Goal: Task Accomplishment & Management: Use online tool/utility

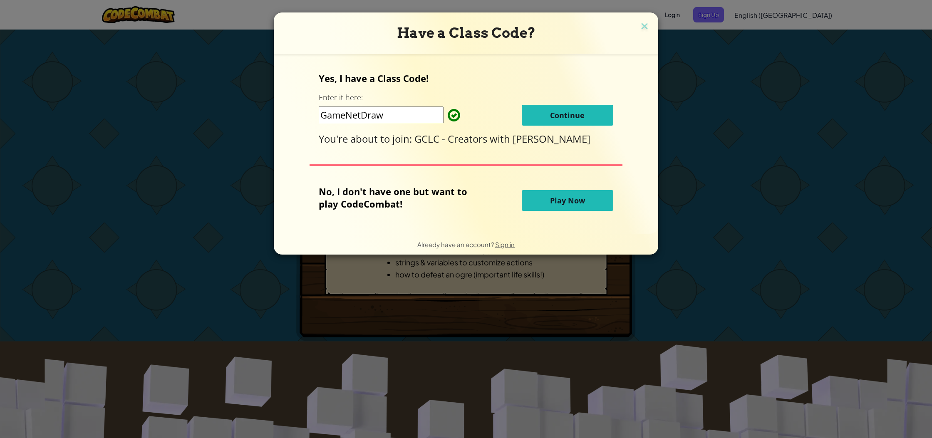
click at [574, 198] on span "Play Now" at bounding box center [567, 201] width 35 height 10
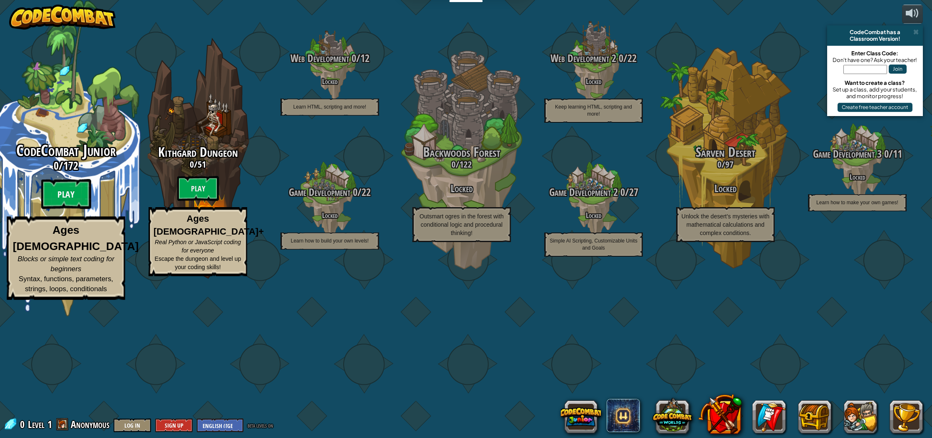
click at [71, 209] on btn "Play" at bounding box center [66, 194] width 50 height 30
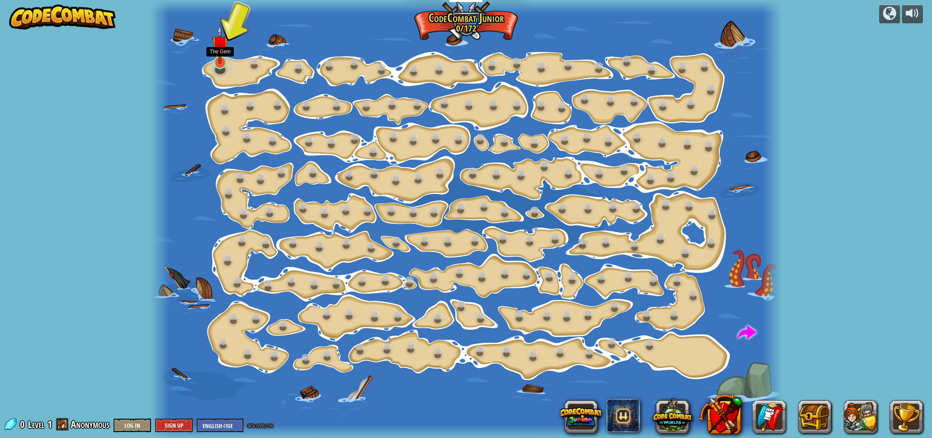
click at [218, 49] on img at bounding box center [219, 45] width 17 height 40
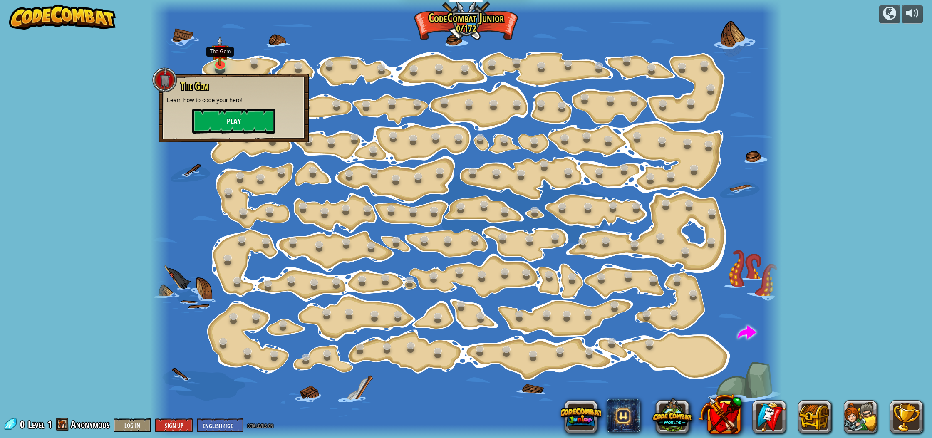
drag, startPoint x: 218, startPoint y: 49, endPoint x: 207, endPoint y: 119, distance: 71.2
click at [207, 119] on div "Step Change (Locked) Change step arguments. Go Smart (Locked) Now we're really …" at bounding box center [466, 219] width 632 height 438
click at [218, 40] on img at bounding box center [219, 45] width 17 height 40
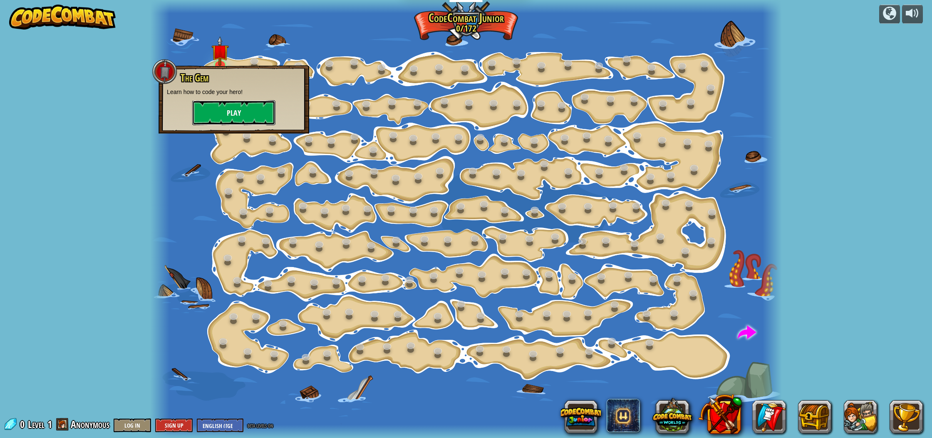
click at [230, 112] on button "Play" at bounding box center [233, 112] width 83 height 25
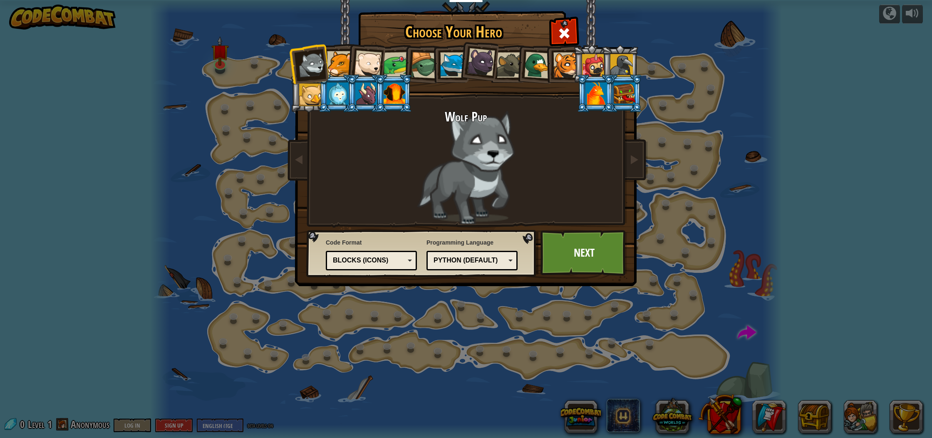
drag, startPoint x: 340, startPoint y: 89, endPoint x: 333, endPoint y: 93, distance: 8.2
click at [336, 94] on div at bounding box center [338, 93] width 22 height 22
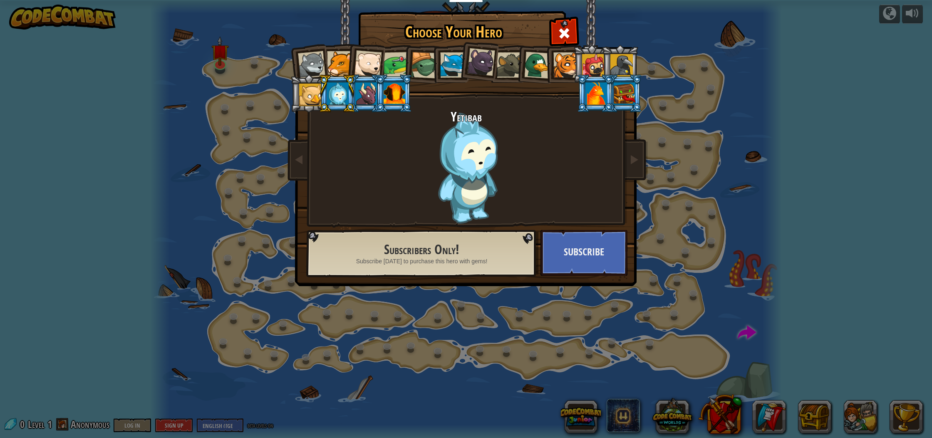
click at [335, 61] on div at bounding box center [339, 63] width 25 height 25
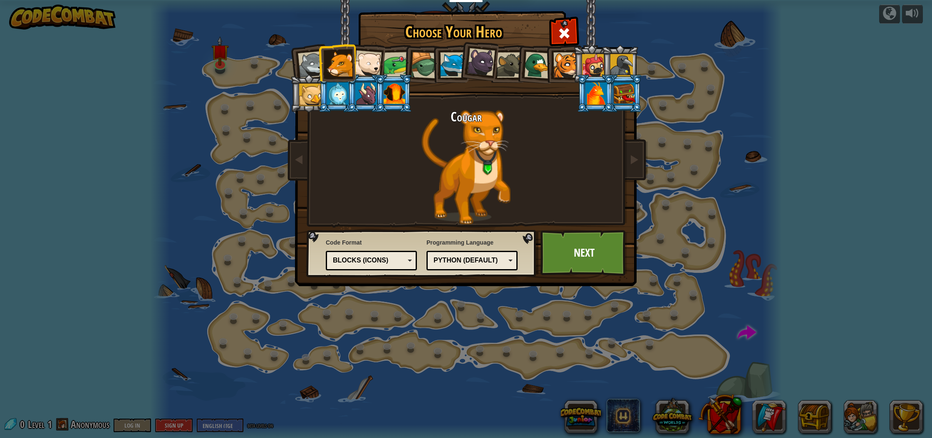
click at [368, 60] on div at bounding box center [367, 63] width 27 height 27
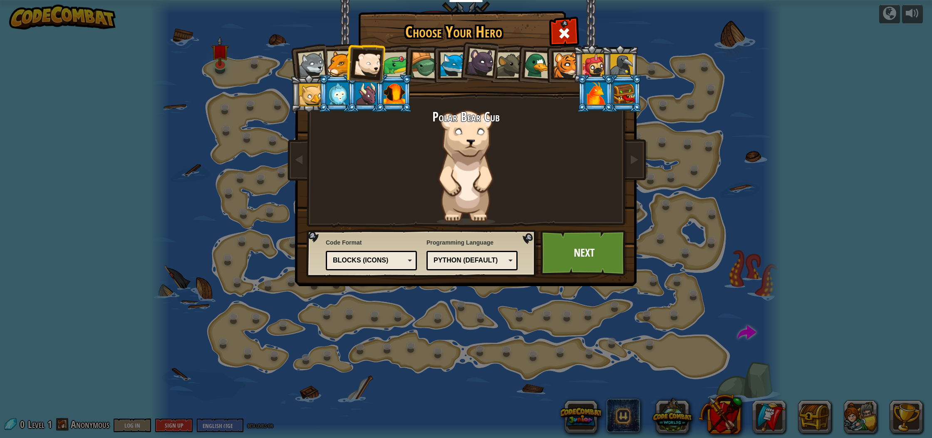
click at [344, 62] on div at bounding box center [339, 63] width 25 height 25
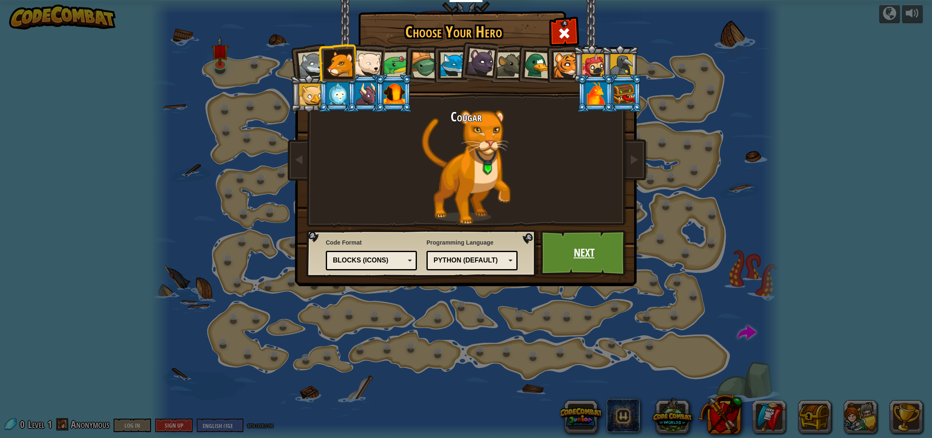
click at [570, 249] on link "Next" at bounding box center [583, 253] width 87 height 46
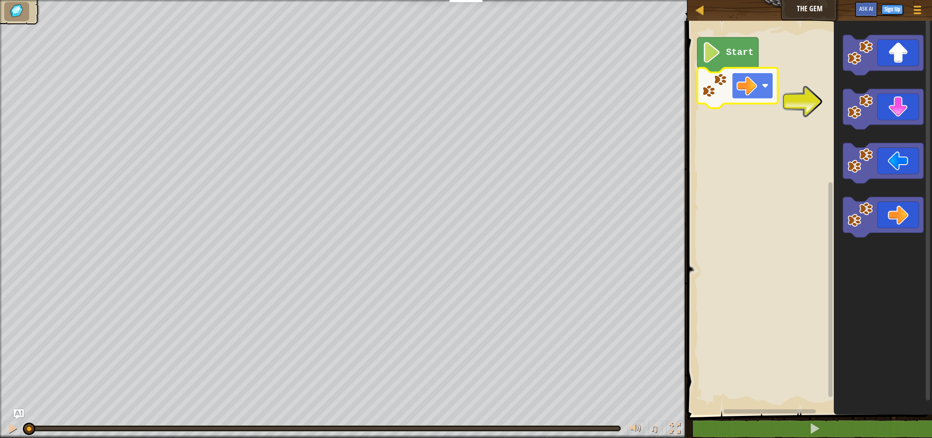
click at [739, 82] on image "Blockly Workspace" at bounding box center [746, 85] width 21 height 21
click at [713, 50] on image "Blockly Workspace" at bounding box center [712, 52] width 20 height 21
click at [709, 52] on image "Blockly Workspace" at bounding box center [712, 52] width 20 height 21
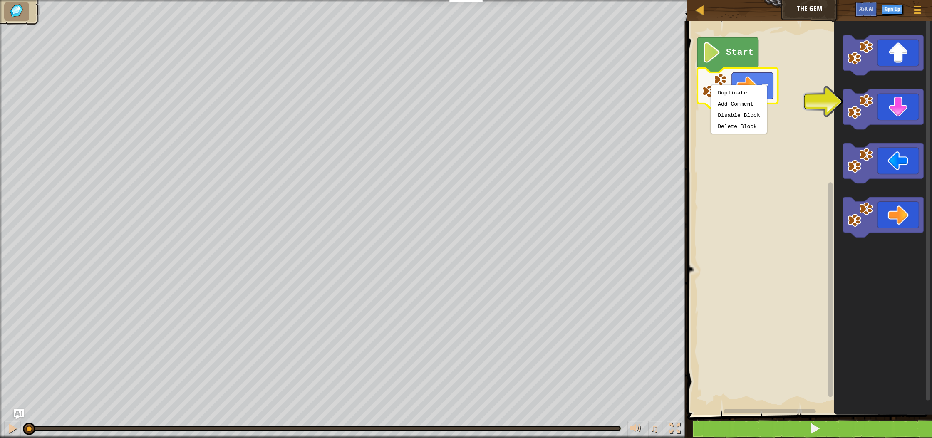
drag, startPoint x: 793, startPoint y: 428, endPoint x: 779, endPoint y: 425, distance: 14.4
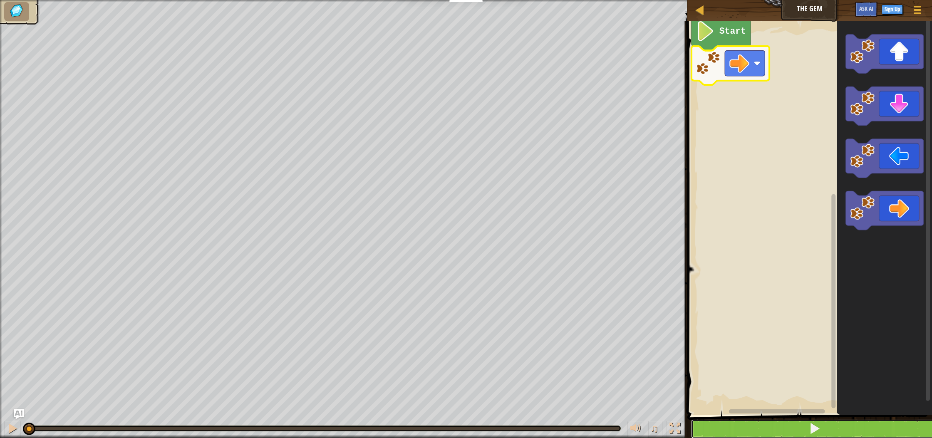
click at [806, 424] on button at bounding box center [814, 428] width 247 height 19
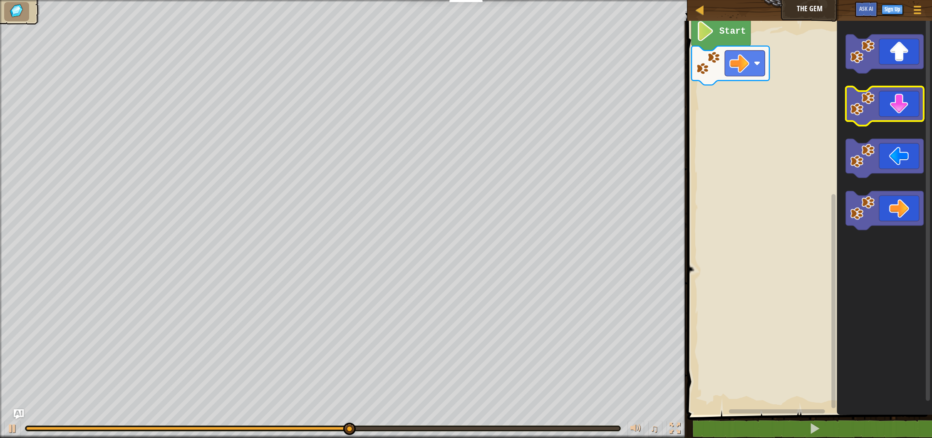
click at [891, 106] on icon "Blockly Workspace" at bounding box center [885, 106] width 78 height 39
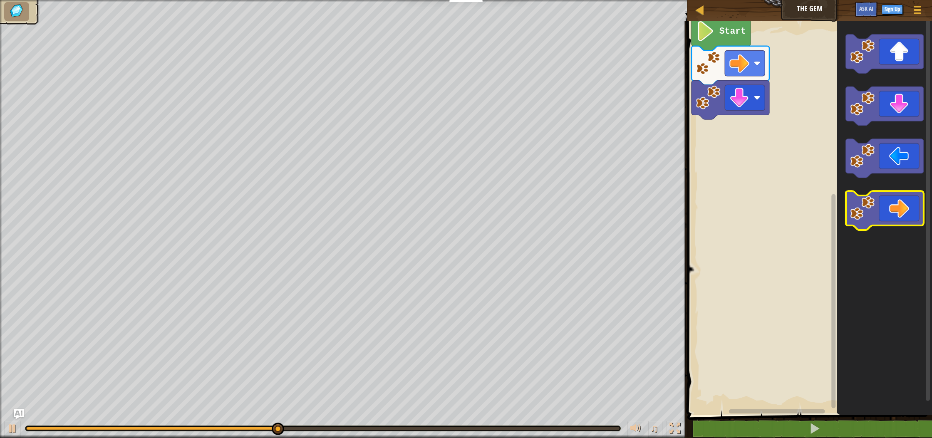
click at [900, 207] on icon "Blockly Workspace" at bounding box center [885, 210] width 78 height 39
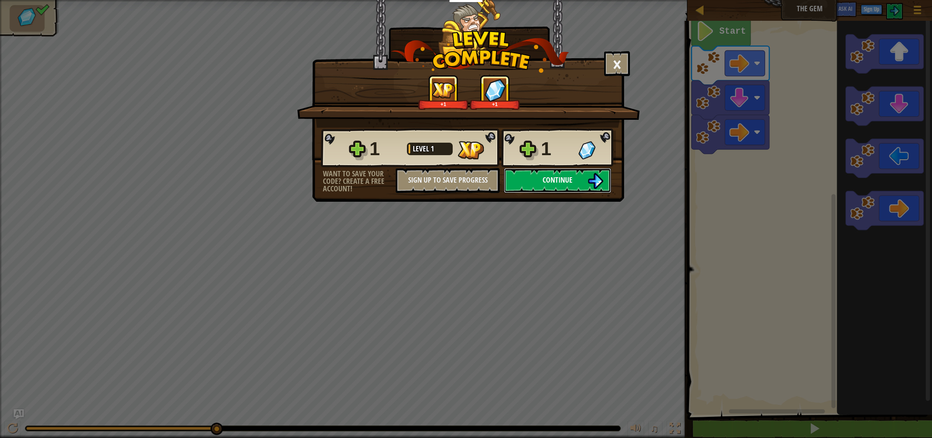
click at [539, 185] on button "Continue" at bounding box center [557, 180] width 107 height 25
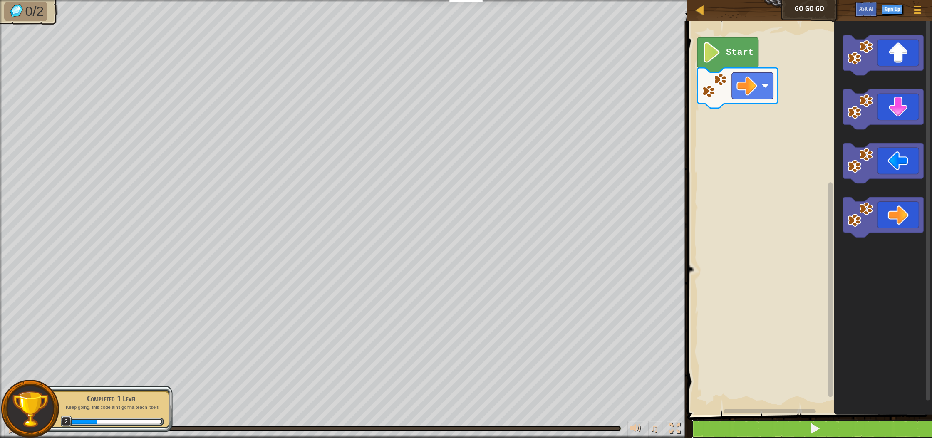
click at [800, 427] on button at bounding box center [814, 428] width 247 height 19
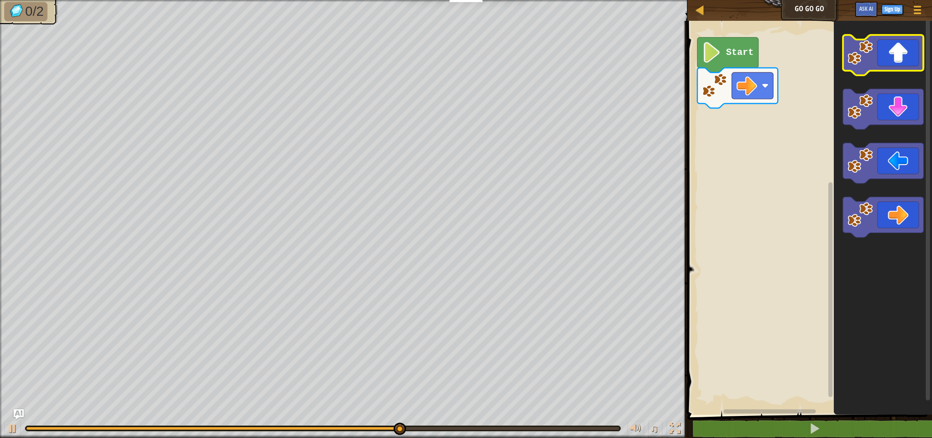
click at [886, 48] on icon "Blockly Workspace" at bounding box center [883, 55] width 80 height 40
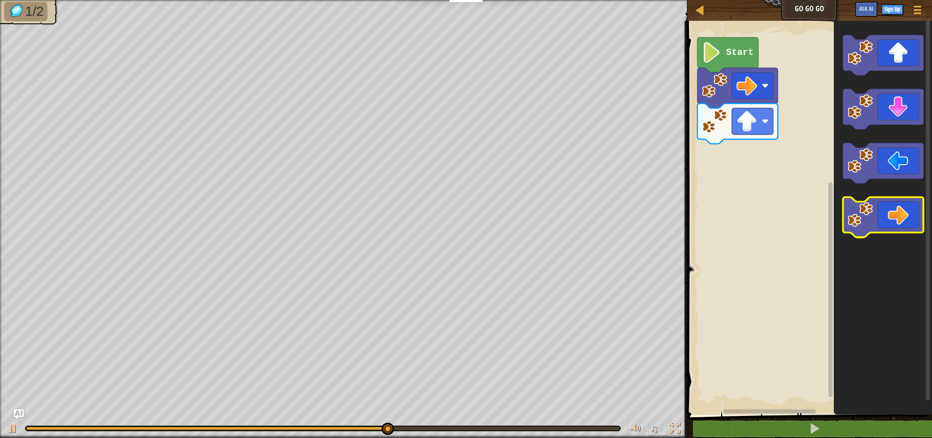
click at [866, 214] on image "Blockly Workspace" at bounding box center [859, 214] width 25 height 25
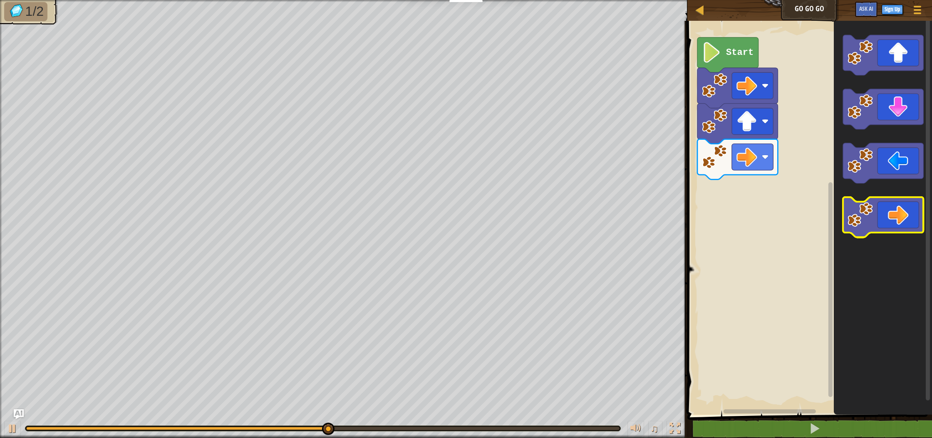
click at [876, 210] on icon "Blockly Workspace" at bounding box center [883, 217] width 80 height 40
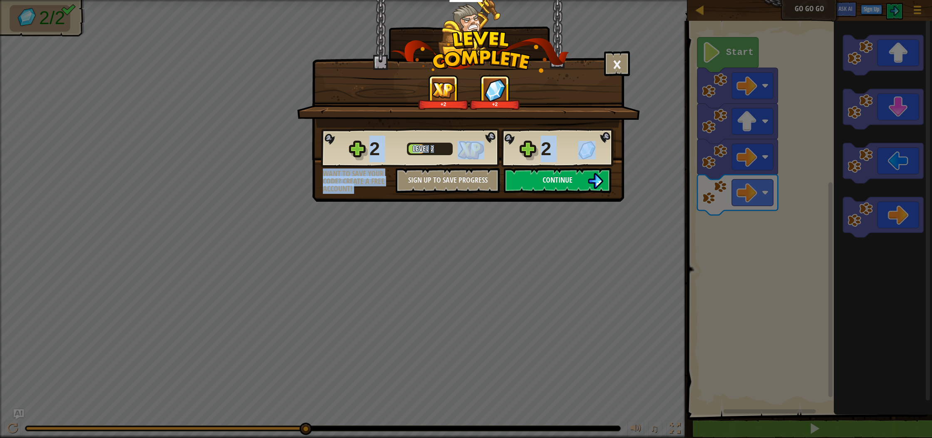
click at [590, 193] on div "× How fun was this level? +2 +2 Reticulating Splines... 2 Level 2 2 Want to sav…" at bounding box center [468, 101] width 312 height 202
drag, startPoint x: 588, startPoint y: 173, endPoint x: 585, endPoint y: 176, distance: 4.5
click at [585, 176] on button "Continue" at bounding box center [557, 180] width 107 height 25
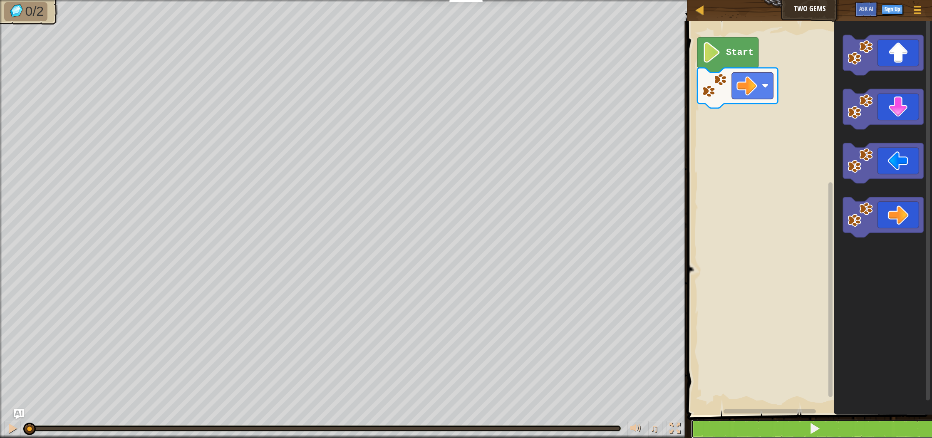
drag, startPoint x: 778, startPoint y: 435, endPoint x: 778, endPoint y: 425, distance: 10.0
click at [778, 435] on button at bounding box center [814, 428] width 247 height 19
click at [778, 425] on button at bounding box center [814, 428] width 247 height 19
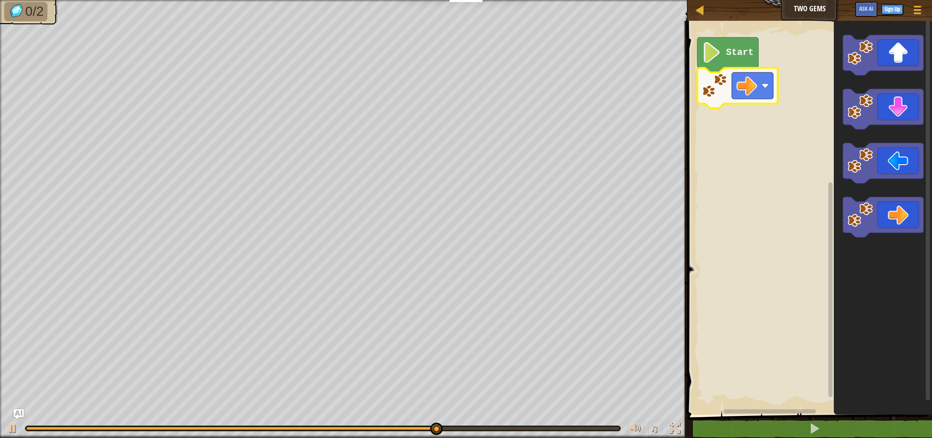
click at [776, 410] on g "Blockly Workspace" at bounding box center [756, 412] width 142 height 6
click at [774, 422] on button at bounding box center [814, 428] width 247 height 19
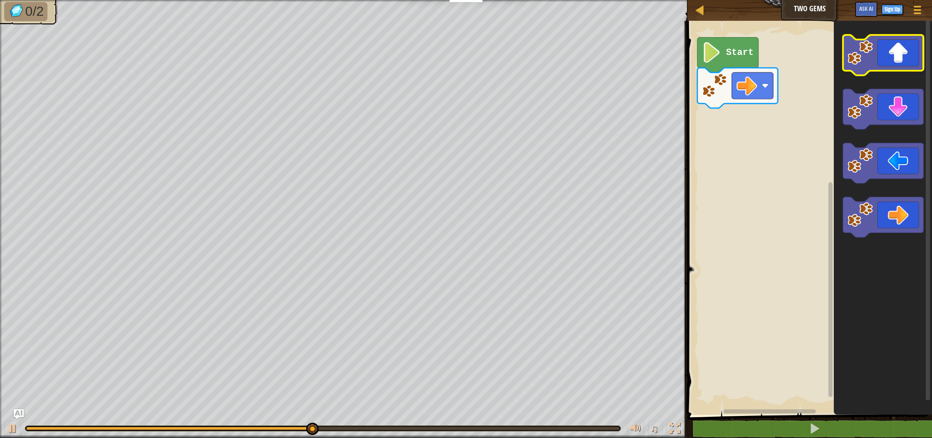
click at [896, 63] on icon "Blockly Workspace" at bounding box center [883, 55] width 80 height 40
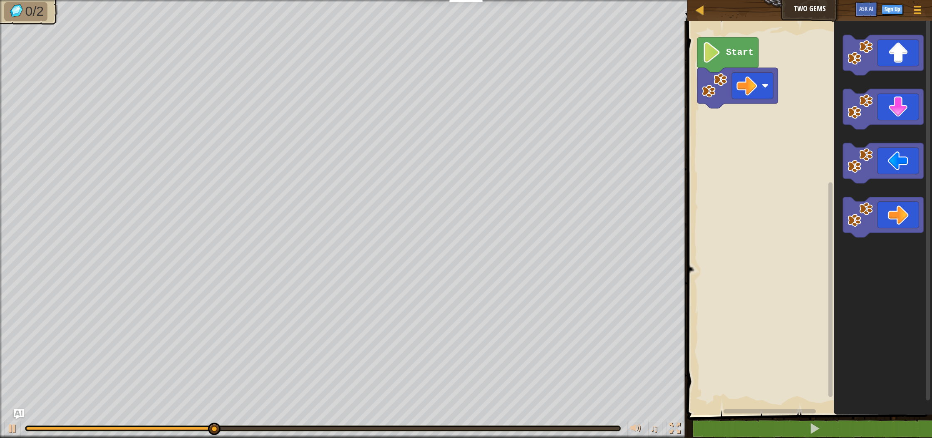
click at [422, 220] on div "Map Two Gems Game Menu Sign Up Ask AI 1 ההההההההההההההההההההההההההההההההההההההה…" at bounding box center [466, 219] width 932 height 438
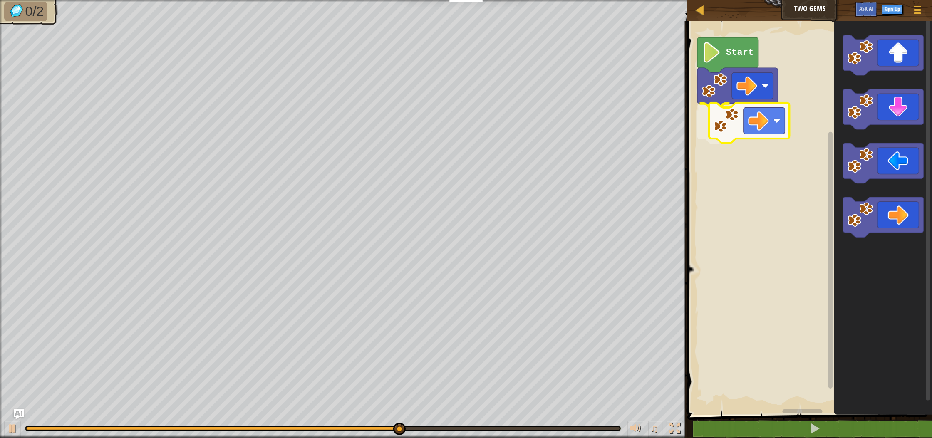
click at [733, 128] on div "Start" at bounding box center [808, 216] width 247 height 398
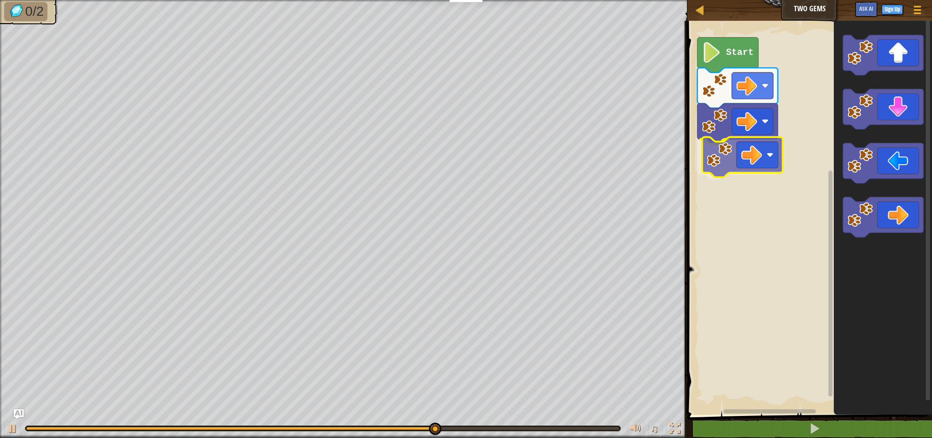
click at [740, 159] on div "Start" at bounding box center [808, 216] width 247 height 398
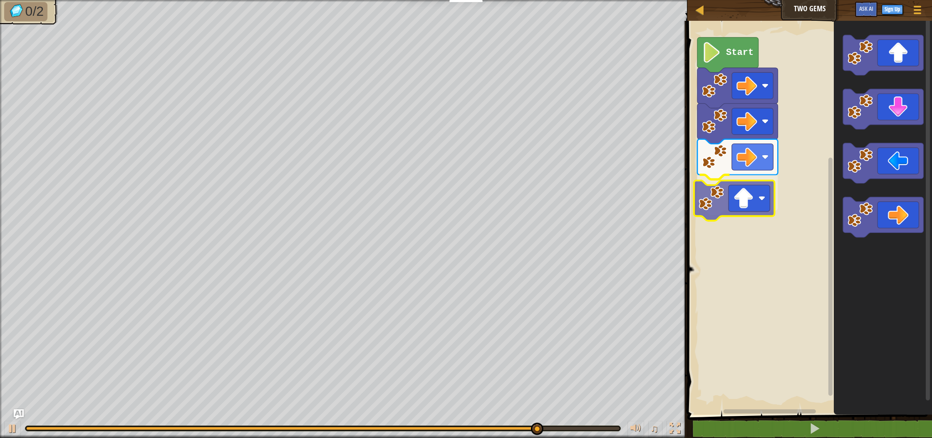
click at [742, 199] on div "Start" at bounding box center [808, 216] width 247 height 398
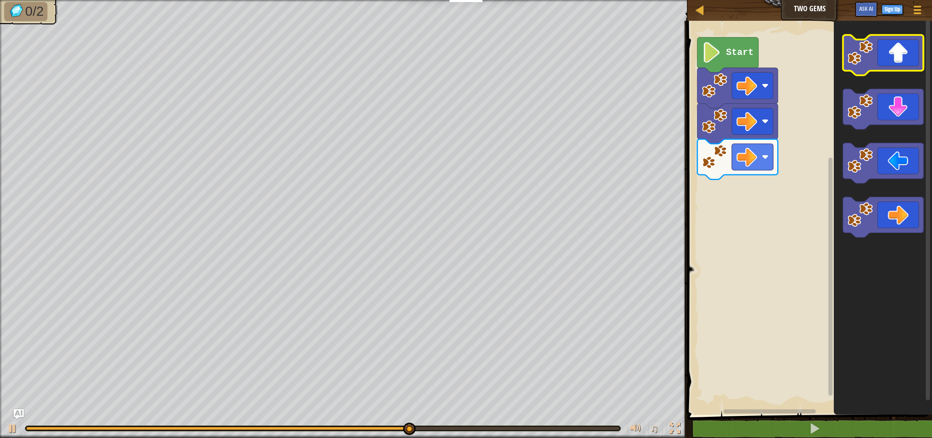
click at [899, 59] on icon "Blockly Workspace" at bounding box center [883, 55] width 80 height 40
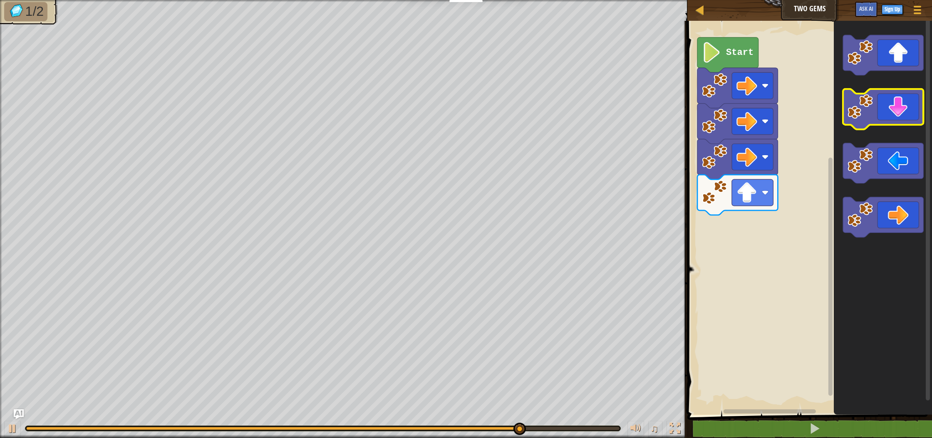
click at [896, 91] on icon "Blockly Workspace" at bounding box center [883, 109] width 80 height 40
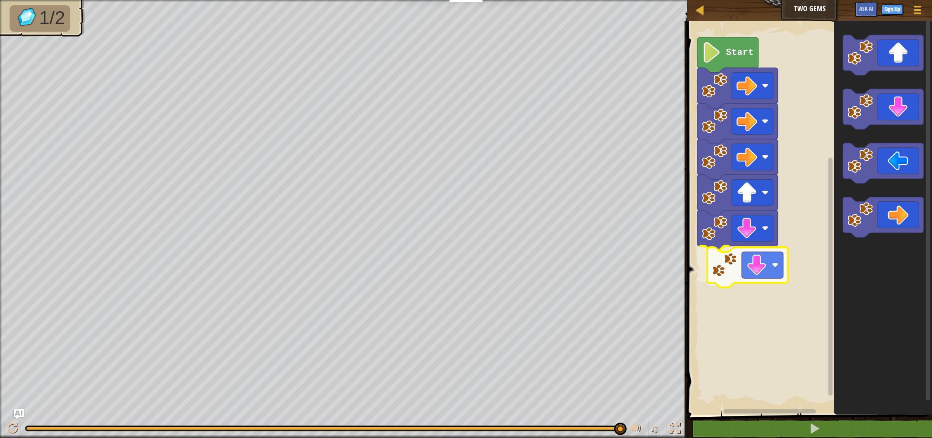
click at [766, 268] on div "Start" at bounding box center [808, 216] width 247 height 398
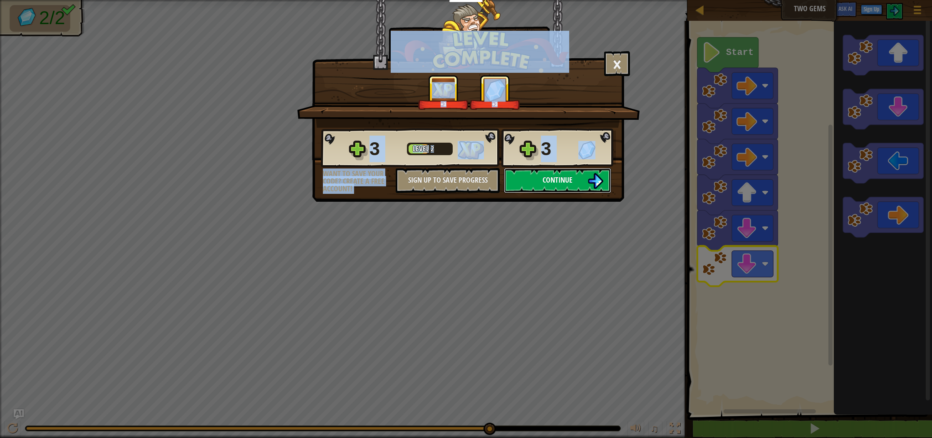
click at [545, 185] on button "Continue" at bounding box center [557, 180] width 107 height 25
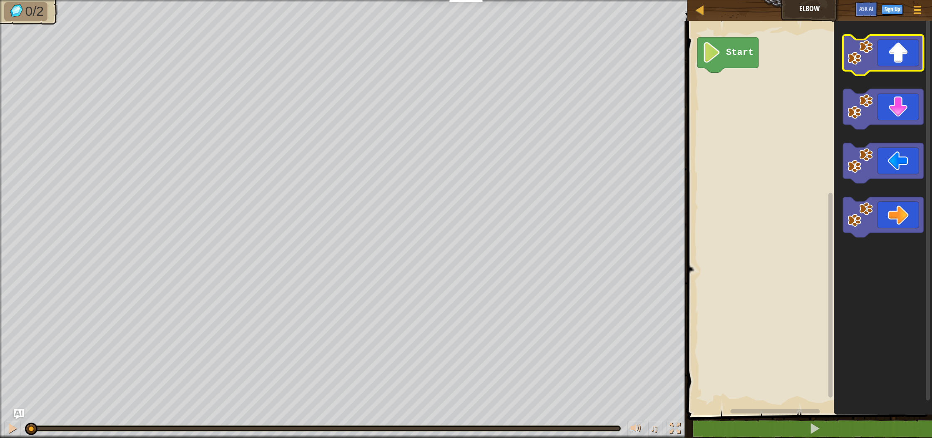
click at [901, 54] on icon "Blockly Workspace" at bounding box center [883, 55] width 80 height 40
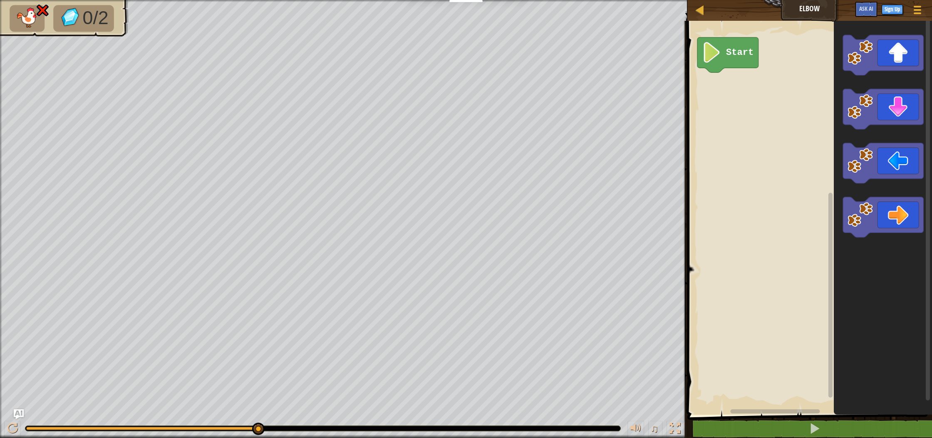
click at [830, 136] on div "Start" at bounding box center [808, 216] width 247 height 398
click at [873, 118] on icon "Blockly Workspace" at bounding box center [883, 109] width 80 height 40
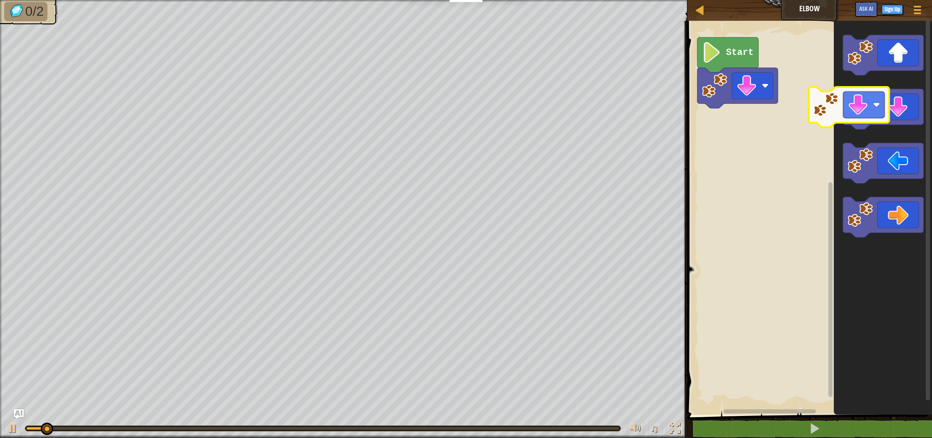
click at [827, 113] on div "Start" at bounding box center [808, 216] width 247 height 398
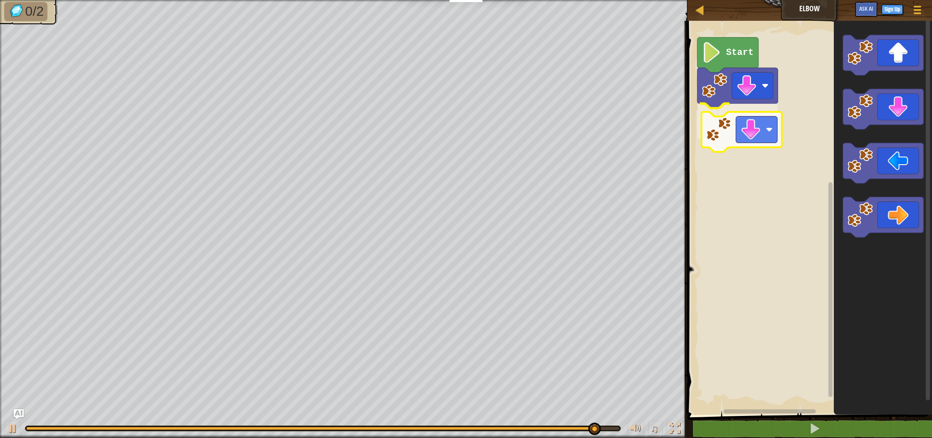
click at [747, 135] on div "Start" at bounding box center [808, 216] width 247 height 398
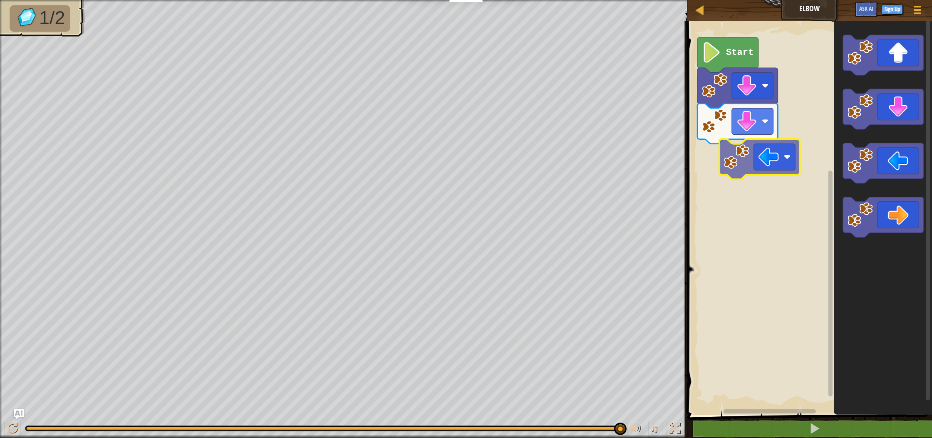
click at [744, 154] on div "Start" at bounding box center [808, 216] width 247 height 398
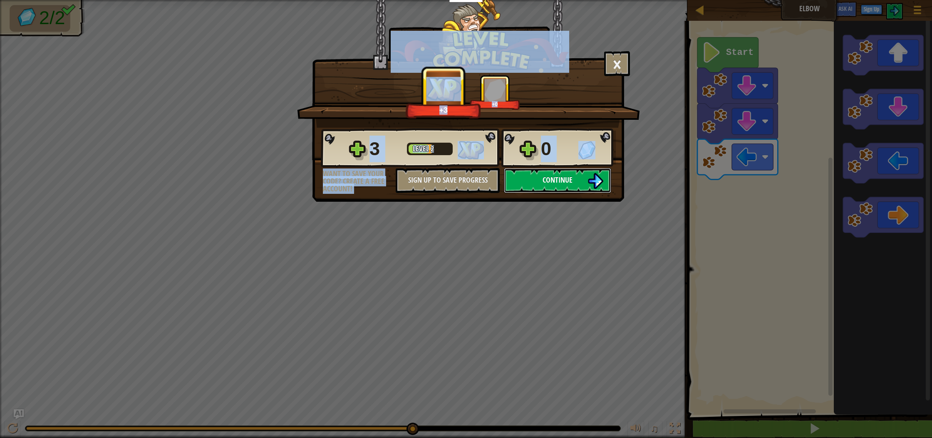
click at [558, 170] on button "Continue" at bounding box center [557, 180] width 107 height 25
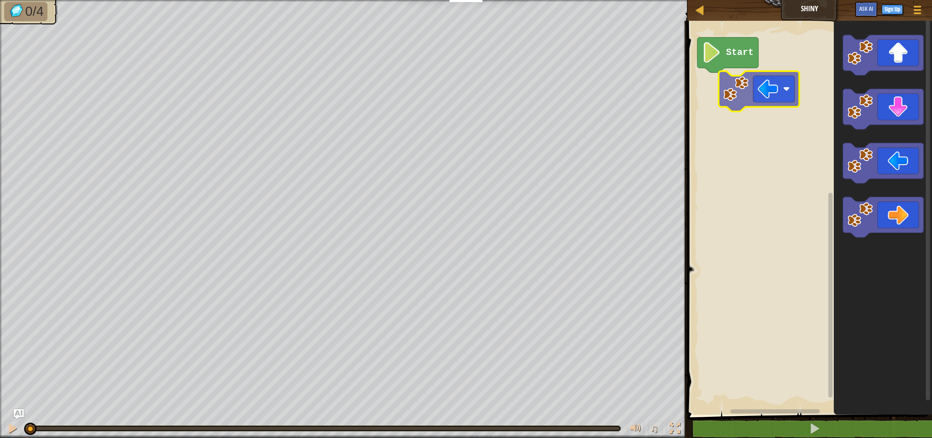
click at [759, 98] on div "Start" at bounding box center [808, 216] width 247 height 398
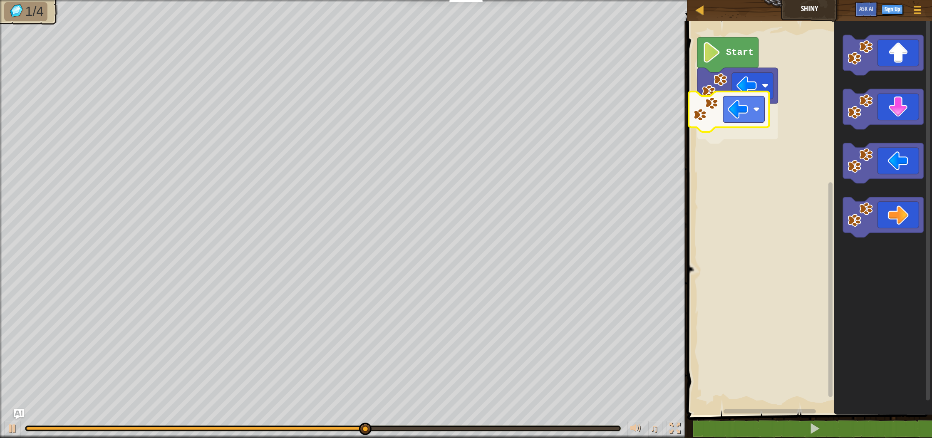
click at [704, 100] on div "Start" at bounding box center [808, 216] width 247 height 398
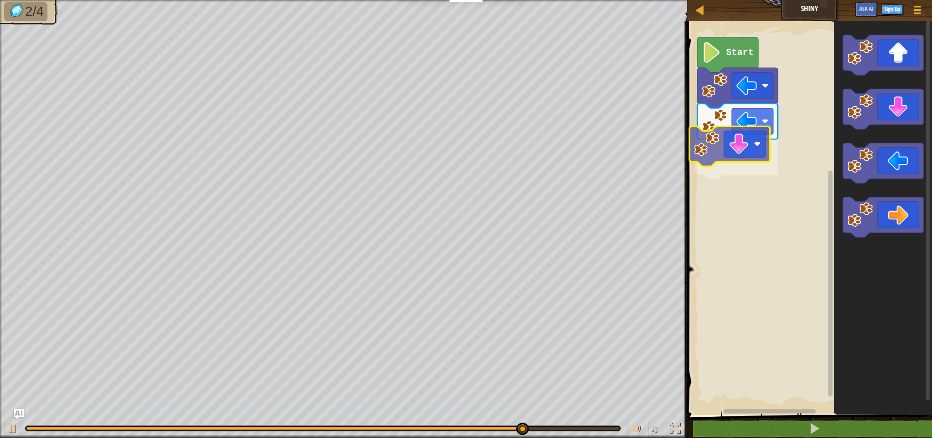
click at [743, 139] on div "Start" at bounding box center [808, 216] width 247 height 398
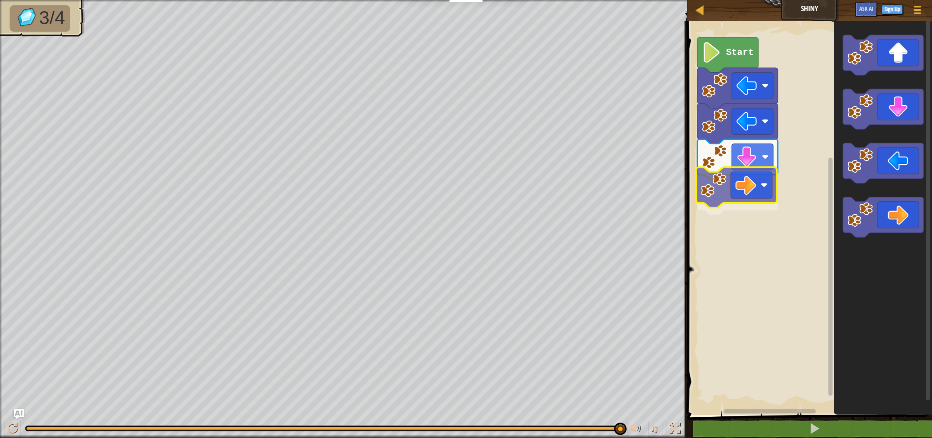
click at [738, 181] on div "Start" at bounding box center [808, 216] width 247 height 398
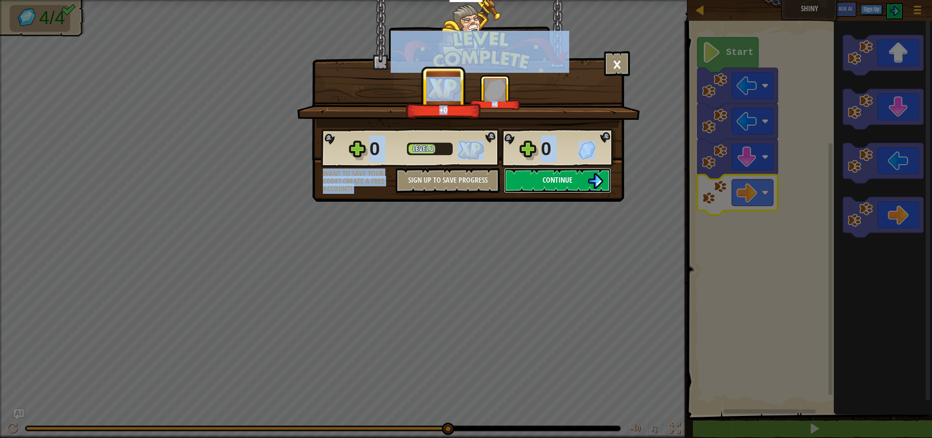
click at [543, 178] on span "Continue" at bounding box center [558, 180] width 30 height 10
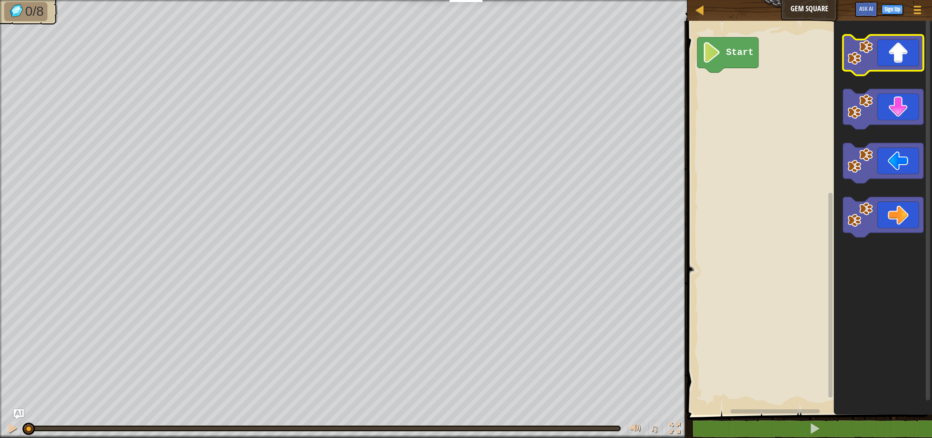
click at [879, 52] on icon "Blockly Workspace" at bounding box center [883, 55] width 80 height 40
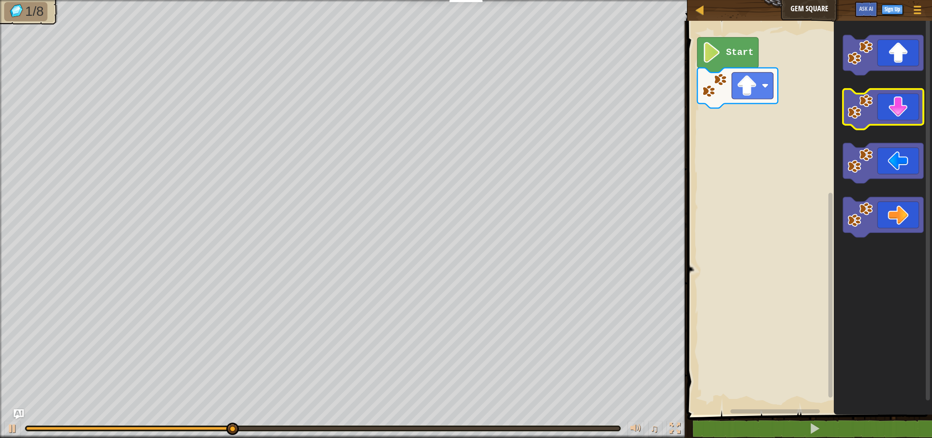
click at [888, 107] on icon "Blockly Workspace" at bounding box center [883, 109] width 80 height 40
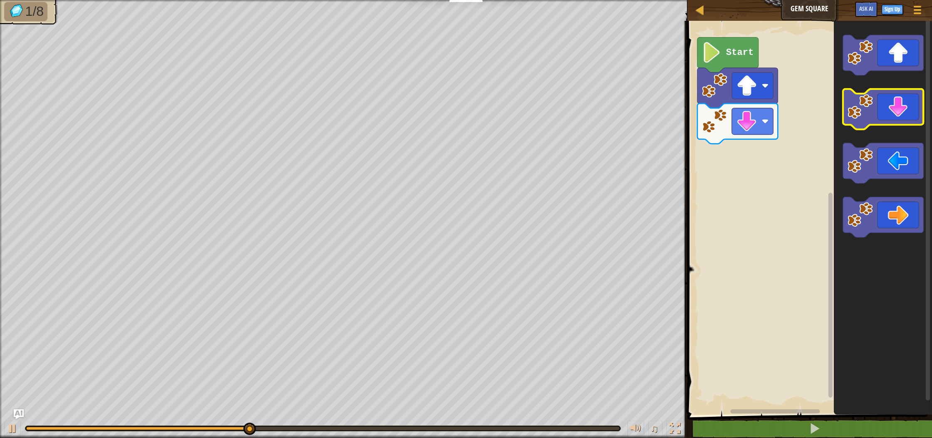
click at [905, 113] on icon "Blockly Workspace" at bounding box center [883, 109] width 80 height 40
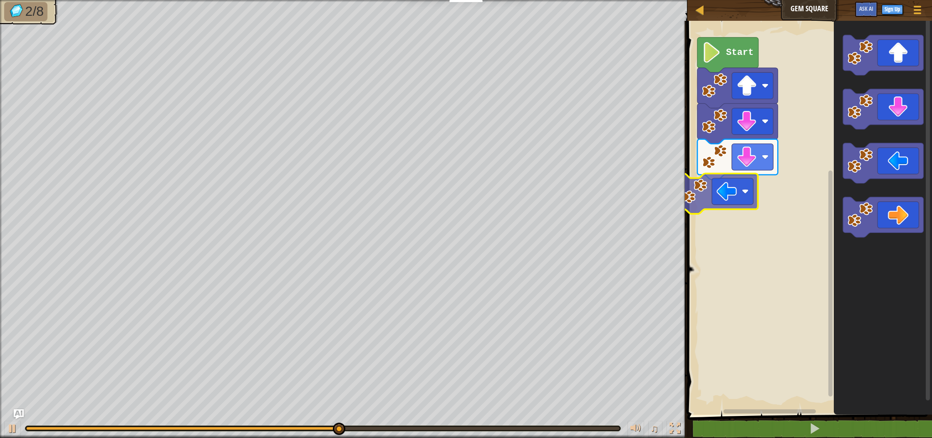
click at [723, 192] on div "Start" at bounding box center [808, 216] width 247 height 398
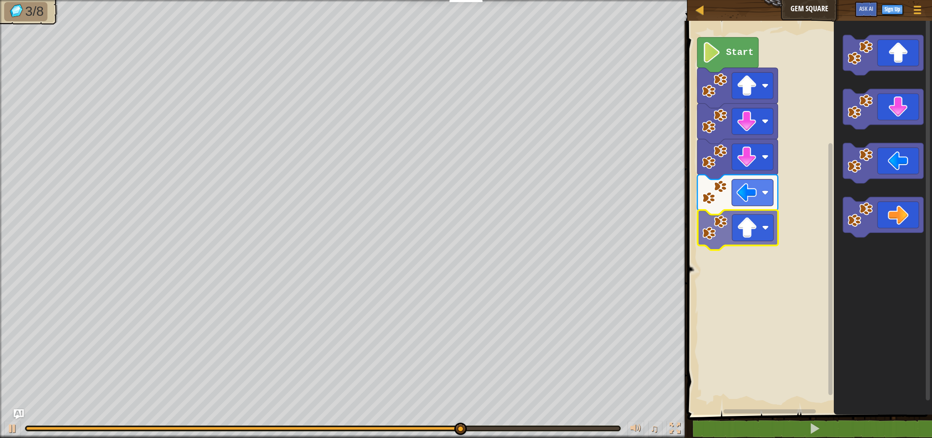
click at [757, 231] on div "Start" at bounding box center [808, 216] width 247 height 398
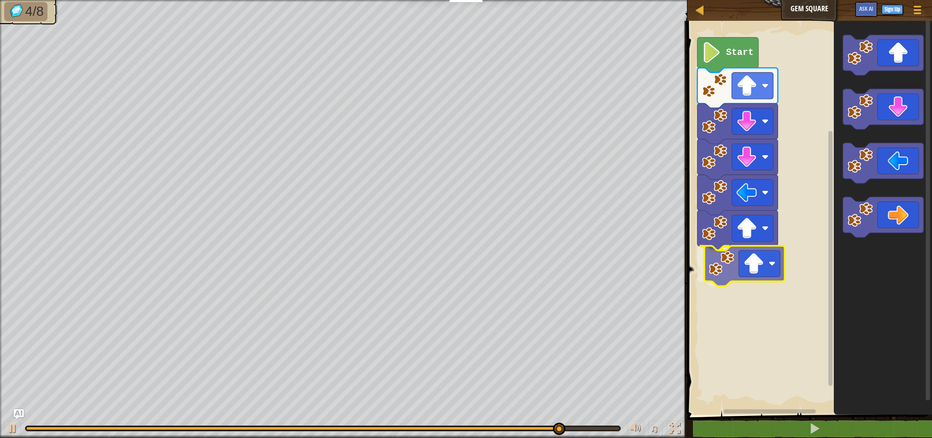
click at [779, 262] on div "Start" at bounding box center [808, 216] width 247 height 398
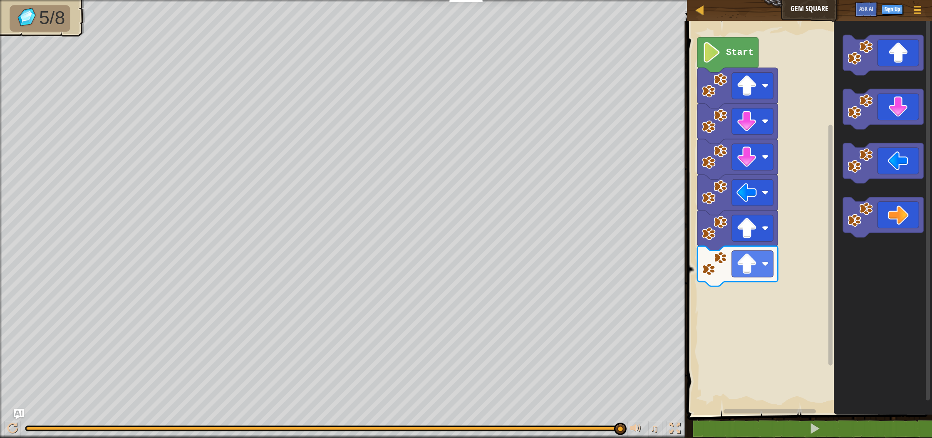
click at [586, 350] on div "Map Gem Square Game Menu Sign Up Ask AI 1 ההההההההההההההההההההההההההההההההההההה…" at bounding box center [466, 219] width 932 height 438
click at [758, 290] on div "Start" at bounding box center [808, 216] width 247 height 398
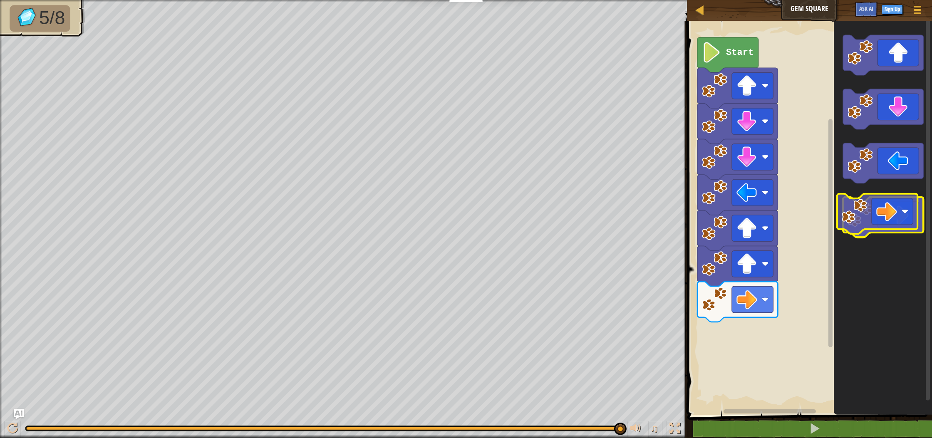
click at [907, 227] on icon "Blockly Workspace" at bounding box center [883, 217] width 80 height 40
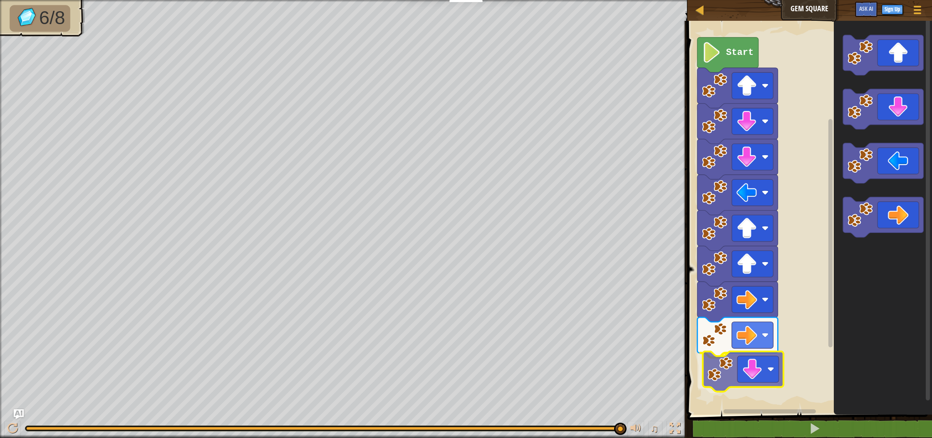
click at [758, 373] on div "Start" at bounding box center [808, 216] width 247 height 398
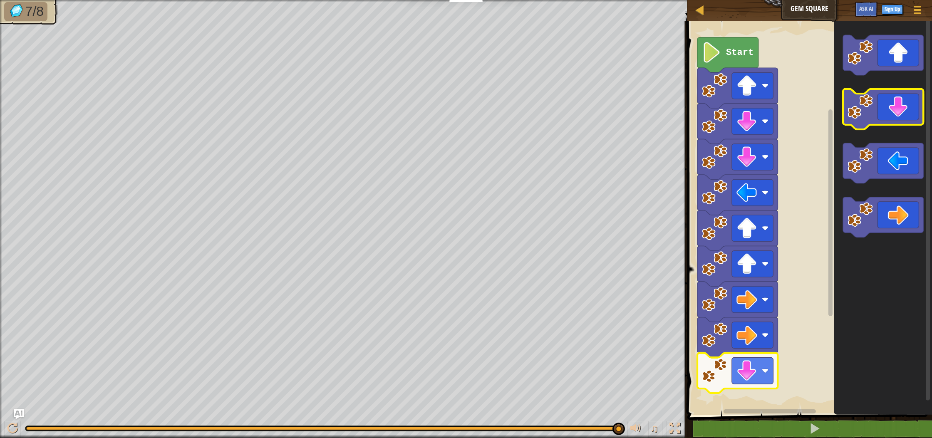
click at [872, 101] on image "Blockly Workspace" at bounding box center [859, 106] width 25 height 25
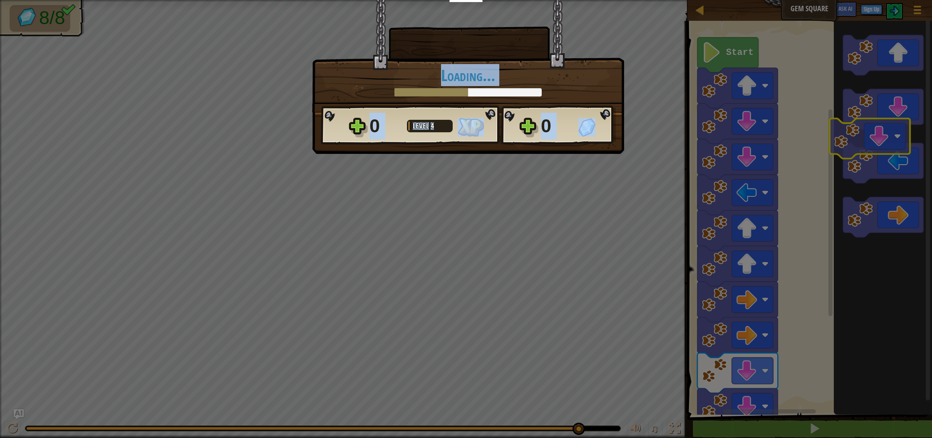
click at [885, 1] on body "Educators Create Free Account School & District Solutions Teacher Toolkit Previ…" at bounding box center [466, 0] width 932 height 1
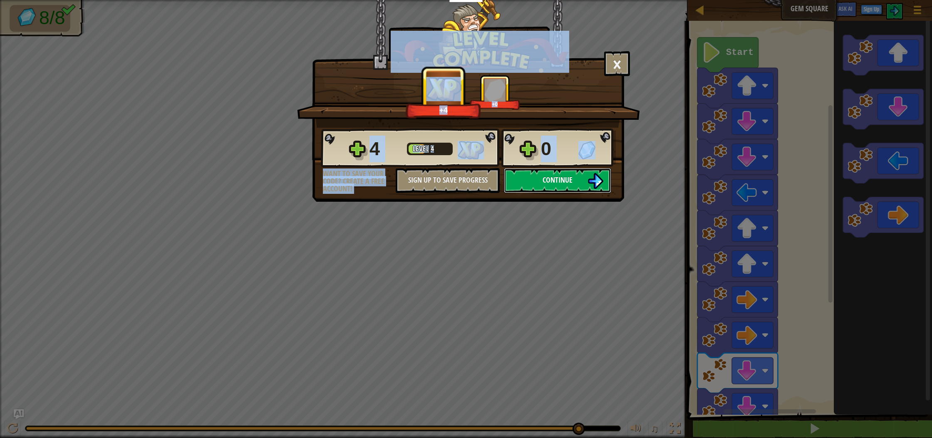
click at [580, 177] on button "Continue" at bounding box center [557, 180] width 107 height 25
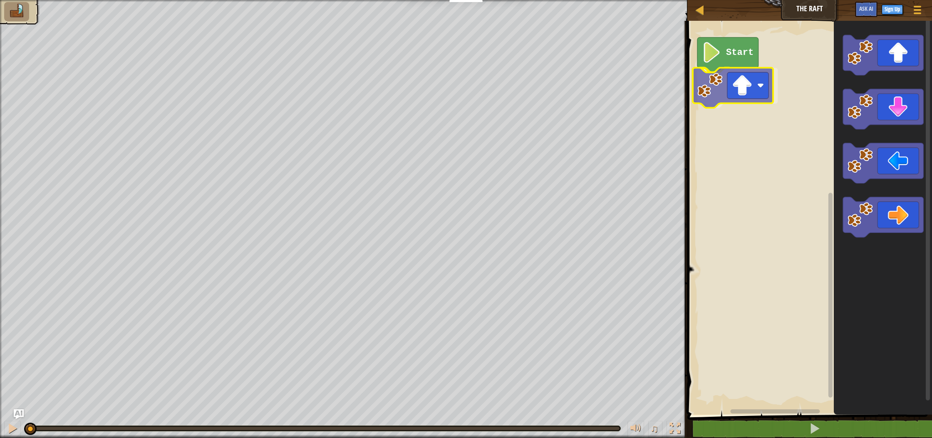
click at [742, 96] on div "Start" at bounding box center [808, 216] width 247 height 398
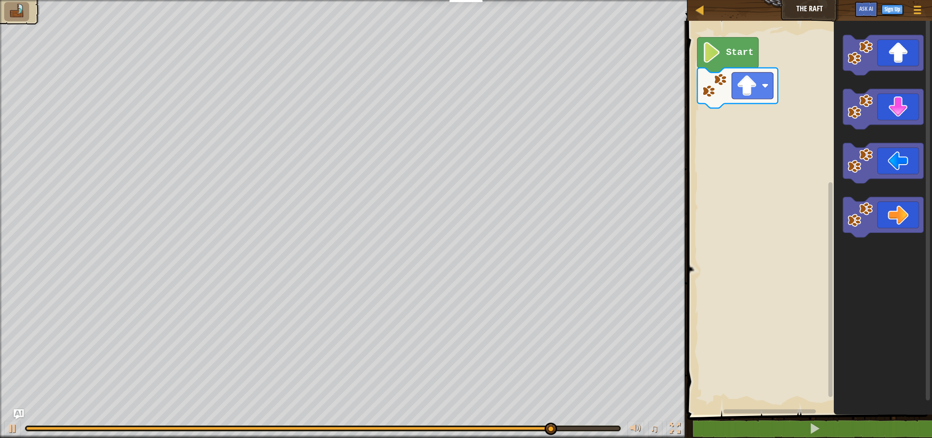
click at [396, 193] on div "Map The Raft Game Menu Sign Up Ask AI 1 ההההההההההההההההההההההההההההההההההההההה…" at bounding box center [466, 219] width 932 height 438
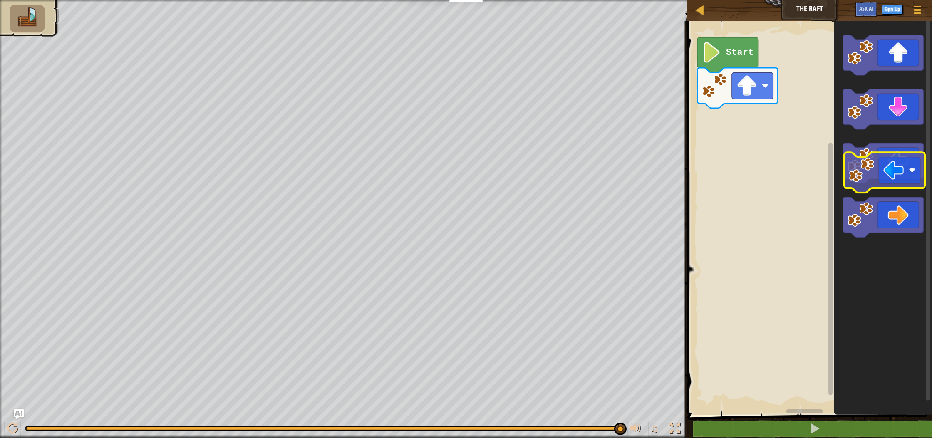
click at [889, 167] on icon "Blockly Workspace" at bounding box center [883, 163] width 80 height 40
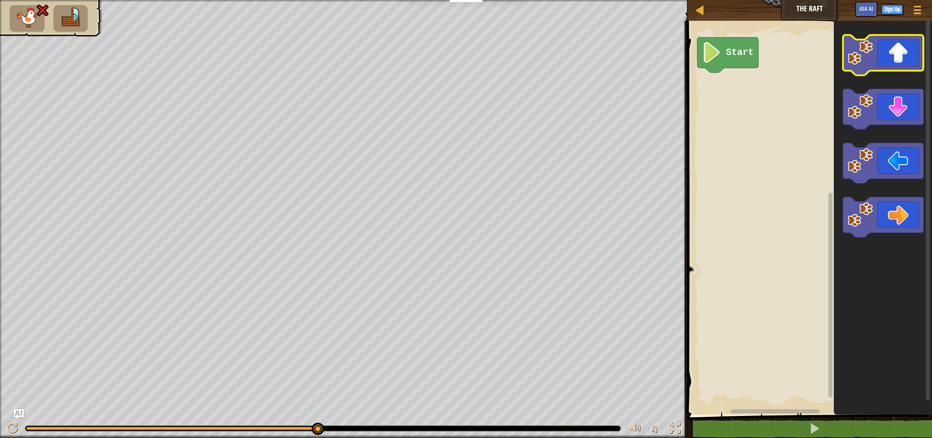
click at [907, 68] on icon "Blockly Workspace" at bounding box center [883, 55] width 80 height 40
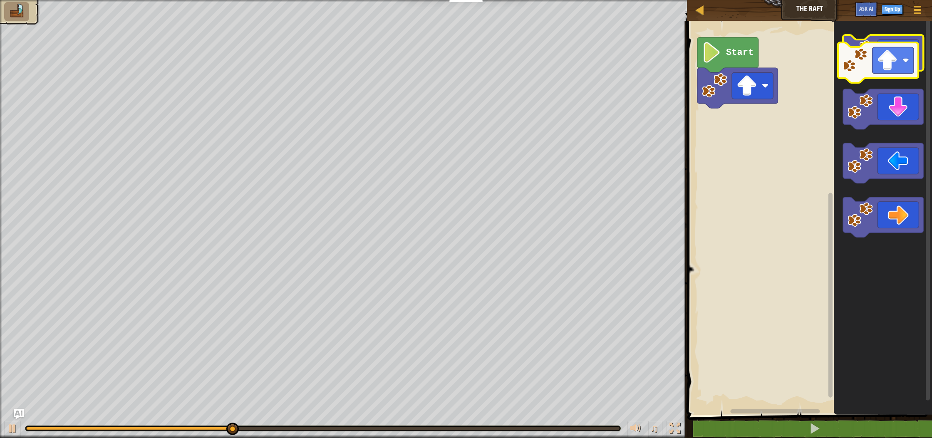
click at [899, 71] on g "Blockly Workspace" at bounding box center [883, 136] width 80 height 202
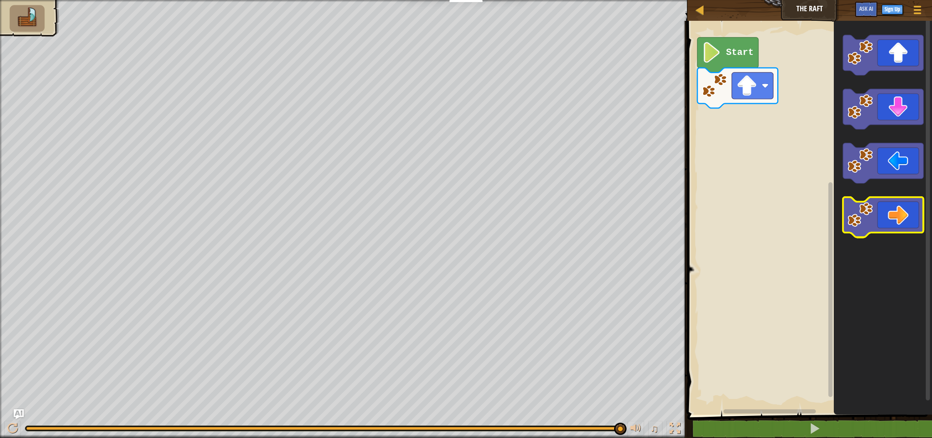
click at [868, 210] on image "Blockly Workspace" at bounding box center [859, 214] width 25 height 25
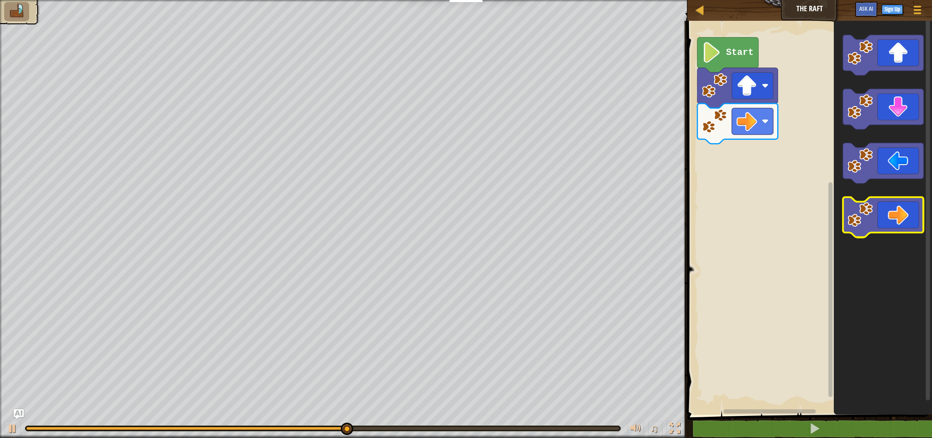
click at [868, 210] on image "Blockly Workspace" at bounding box center [859, 214] width 25 height 25
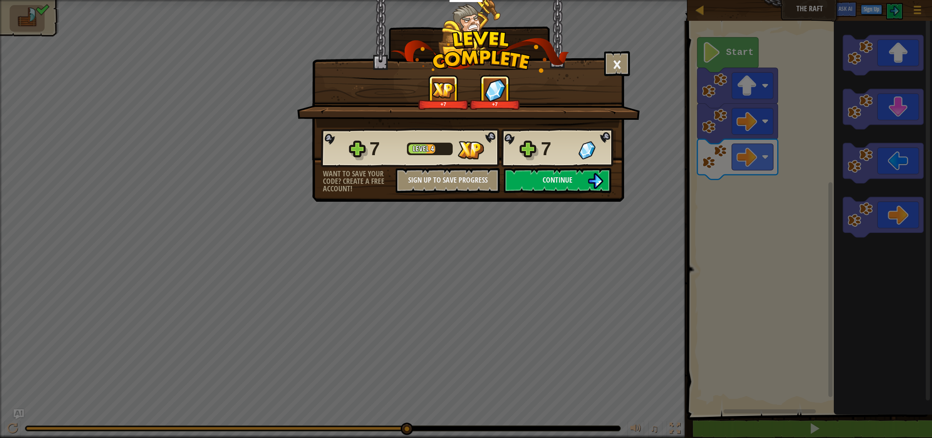
click at [578, 168] on div "7 Level 4 7" at bounding box center [468, 148] width 295 height 40
click at [581, 182] on button "Continue" at bounding box center [557, 180] width 107 height 25
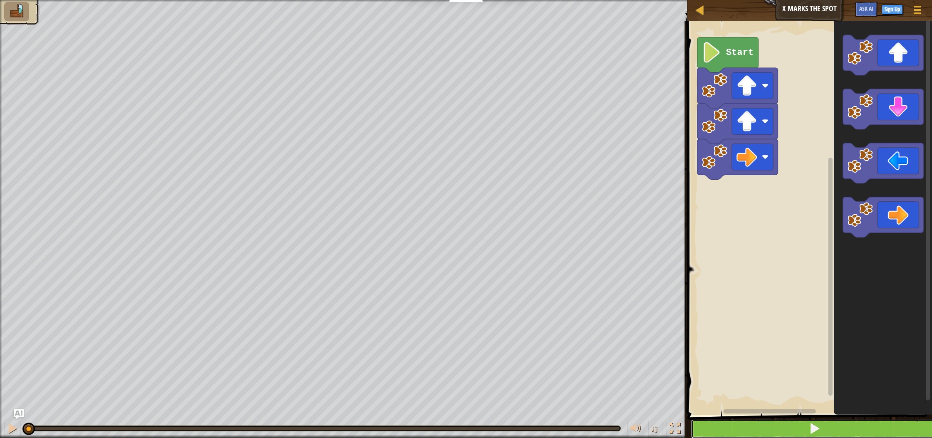
click at [812, 431] on span at bounding box center [815, 429] width 12 height 12
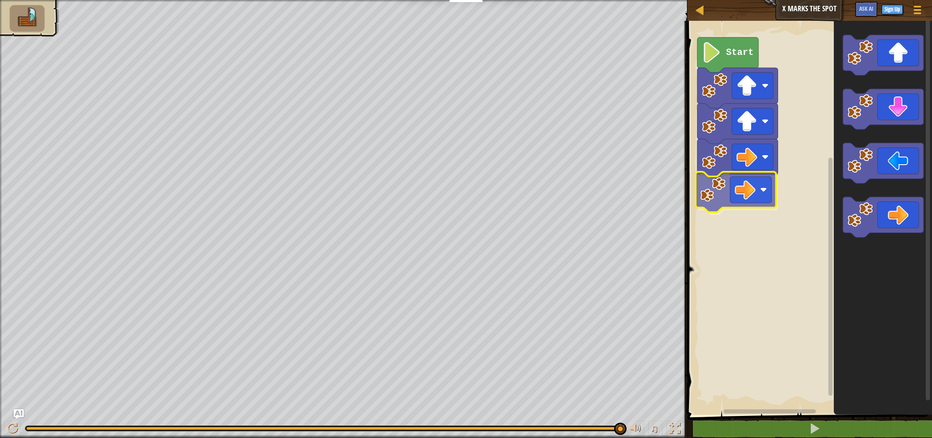
click at [730, 191] on div "Start" at bounding box center [808, 216] width 247 height 398
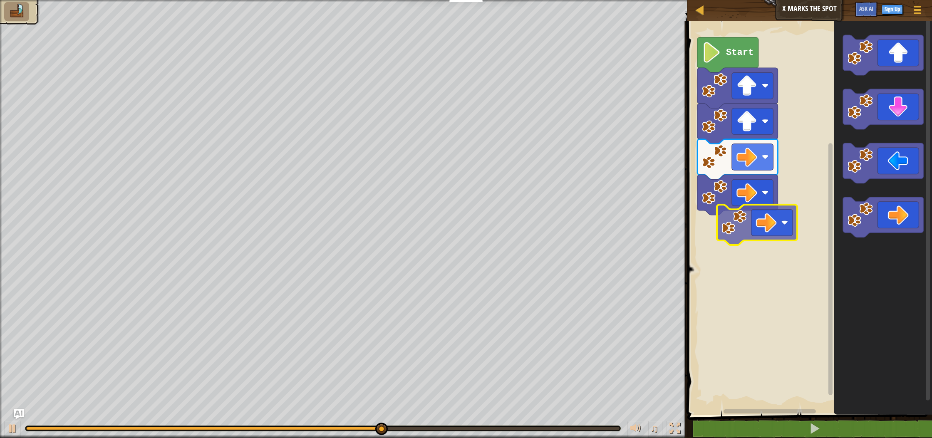
click at [764, 223] on div "Start" at bounding box center [808, 216] width 247 height 398
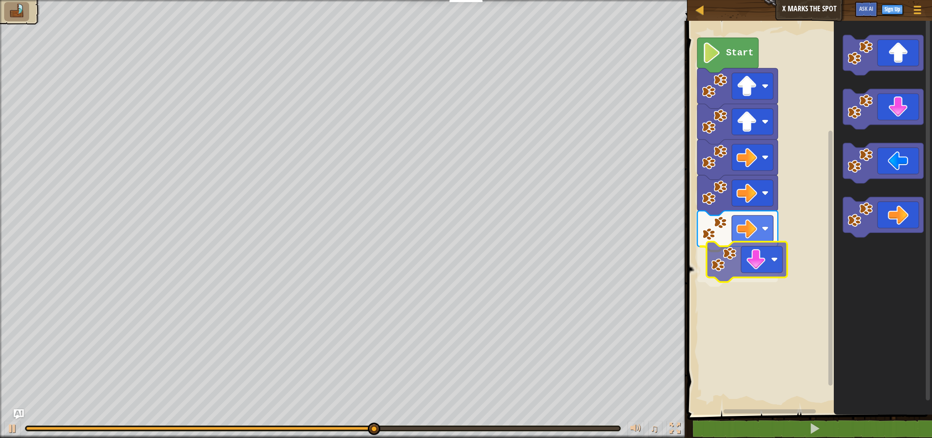
click at [742, 264] on div "Start" at bounding box center [808, 216] width 247 height 398
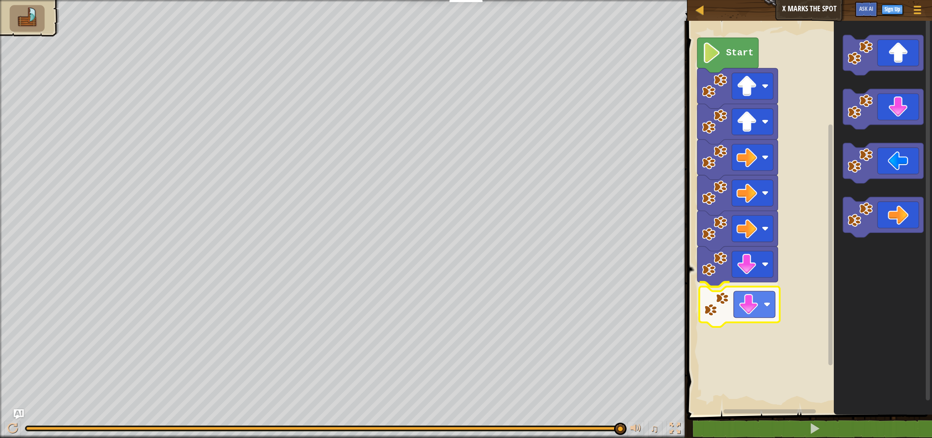
click at [748, 296] on div "Start" at bounding box center [808, 216] width 247 height 398
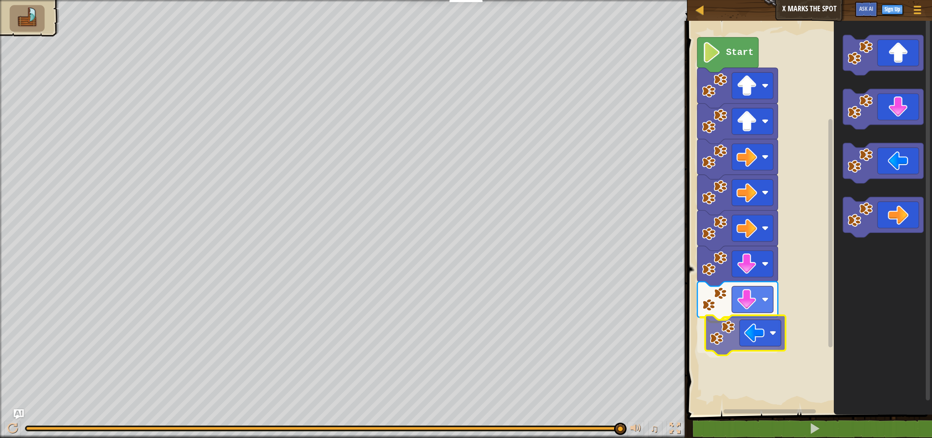
click at [748, 344] on div "Start" at bounding box center [808, 216] width 247 height 398
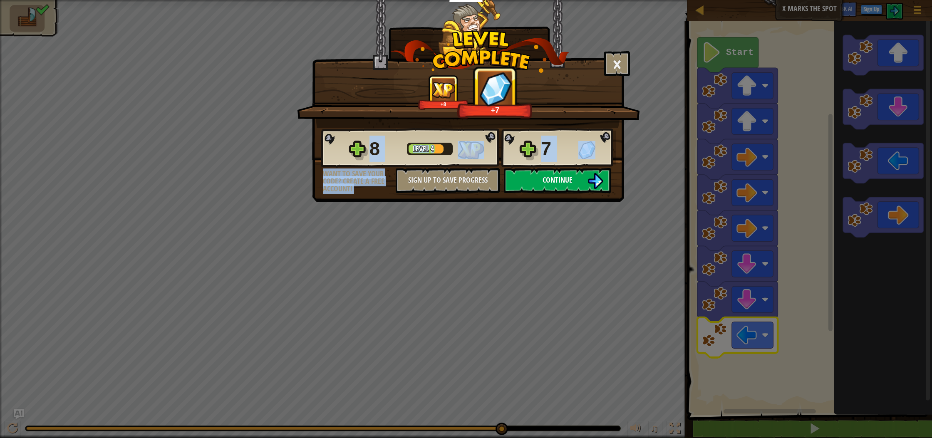
drag, startPoint x: 569, startPoint y: 167, endPoint x: 563, endPoint y: 176, distance: 10.3
click at [563, 176] on div "8 Level 4 7 Want to save your code? Create a free account! Sign Up to Save Prog…" at bounding box center [467, 160] width 311 height 65
click at [560, 178] on span "Continue" at bounding box center [558, 180] width 30 height 10
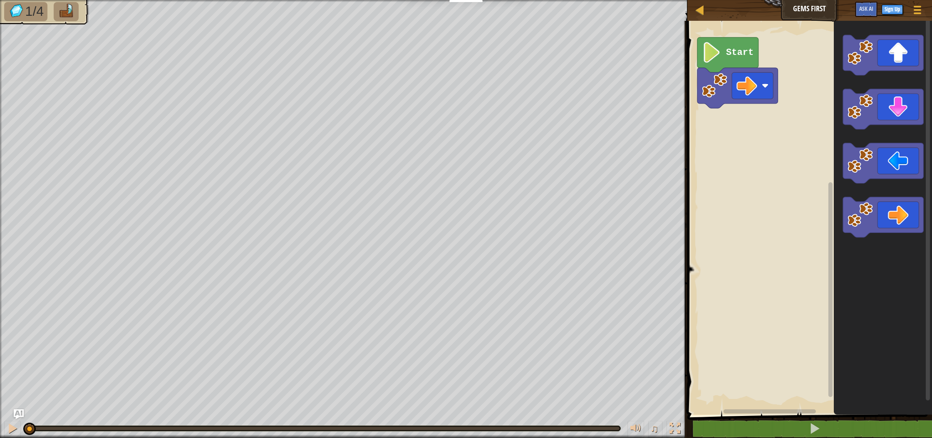
click at [467, 234] on div "Map Gems First Game Menu Sign Up Ask AI 1 ההההההההההההההההההההההההההההההההההההה…" at bounding box center [466, 219] width 932 height 438
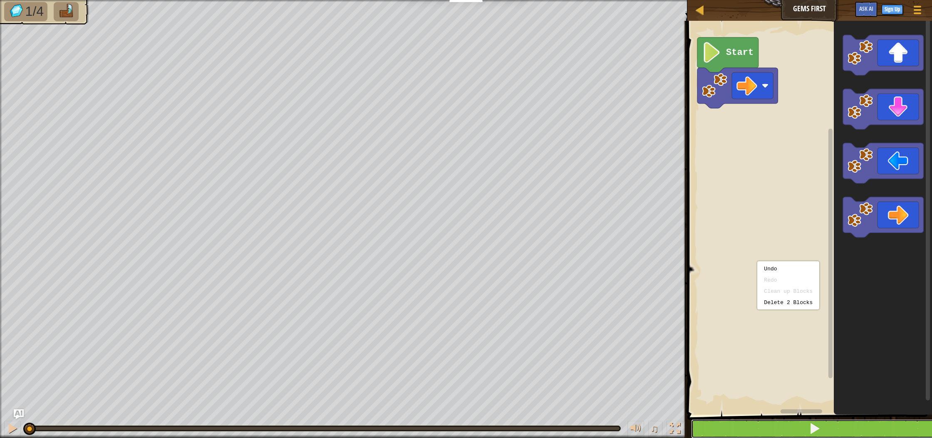
click at [774, 428] on button at bounding box center [814, 428] width 247 height 19
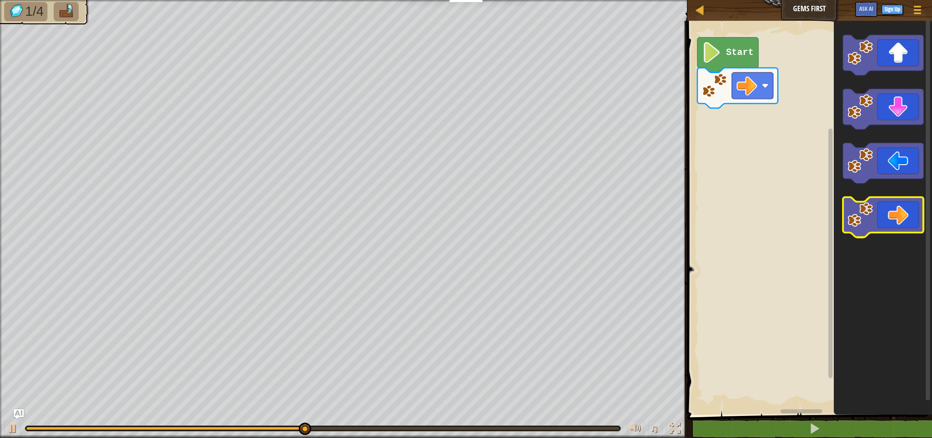
click at [858, 213] on image "Blockly Workspace" at bounding box center [859, 214] width 25 height 25
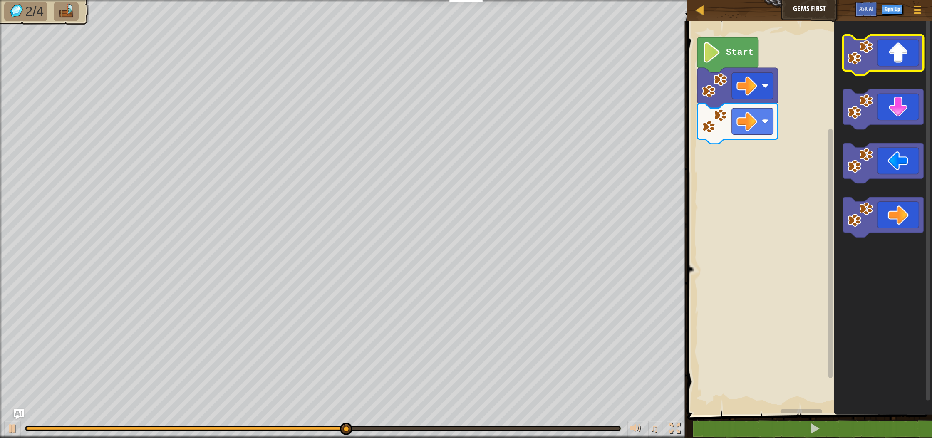
click at [883, 52] on icon "Blockly Workspace" at bounding box center [883, 55] width 80 height 40
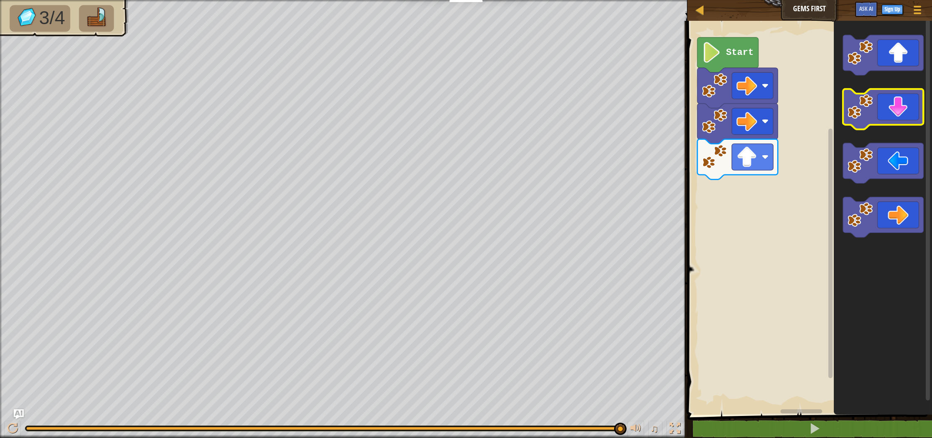
click at [897, 118] on icon "Blockly Workspace" at bounding box center [883, 109] width 80 height 40
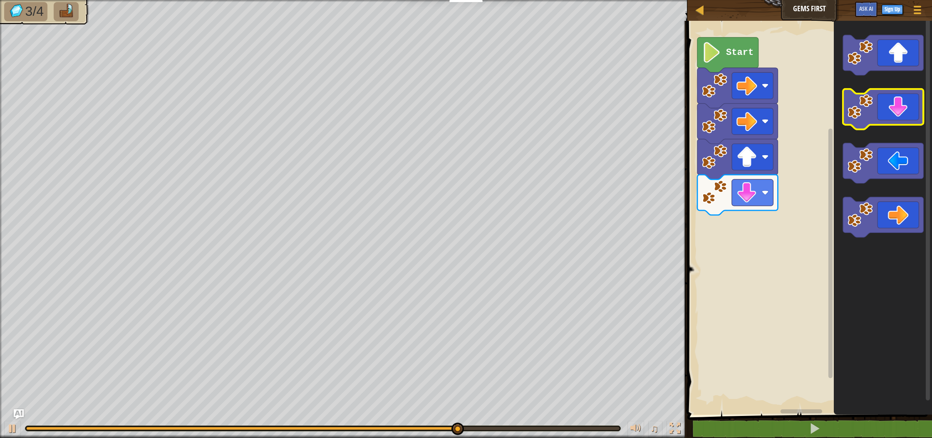
click at [896, 115] on icon "Blockly Workspace" at bounding box center [883, 109] width 80 height 40
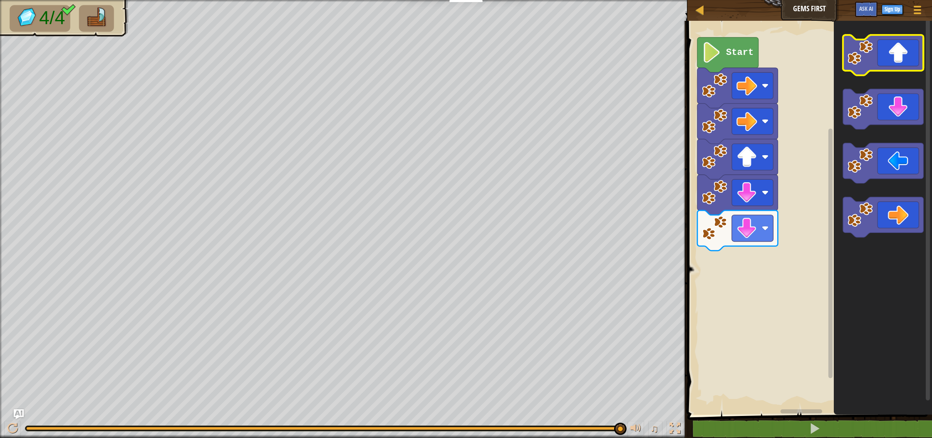
click at [893, 61] on icon "Blockly Workspace" at bounding box center [883, 55] width 80 height 40
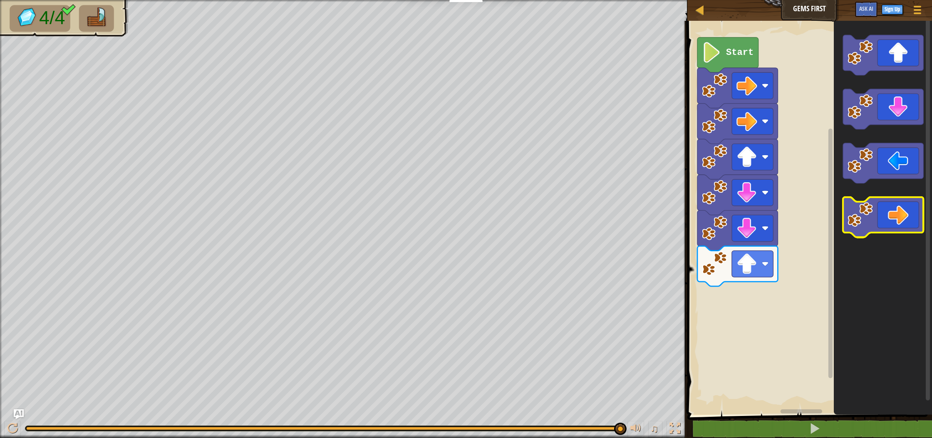
click at [882, 225] on icon "Blockly Workspace" at bounding box center [883, 217] width 80 height 40
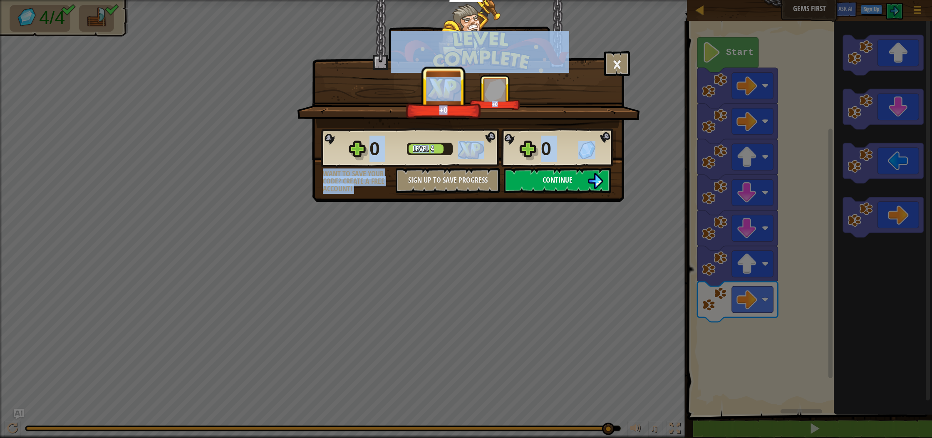
click at [548, 174] on button "Continue" at bounding box center [557, 180] width 107 height 25
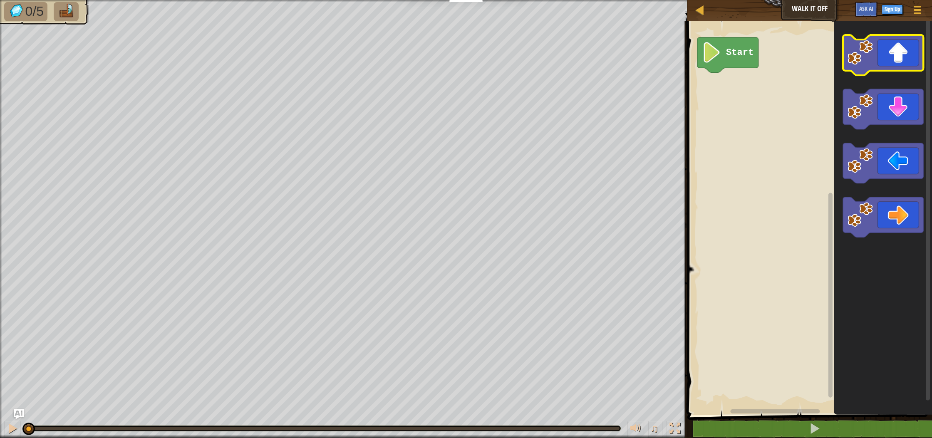
click at [892, 62] on icon "Blockly Workspace" at bounding box center [883, 55] width 80 height 40
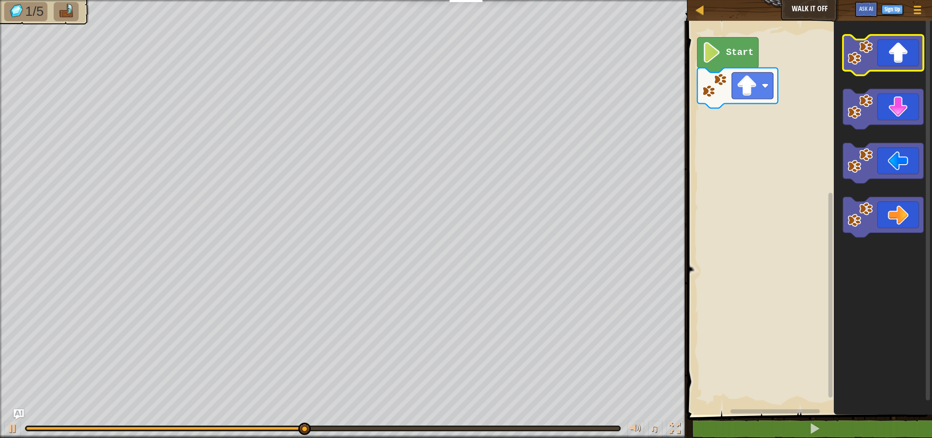
click at [877, 62] on icon "Blockly Workspace" at bounding box center [883, 55] width 80 height 40
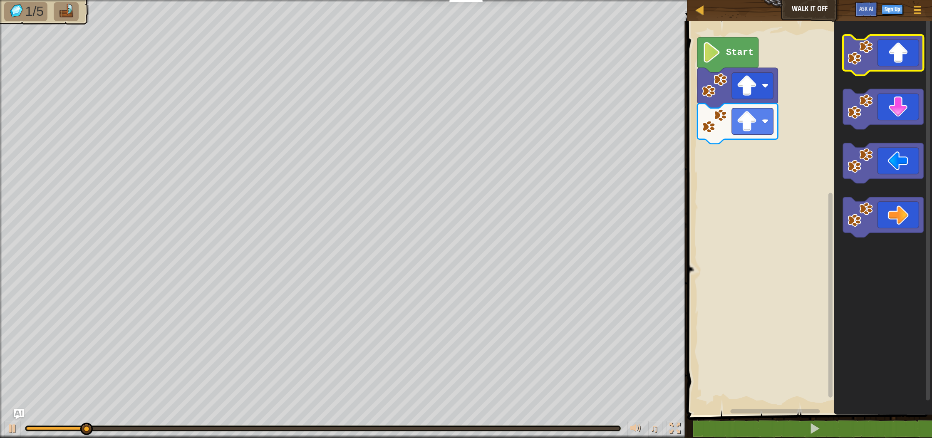
click at [877, 62] on icon "Blockly Workspace" at bounding box center [883, 55] width 80 height 40
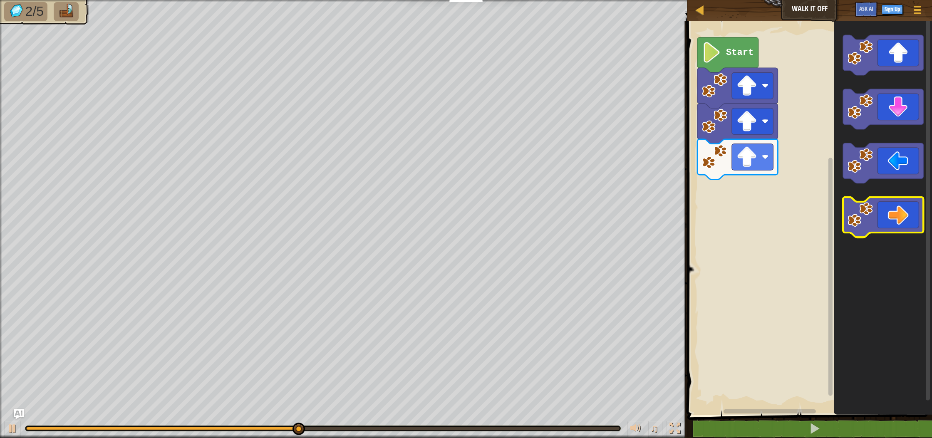
click at [883, 203] on icon "Blockly Workspace" at bounding box center [883, 217] width 80 height 40
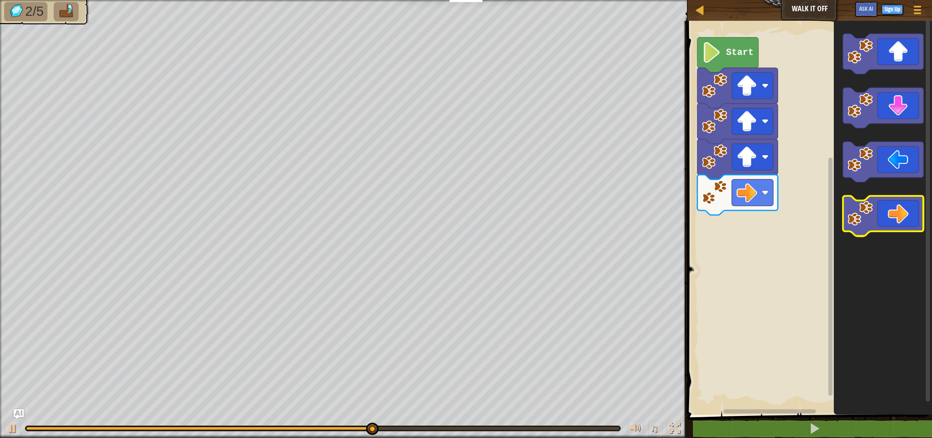
click at [899, 211] on icon "Blockly Workspace" at bounding box center [883, 216] width 80 height 40
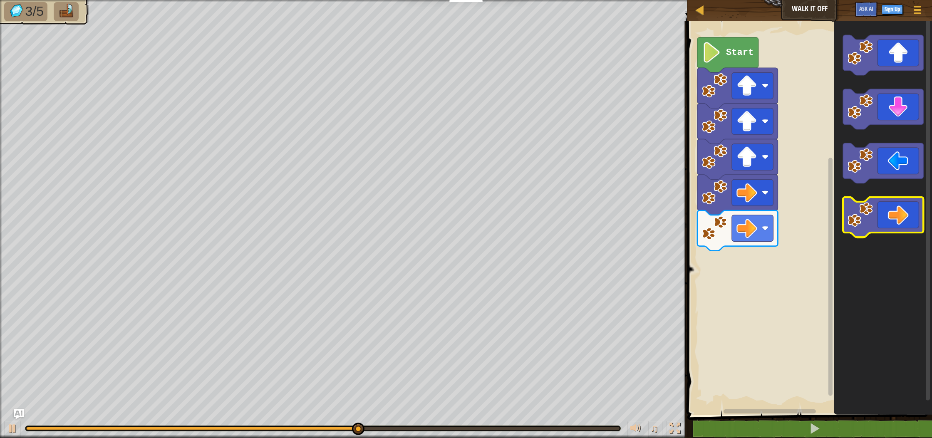
click at [894, 213] on icon "Blockly Workspace" at bounding box center [883, 217] width 80 height 40
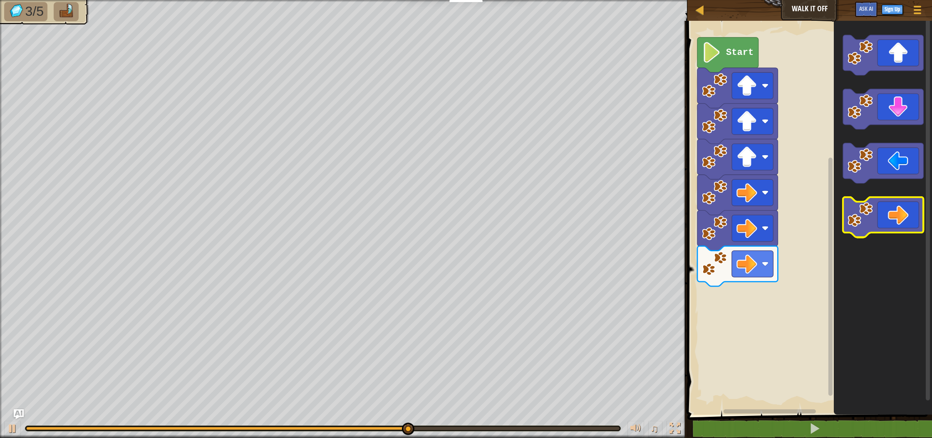
click at [889, 212] on icon "Blockly Workspace" at bounding box center [883, 217] width 80 height 40
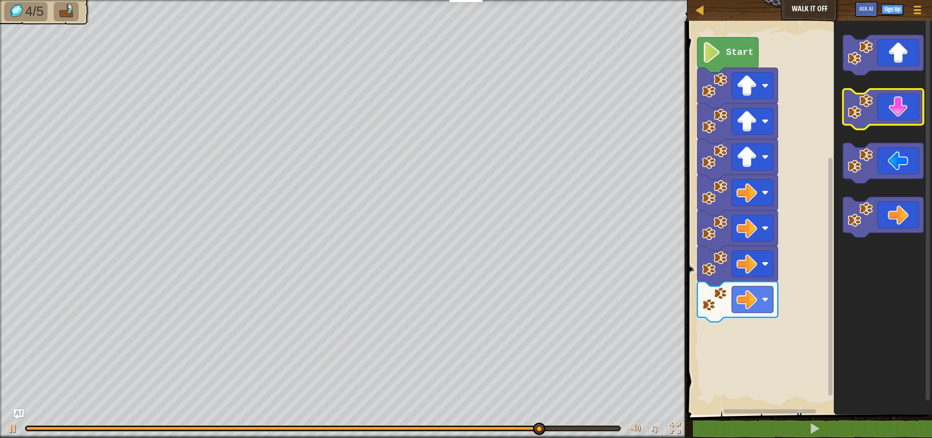
click at [879, 119] on icon "Blockly Workspace" at bounding box center [883, 109] width 80 height 40
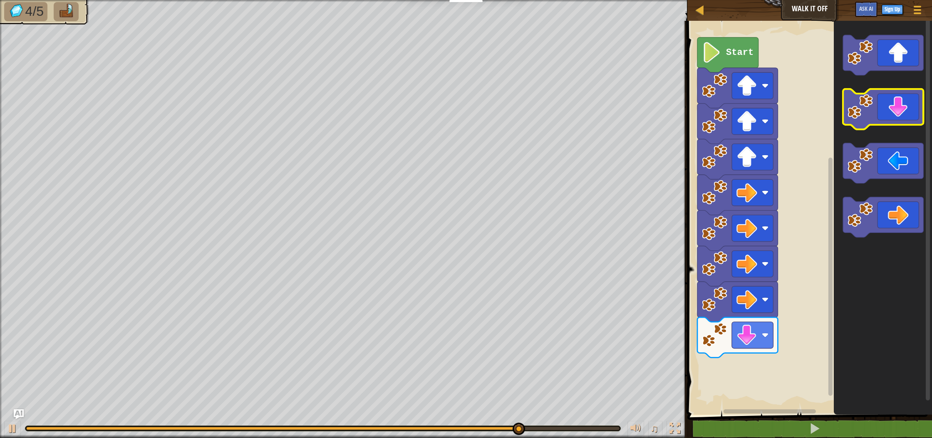
click at [879, 119] on icon "Blockly Workspace" at bounding box center [883, 109] width 80 height 40
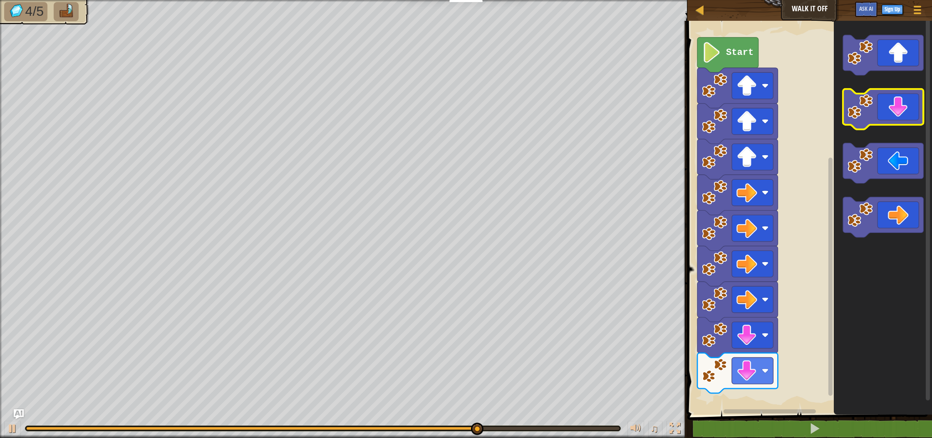
click at [879, 119] on icon "Blockly Workspace" at bounding box center [883, 109] width 80 height 40
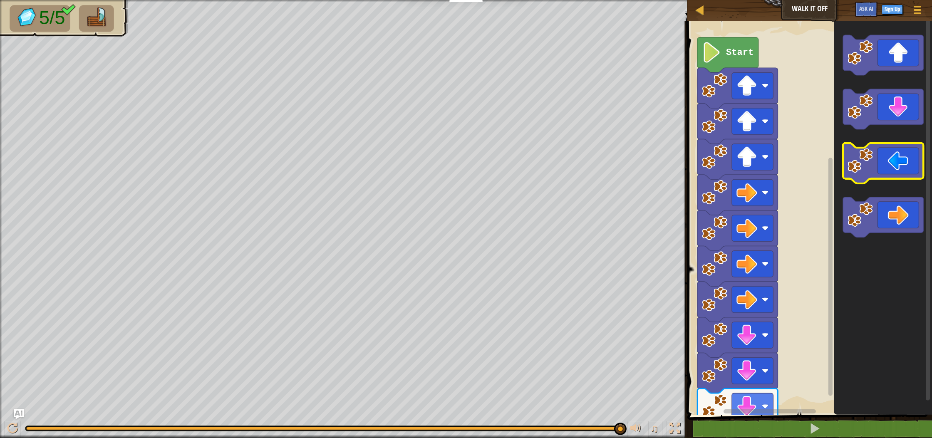
click at [888, 170] on icon "Blockly Workspace" at bounding box center [883, 163] width 80 height 40
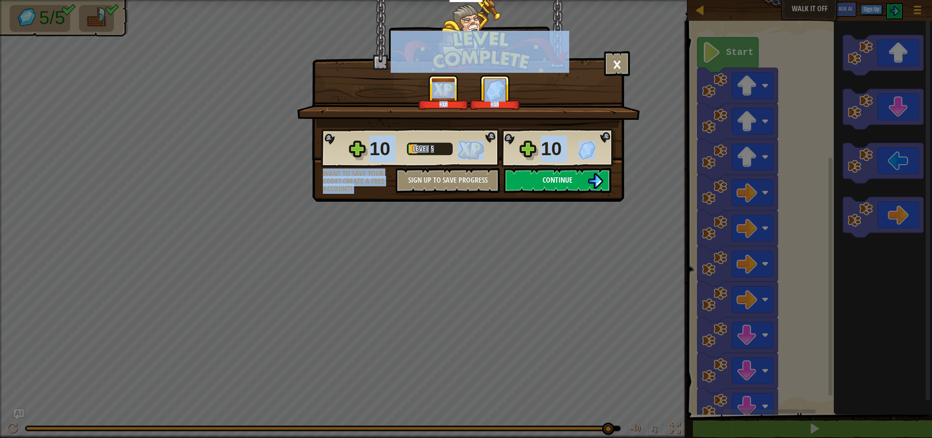
click at [583, 181] on button "Continue" at bounding box center [557, 180] width 107 height 25
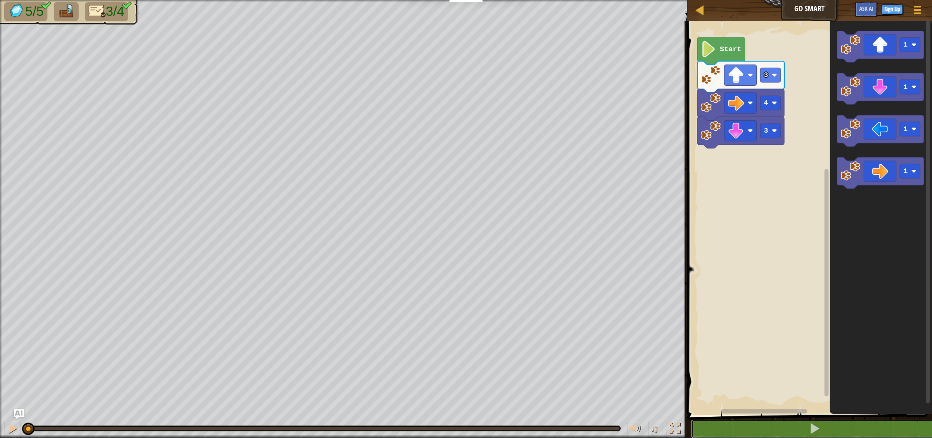
drag, startPoint x: 747, startPoint y: 421, endPoint x: 747, endPoint y: 415, distance: 6.3
click at [748, 421] on button at bounding box center [814, 428] width 247 height 19
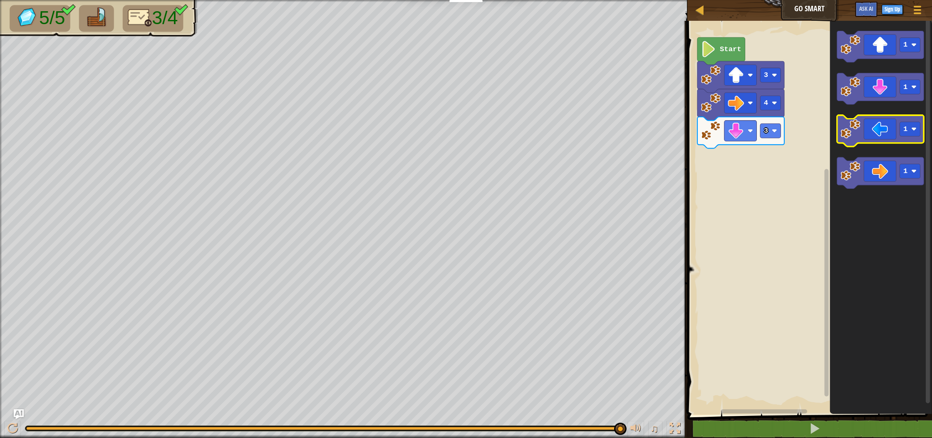
click at [875, 129] on icon "Blockly Workspace" at bounding box center [880, 131] width 87 height 32
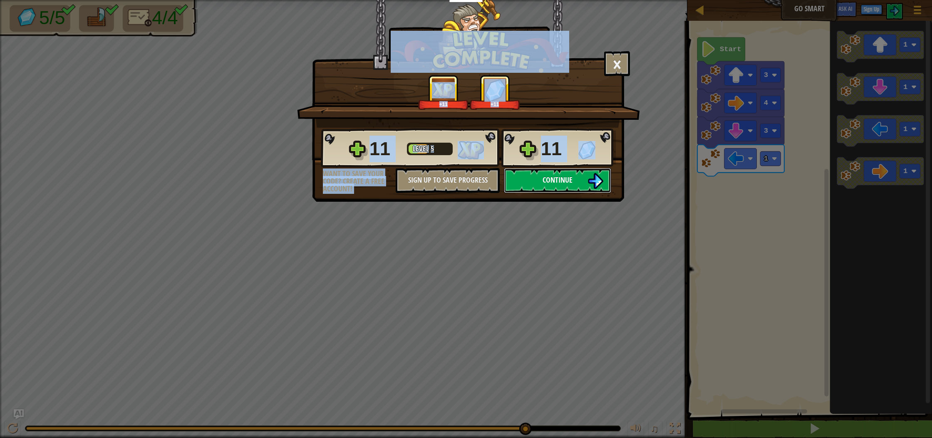
click at [564, 175] on span "Continue" at bounding box center [558, 180] width 30 height 10
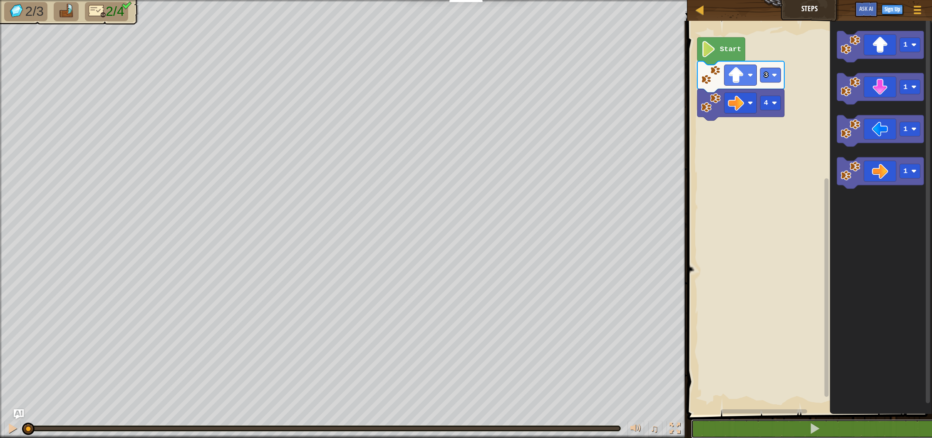
drag, startPoint x: 763, startPoint y: 423, endPoint x: 756, endPoint y: 417, distance: 9.1
click at [763, 424] on button at bounding box center [814, 428] width 247 height 19
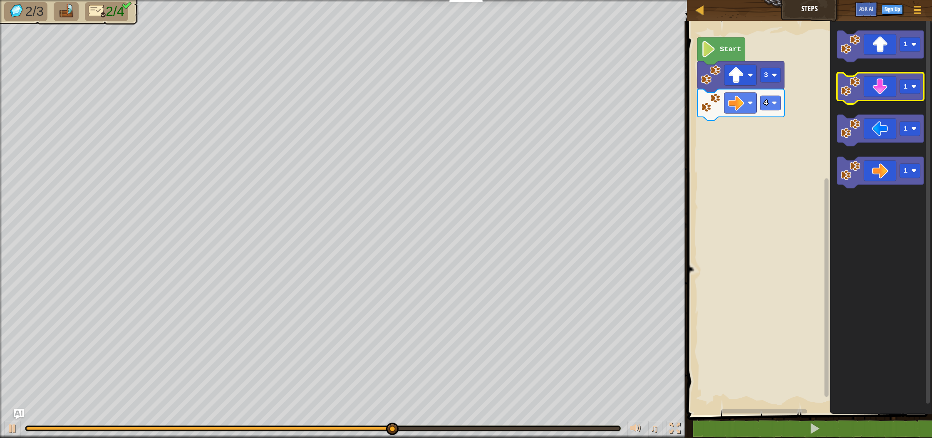
click at [854, 92] on image "Blockly Workspace" at bounding box center [850, 87] width 20 height 20
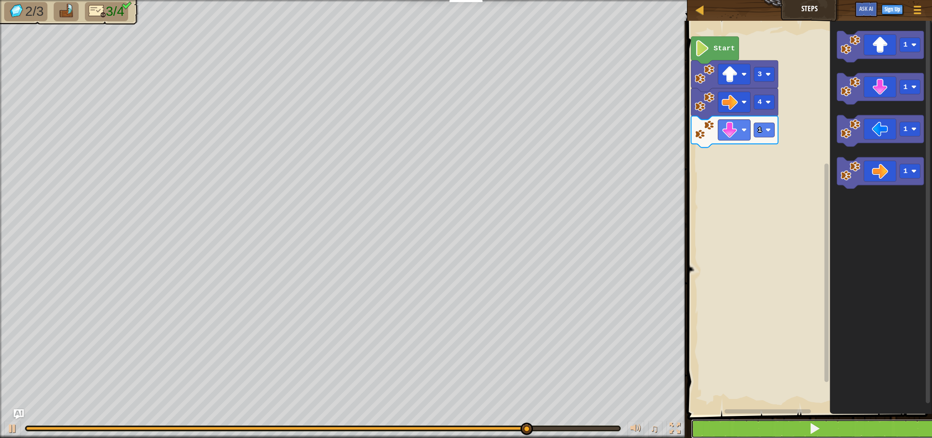
click at [791, 432] on button at bounding box center [814, 428] width 247 height 19
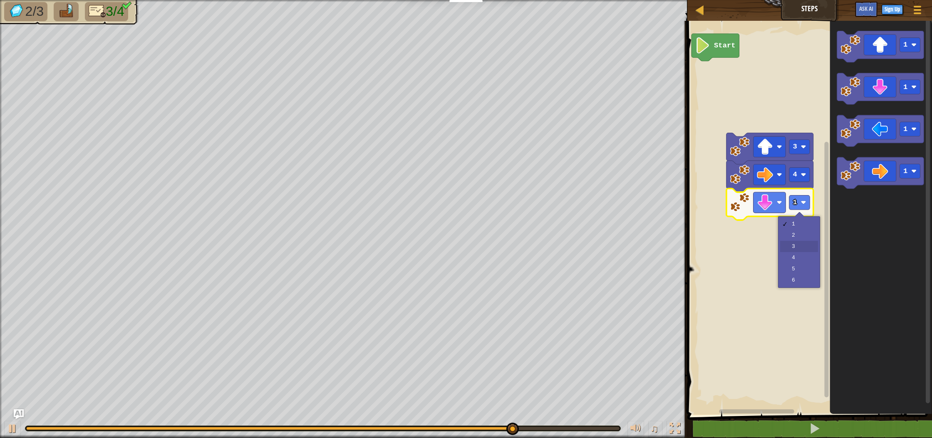
drag, startPoint x: 800, startPoint y: 247, endPoint x: 782, endPoint y: 226, distance: 27.4
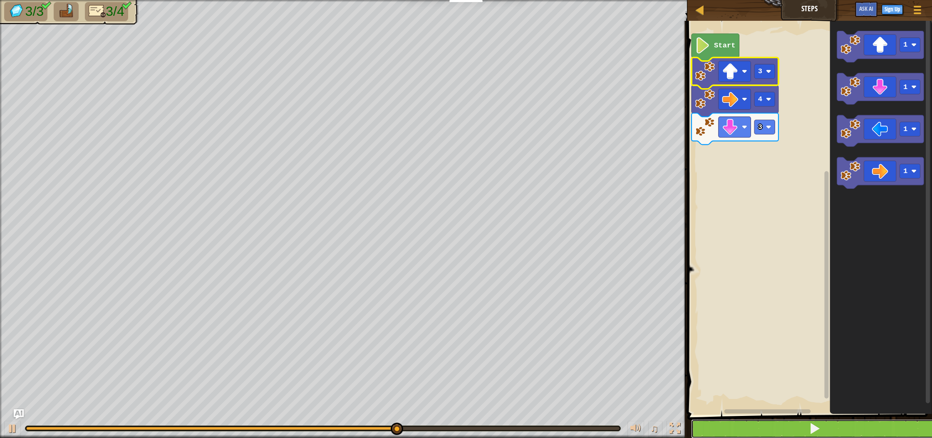
click at [784, 425] on button at bounding box center [814, 428] width 247 height 19
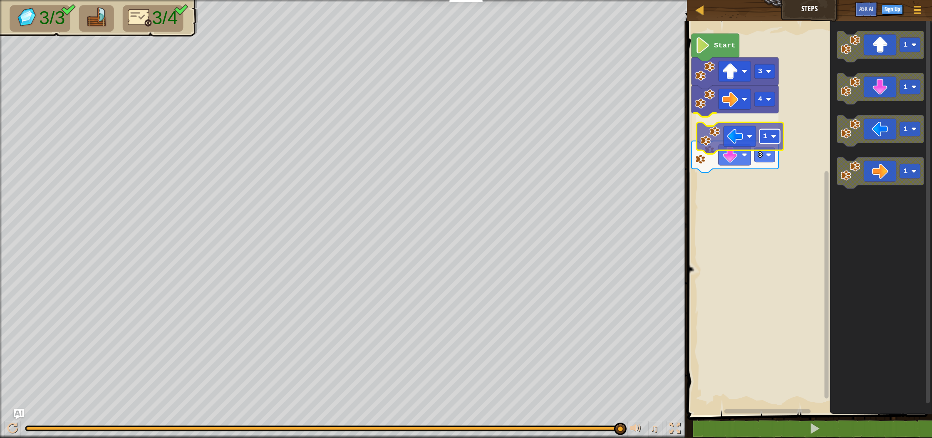
click at [760, 139] on div "Start 3 4 1 3 1 1 1 1 1" at bounding box center [808, 216] width 247 height 398
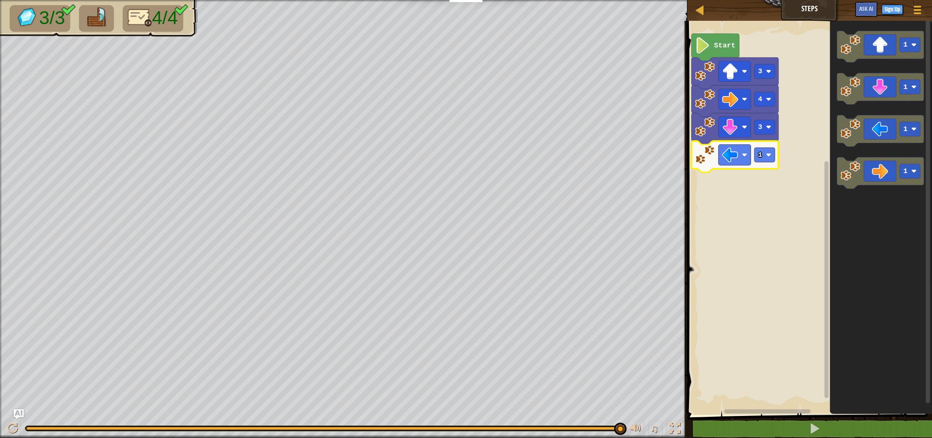
click at [793, 149] on rect "Blockly Workspace" at bounding box center [808, 216] width 247 height 398
click at [734, 158] on image "Blockly Workspace" at bounding box center [730, 155] width 16 height 16
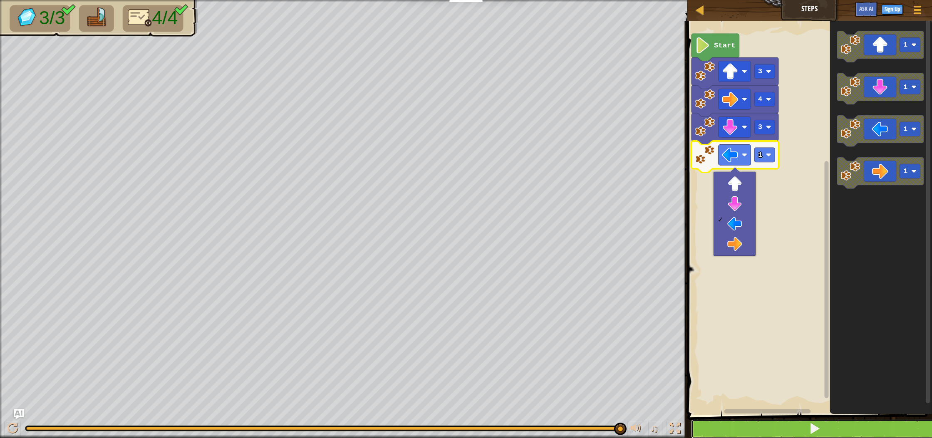
drag, startPoint x: 827, startPoint y: 432, endPoint x: 827, endPoint y: 425, distance: 7.1
click at [827, 429] on button at bounding box center [814, 428] width 247 height 19
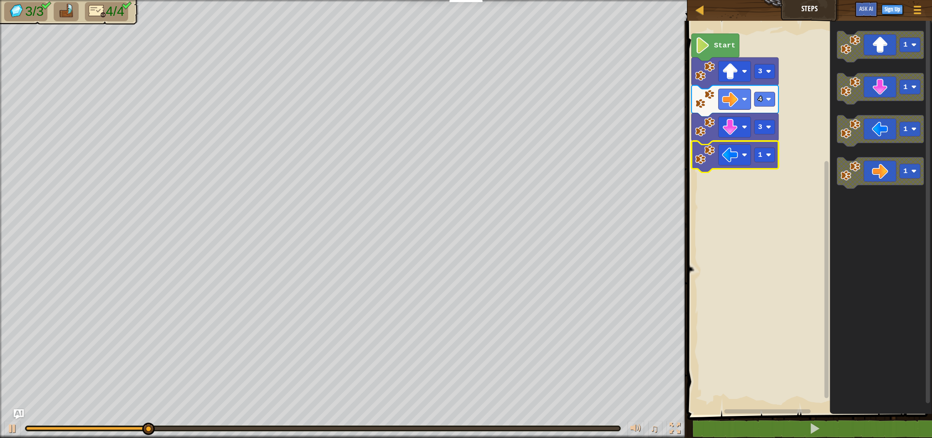
click at [767, 241] on rect "Blockly Workspace" at bounding box center [808, 216] width 247 height 398
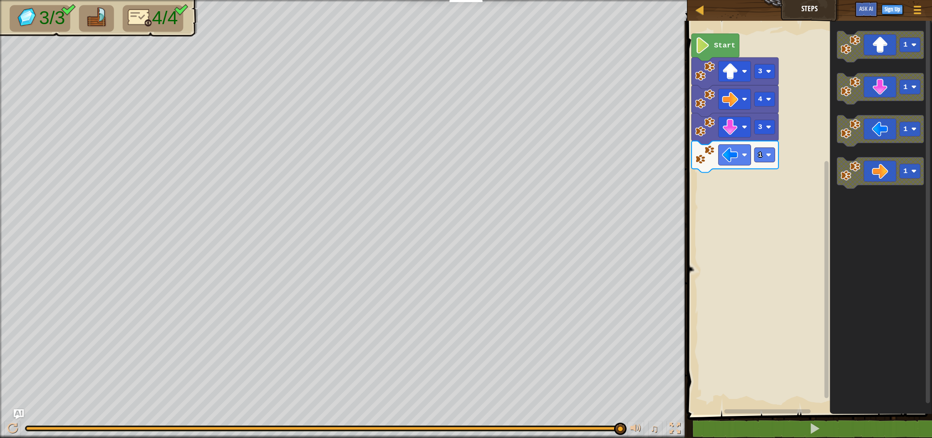
click at [748, 183] on div "Start 3 4 3 1 1 1 1 1" at bounding box center [808, 216] width 247 height 398
click at [780, 181] on div "Start 3 4 3 1 1 1 1 1" at bounding box center [808, 216] width 247 height 398
click at [892, 135] on icon "Blockly Workspace" at bounding box center [880, 131] width 87 height 32
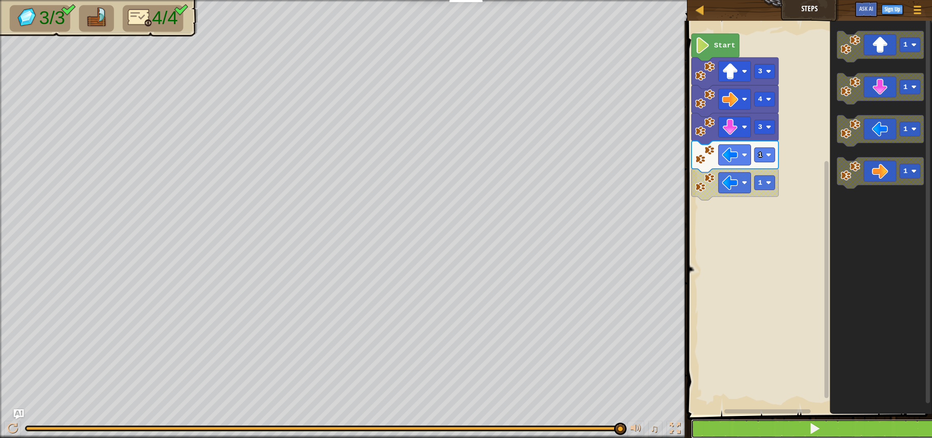
click at [826, 431] on button at bounding box center [814, 428] width 247 height 19
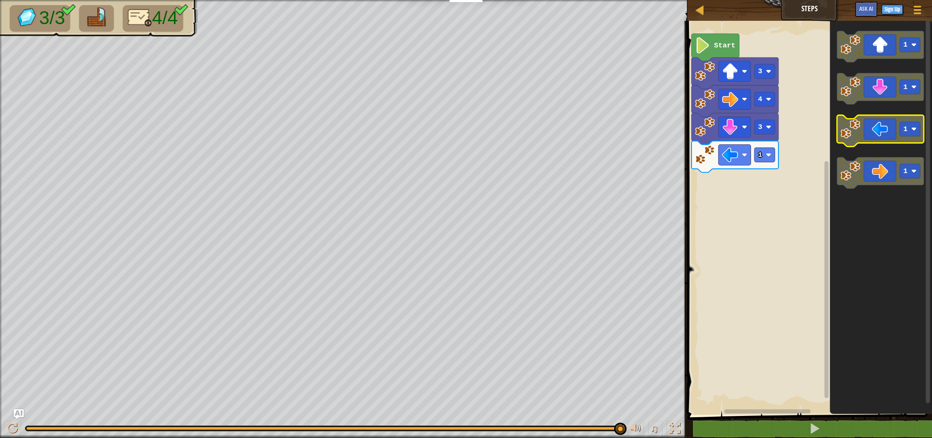
click at [883, 136] on icon "Blockly Workspace" at bounding box center [880, 131] width 87 height 32
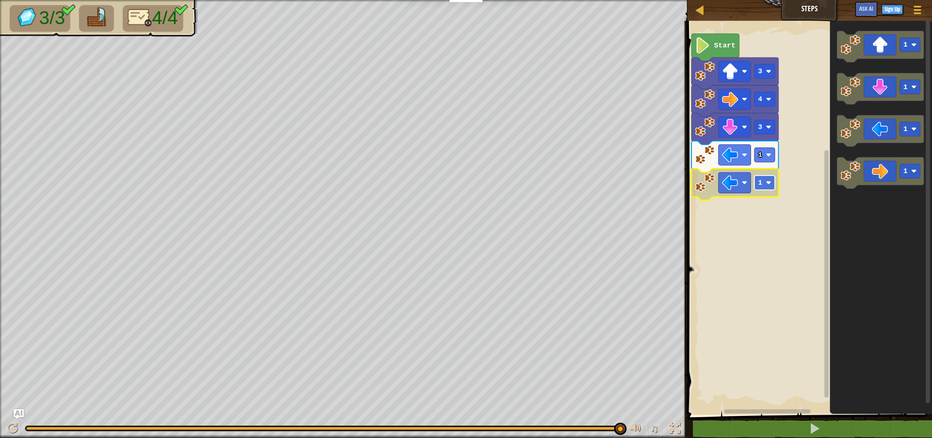
click at [766, 185] on image "Blockly Workspace" at bounding box center [768, 182] width 5 height 5
click at [726, 181] on image "Blockly Workspace" at bounding box center [730, 183] width 16 height 16
click at [743, 330] on rect "Blockly Workspace" at bounding box center [808, 216] width 247 height 398
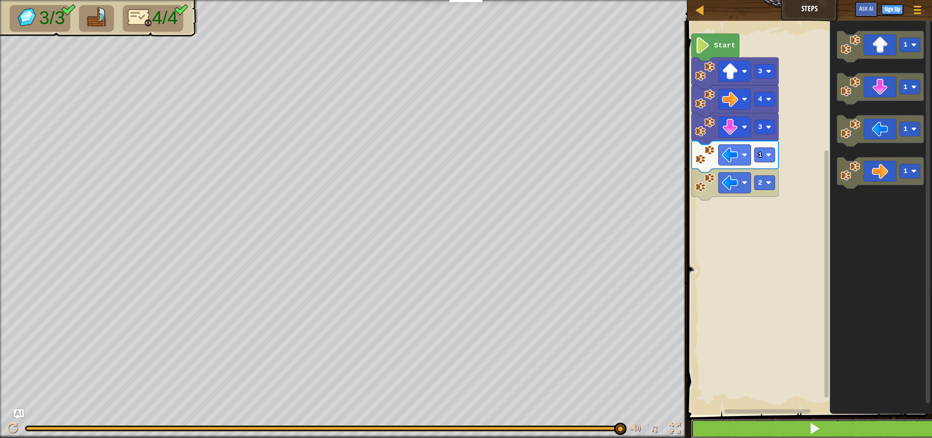
click at [782, 420] on button at bounding box center [814, 428] width 247 height 19
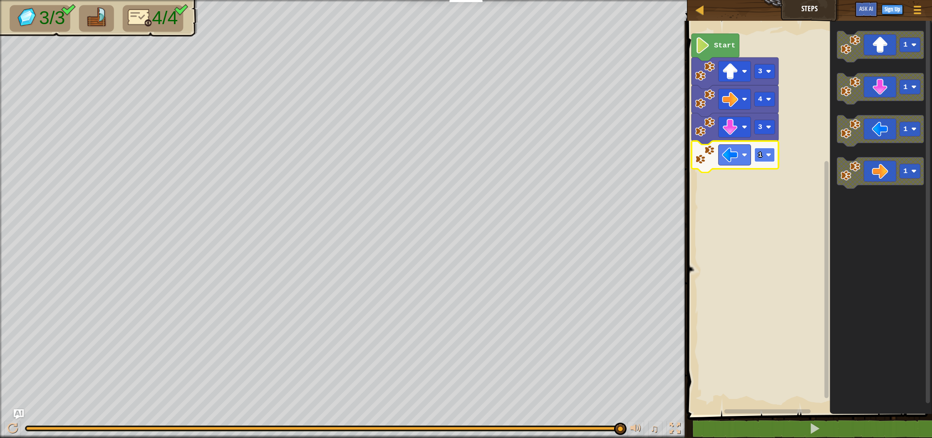
click at [765, 159] on rect "Blockly Workspace" at bounding box center [764, 155] width 20 height 15
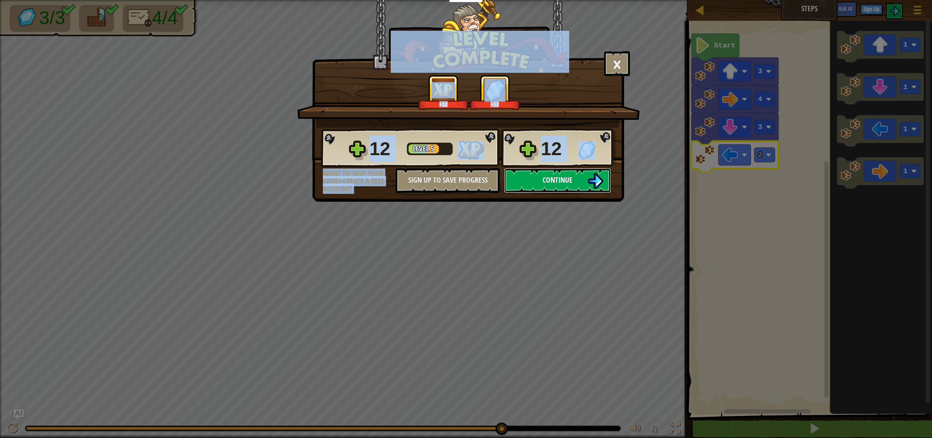
click at [567, 180] on span "Continue" at bounding box center [558, 180] width 30 height 10
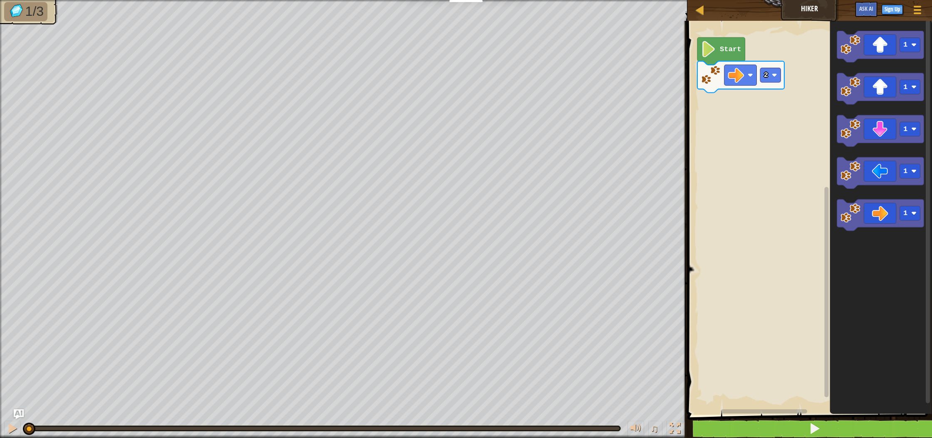
click at [732, 420] on div "1 2 go ( 'right' , 2 ) הההההההההההההההההההההההההההההההההההההההההההההההההההההההה…" at bounding box center [808, 242] width 247 height 435
click at [732, 428] on button at bounding box center [814, 428] width 247 height 19
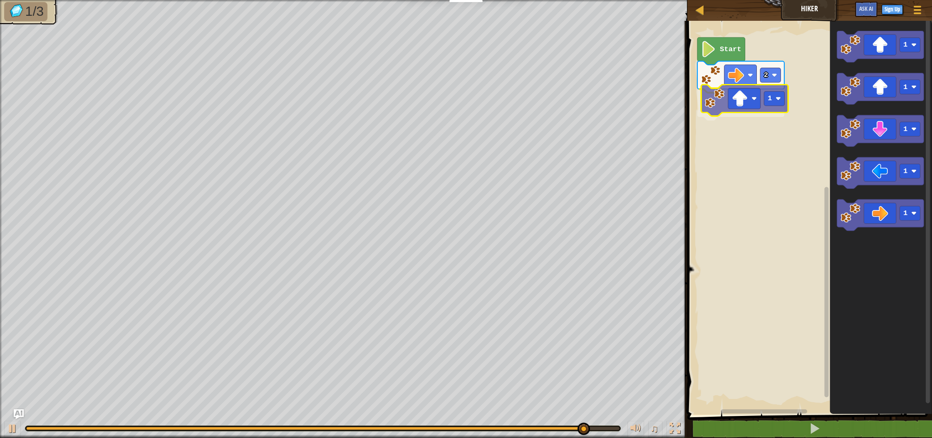
click at [755, 89] on div "2 1 Start 1 1 1 1 1 1" at bounding box center [808, 216] width 247 height 398
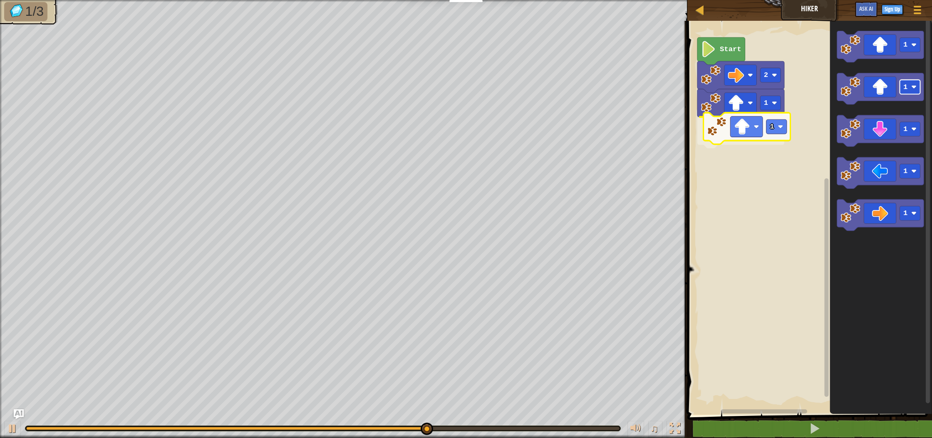
click at [770, 126] on div "2 1 1 Start 1 1 1 1 1 1" at bounding box center [808, 216] width 247 height 398
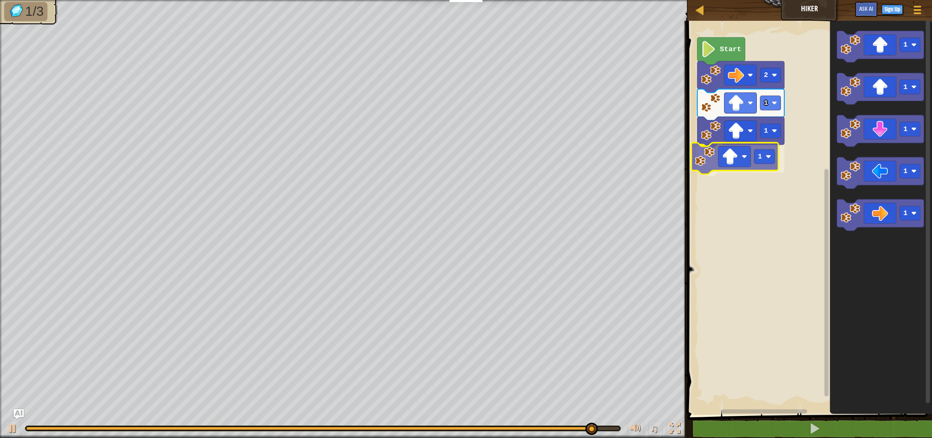
click at [730, 166] on div "2 1 1 1 Start 1 1 1 1 1 1" at bounding box center [808, 216] width 247 height 398
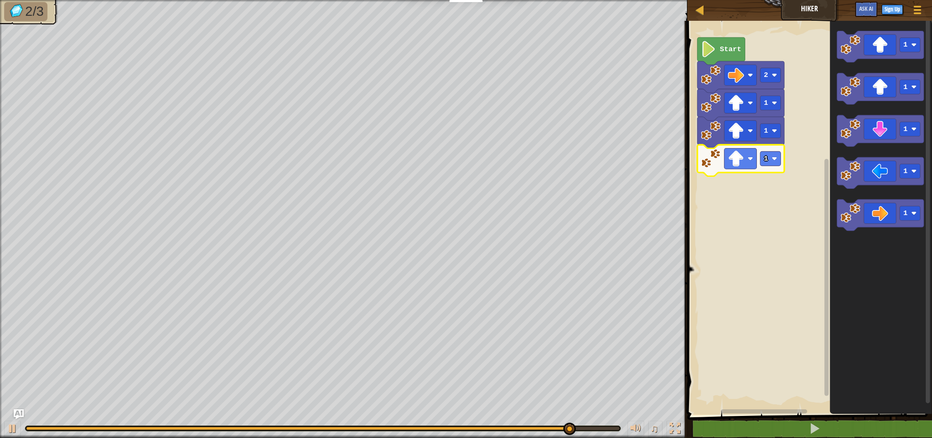
click at [747, 320] on rect "Blockly Workspace" at bounding box center [808, 216] width 247 height 398
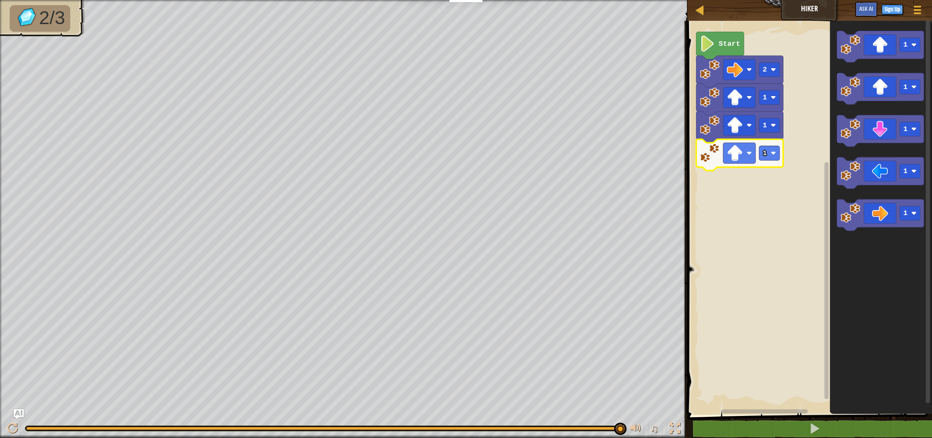
click at [713, 149] on image "Blockly Workspace" at bounding box center [710, 153] width 20 height 20
click at [728, 151] on image "Blockly Workspace" at bounding box center [735, 153] width 16 height 16
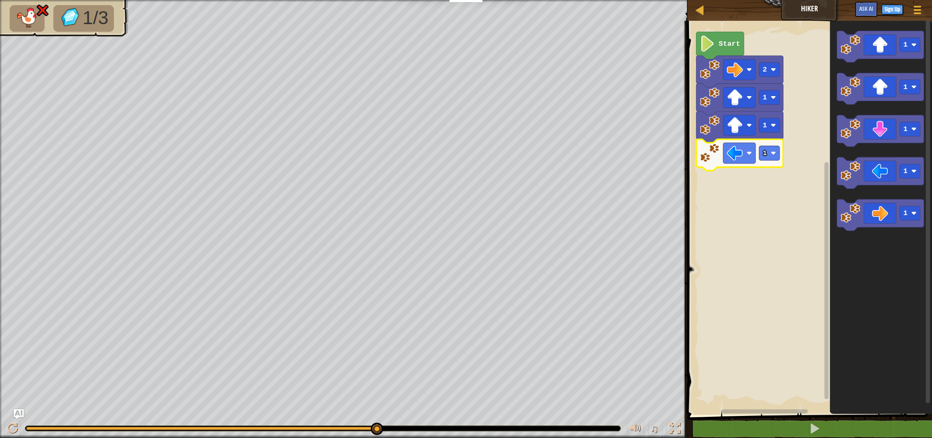
click at [766, 191] on rect "Blockly Workspace" at bounding box center [808, 216] width 247 height 398
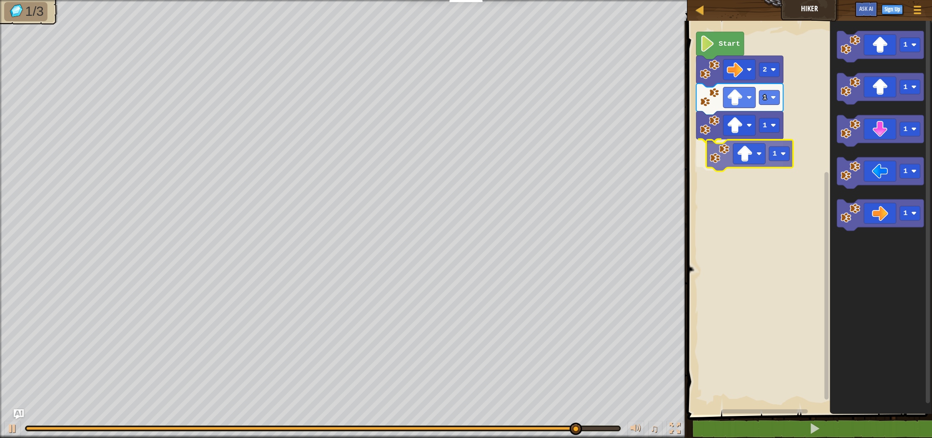
click at [746, 150] on div "Start 2 1 1 1 1 1 1 1 1 1" at bounding box center [808, 216] width 247 height 398
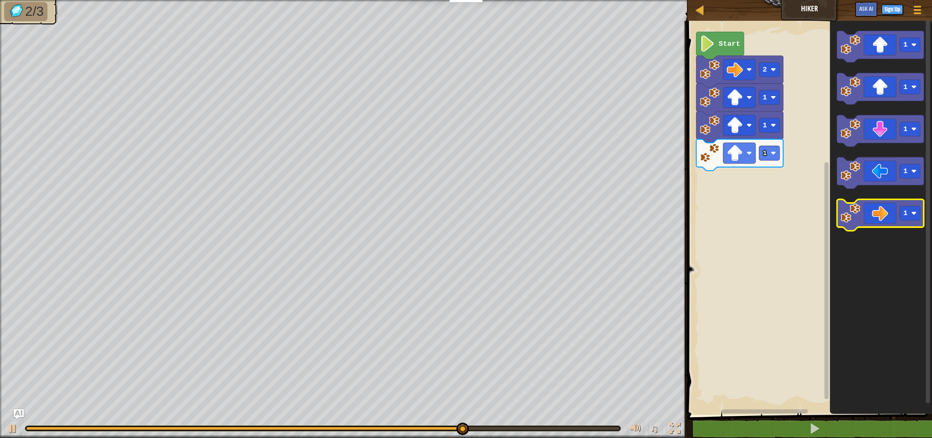
click at [887, 209] on icon "Blockly Workspace" at bounding box center [880, 216] width 87 height 32
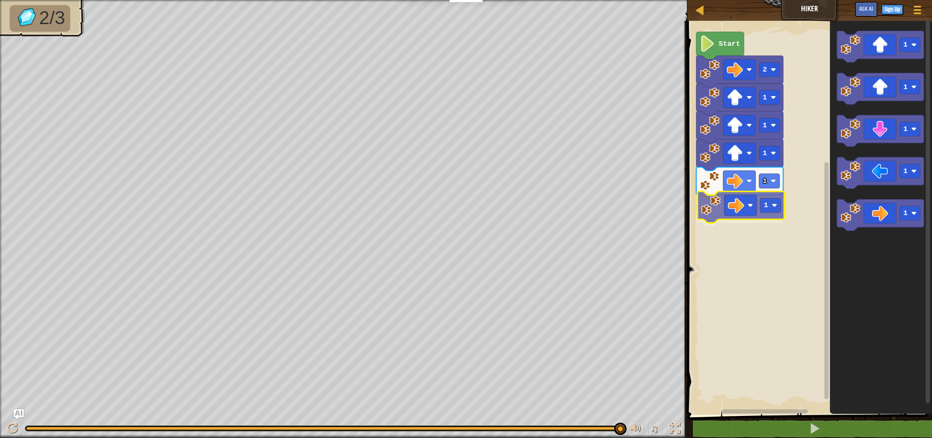
click at [728, 213] on div "Start 2 1 1 1 1 1 1 1 1 1 1 1" at bounding box center [808, 216] width 247 height 398
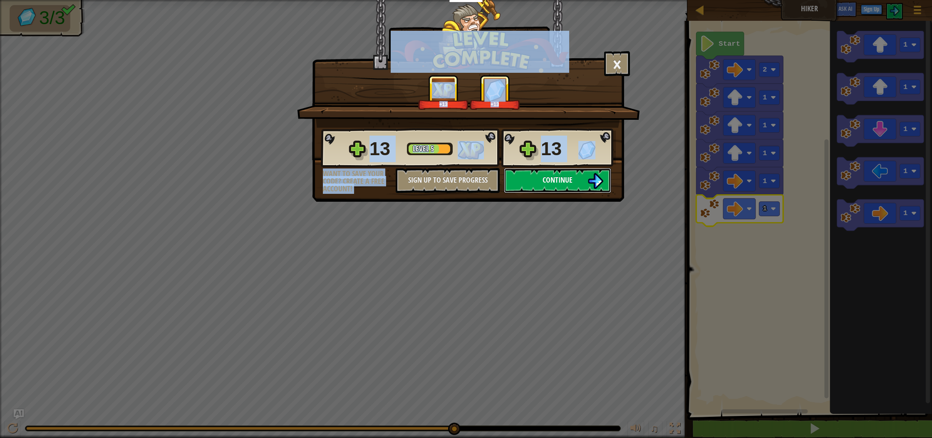
click at [544, 176] on span "Continue" at bounding box center [558, 180] width 30 height 10
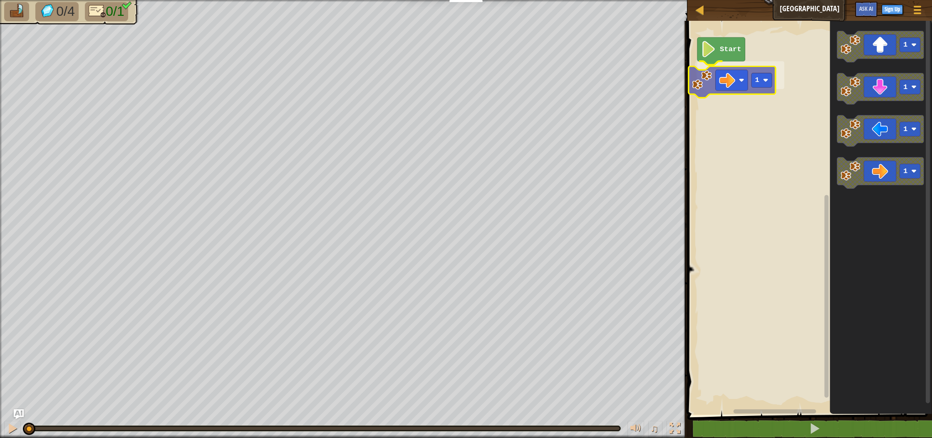
click at [730, 79] on div "Start 1 1 1 1 1 1" at bounding box center [808, 216] width 247 height 398
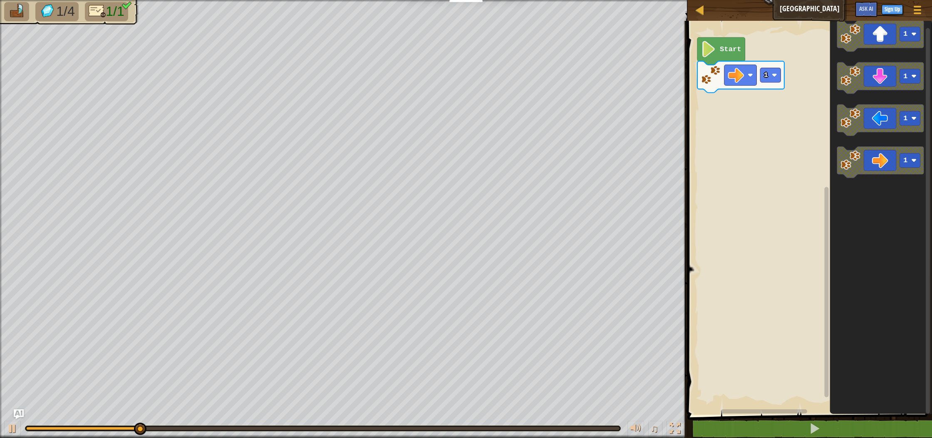
click at [733, 113] on div "1 Start 1 1 1 1" at bounding box center [808, 216] width 247 height 398
click at [772, 134] on div "1 Start 1 1 1 1" at bounding box center [808, 216] width 247 height 398
click at [807, 155] on div "1 Start 1 1 1 1" at bounding box center [808, 216] width 247 height 398
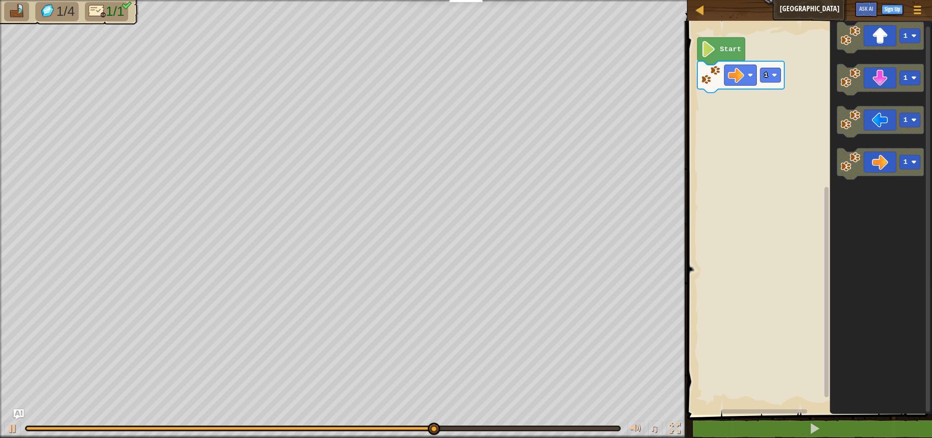
click at [849, 160] on g "1" at bounding box center [880, 165] width 87 height 32
click at [873, 162] on icon "Blockly Workspace" at bounding box center [880, 165] width 87 height 32
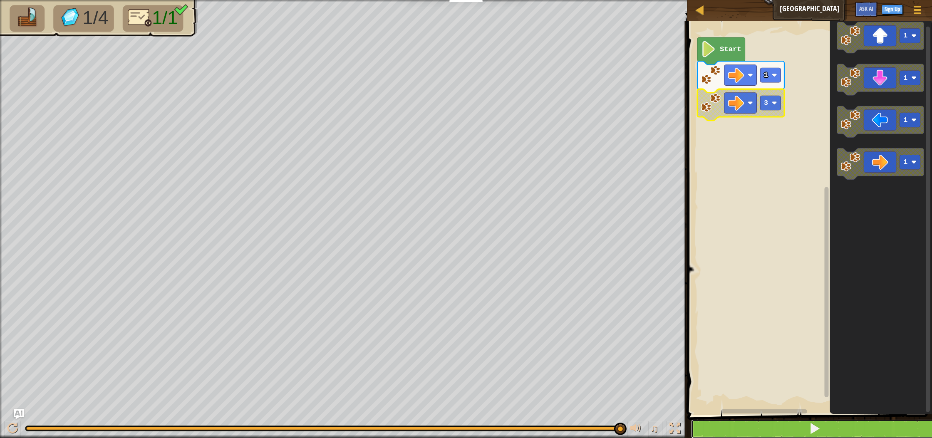
click at [819, 428] on span at bounding box center [815, 429] width 12 height 12
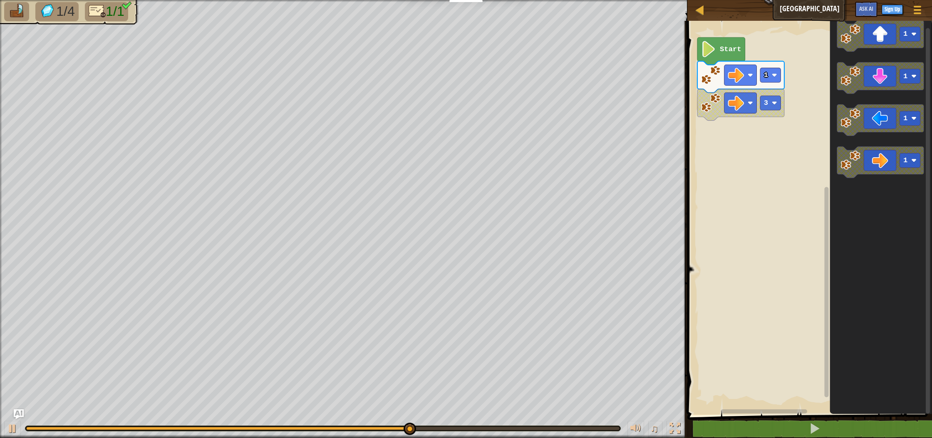
click at [716, 141] on div "Start 1 3 1 1 1 1" at bounding box center [808, 216] width 247 height 398
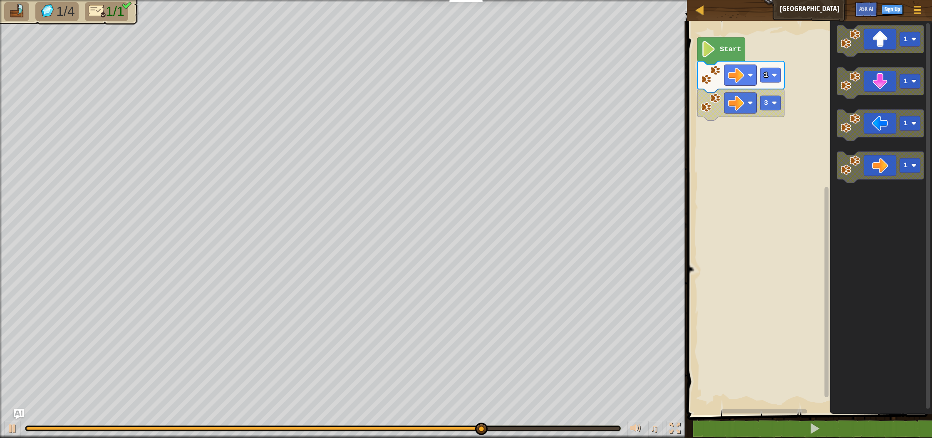
click at [857, 171] on g "1" at bounding box center [880, 168] width 87 height 32
click at [861, 170] on icon "Blockly Workspace" at bounding box center [880, 168] width 87 height 32
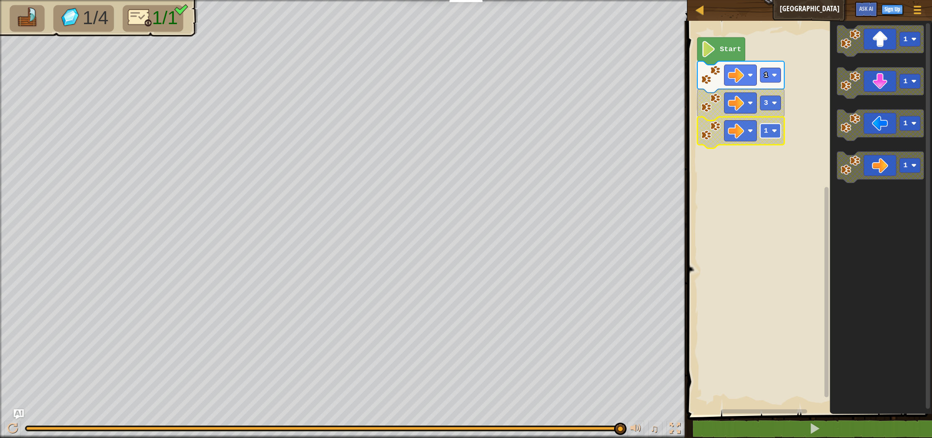
click at [771, 129] on rect "Blockly Workspace" at bounding box center [770, 131] width 20 height 15
click at [815, 431] on span at bounding box center [815, 429] width 12 height 12
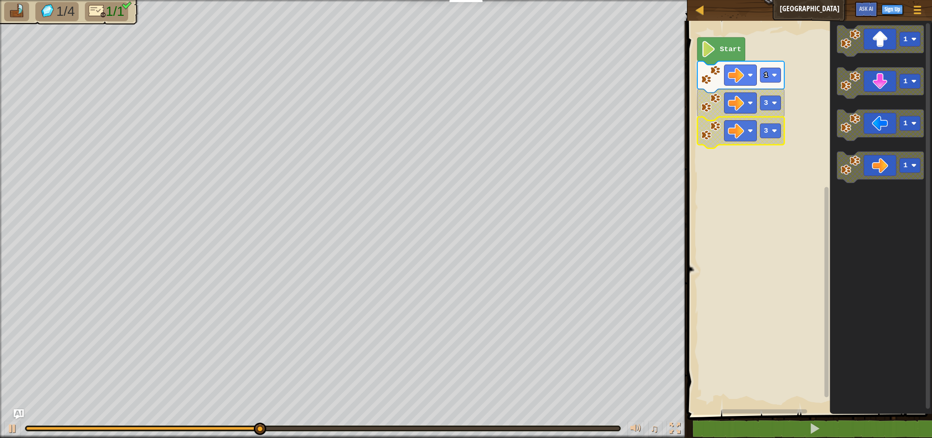
click at [783, 224] on rect "Blockly Workspace" at bounding box center [808, 216] width 247 height 398
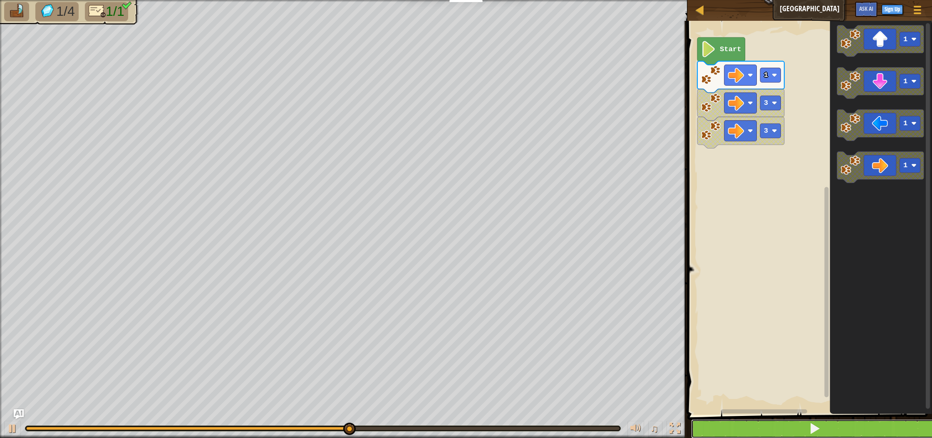
click at [791, 427] on button at bounding box center [814, 428] width 247 height 19
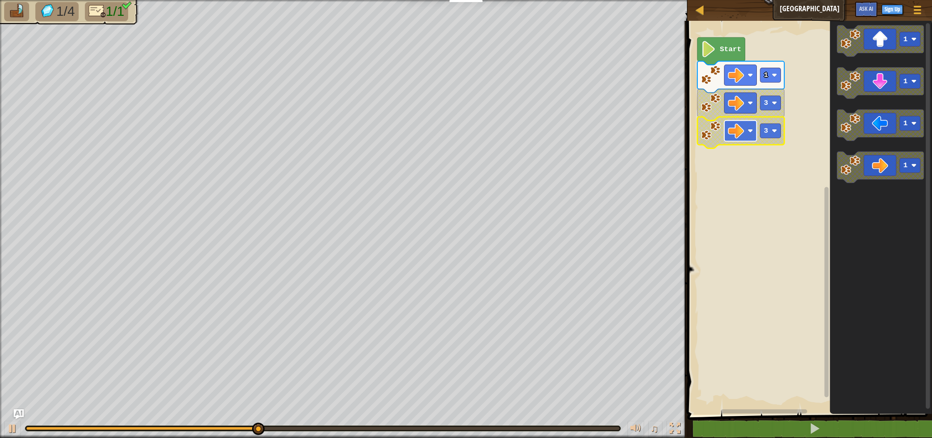
click at [743, 126] on image "Blockly Workspace" at bounding box center [736, 131] width 16 height 16
click at [765, 128] on text "3" at bounding box center [766, 131] width 4 height 8
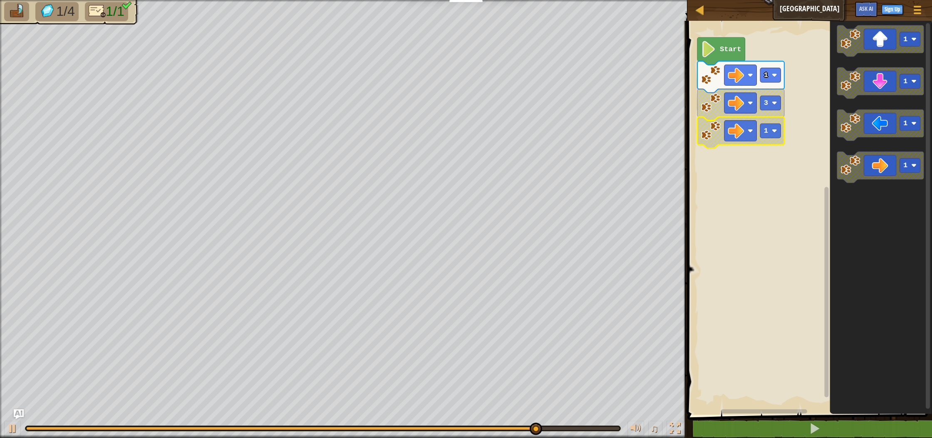
click at [800, 180] on rect "Blockly Workspace" at bounding box center [808, 216] width 247 height 398
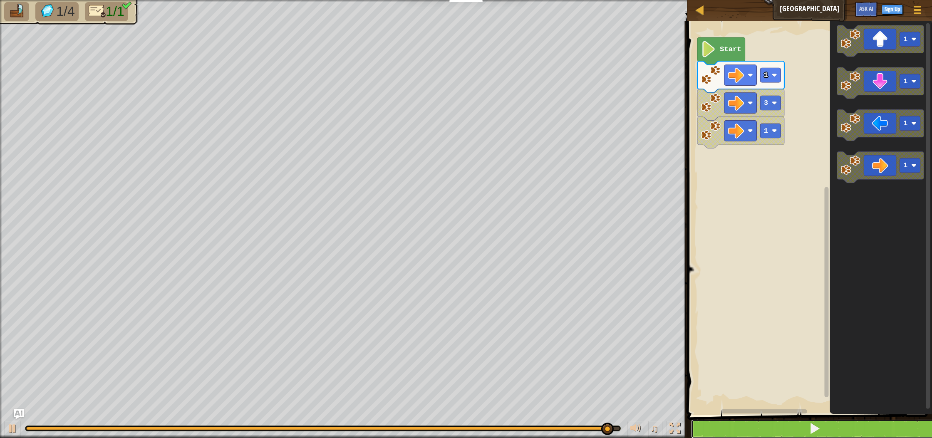
click at [771, 430] on button at bounding box center [814, 428] width 247 height 19
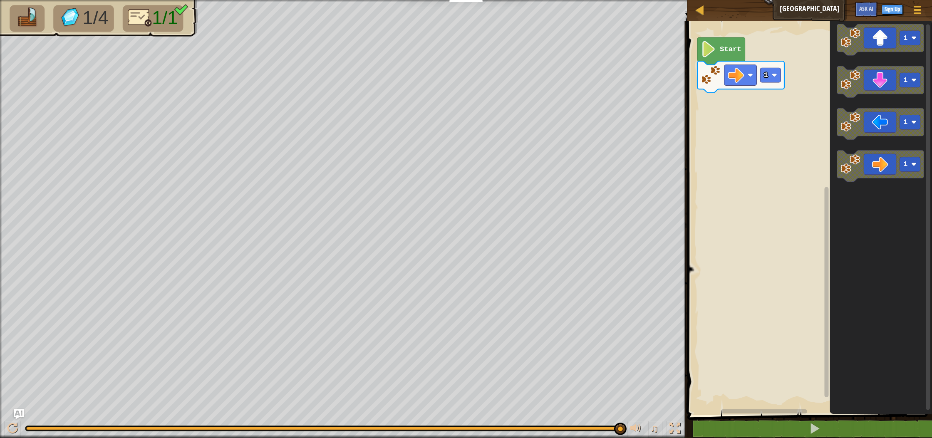
click at [790, 169] on div "Start 1 1 1 1 1" at bounding box center [808, 216] width 247 height 398
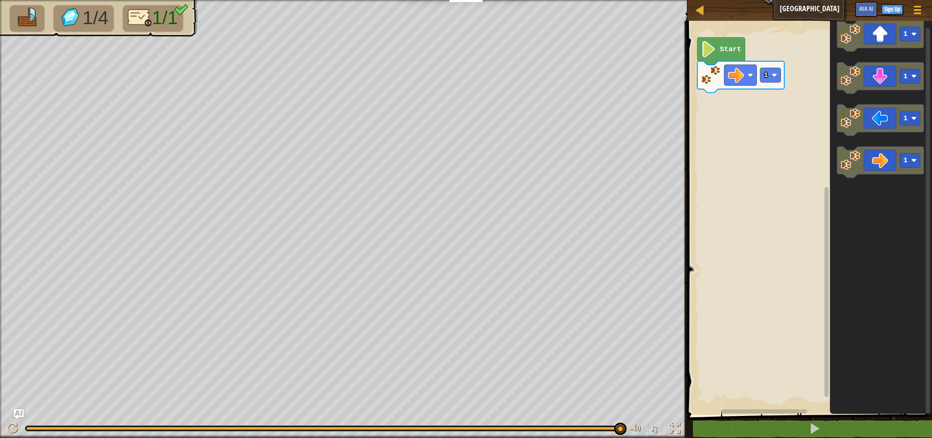
click at [858, 168] on g "1" at bounding box center [880, 163] width 87 height 32
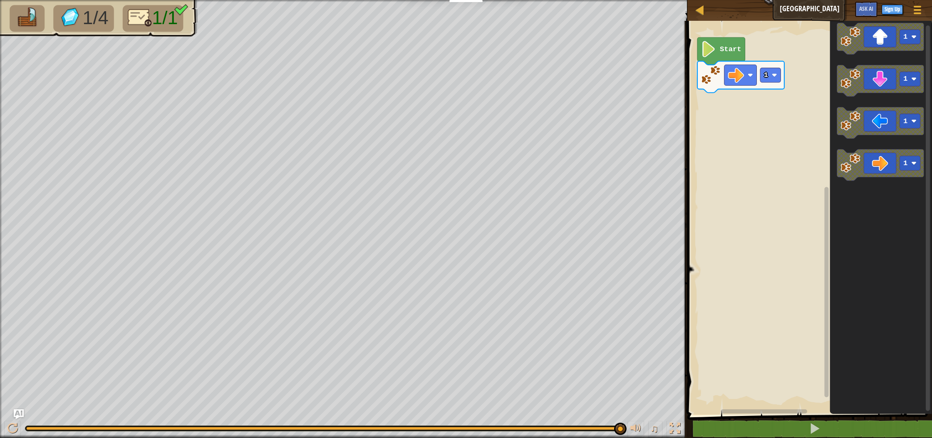
click at [861, 166] on icon "Blockly Workspace" at bounding box center [880, 166] width 87 height 32
click at [904, 157] on rect "Blockly Workspace" at bounding box center [910, 163] width 20 height 15
click at [883, 157] on icon "Blockly Workspace" at bounding box center [880, 166] width 87 height 32
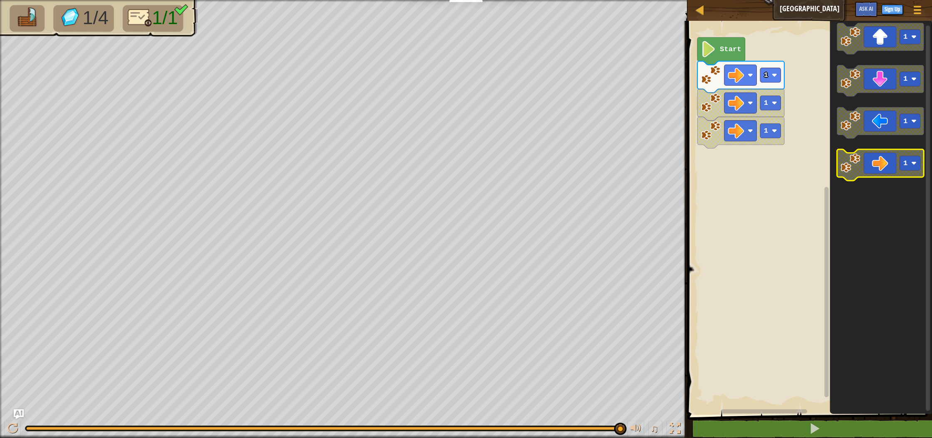
click at [880, 160] on icon "Blockly Workspace" at bounding box center [880, 166] width 87 height 32
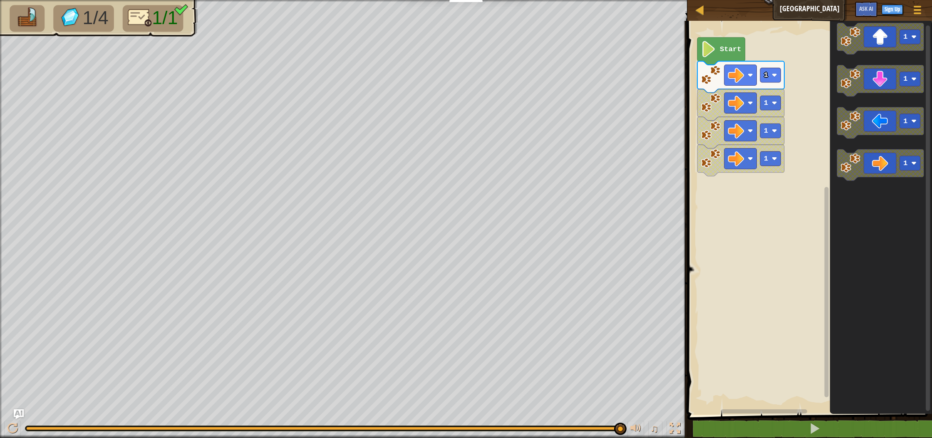
click at [759, 418] on span at bounding box center [810, 207] width 251 height 428
click at [756, 424] on button at bounding box center [814, 428] width 247 height 19
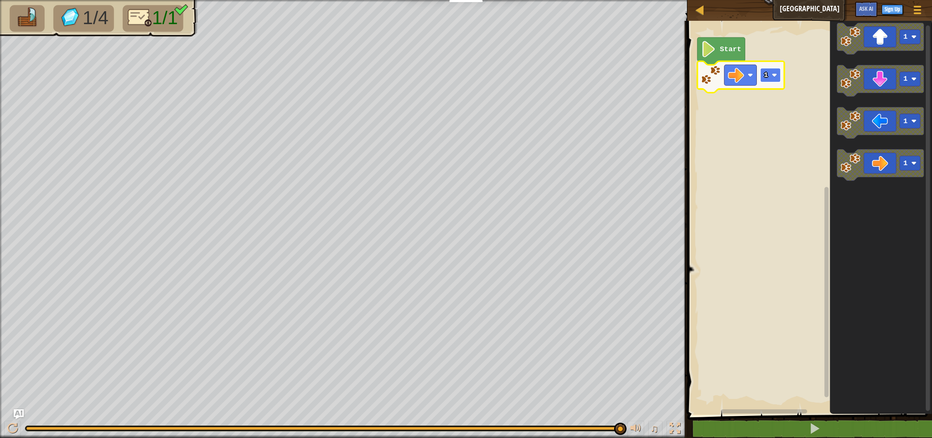
click at [764, 72] on text "1" at bounding box center [766, 75] width 4 height 8
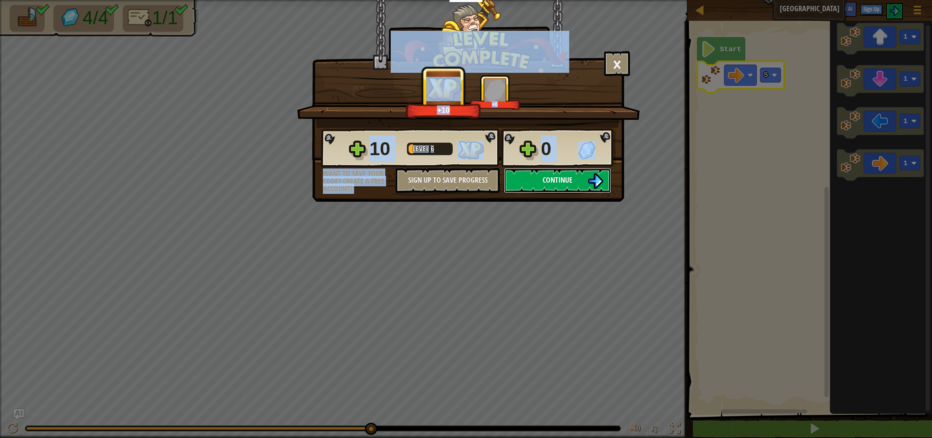
click at [600, 181] on img at bounding box center [595, 181] width 16 height 16
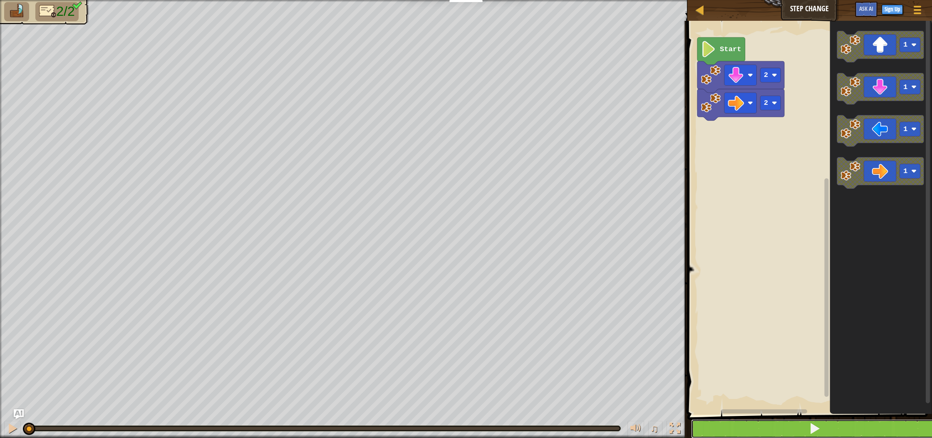
drag, startPoint x: 800, startPoint y: 434, endPoint x: 801, endPoint y: 429, distance: 5.0
click at [801, 431] on button at bounding box center [814, 428] width 247 height 19
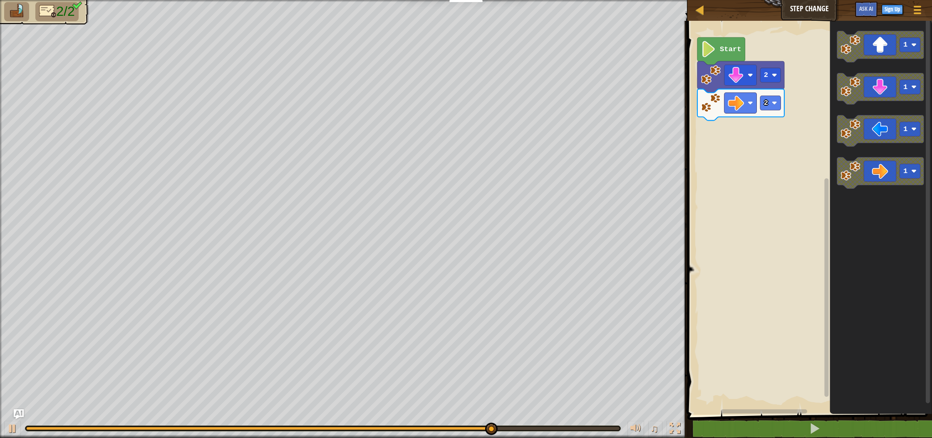
click at [830, 181] on icon "1 1 1 1" at bounding box center [881, 216] width 102 height 398
click at [866, 178] on icon "Blockly Workspace" at bounding box center [880, 174] width 87 height 32
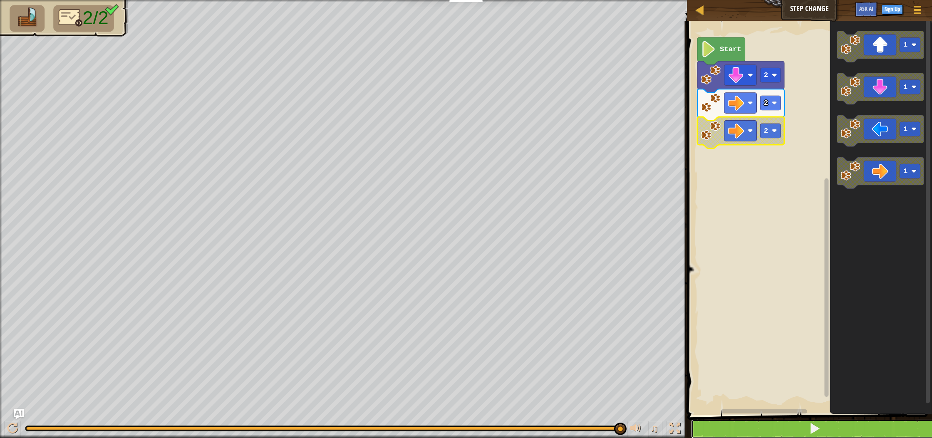
click at [760, 428] on button at bounding box center [814, 428] width 247 height 19
click at [763, 428] on button at bounding box center [814, 428] width 247 height 19
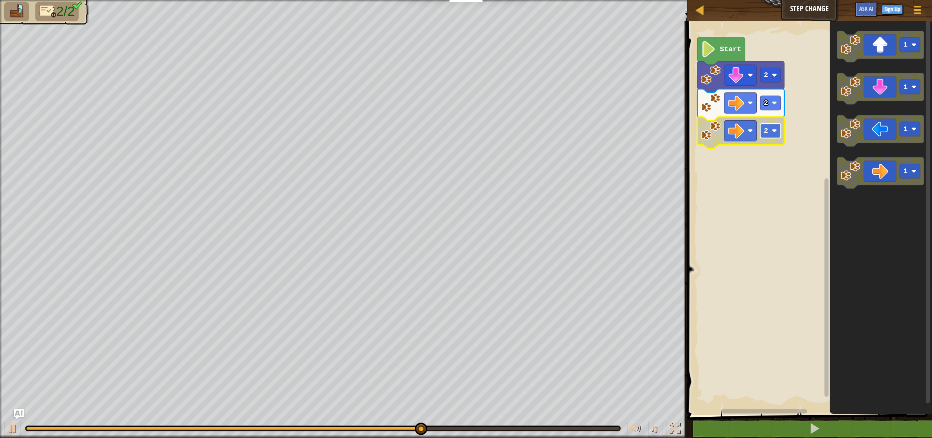
click at [772, 133] on image "Blockly Workspace" at bounding box center [774, 130] width 5 height 5
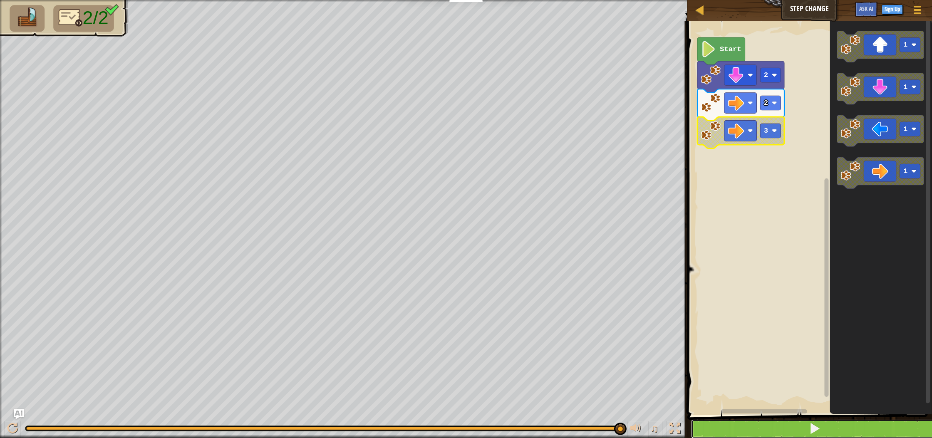
click at [760, 426] on button at bounding box center [814, 428] width 247 height 19
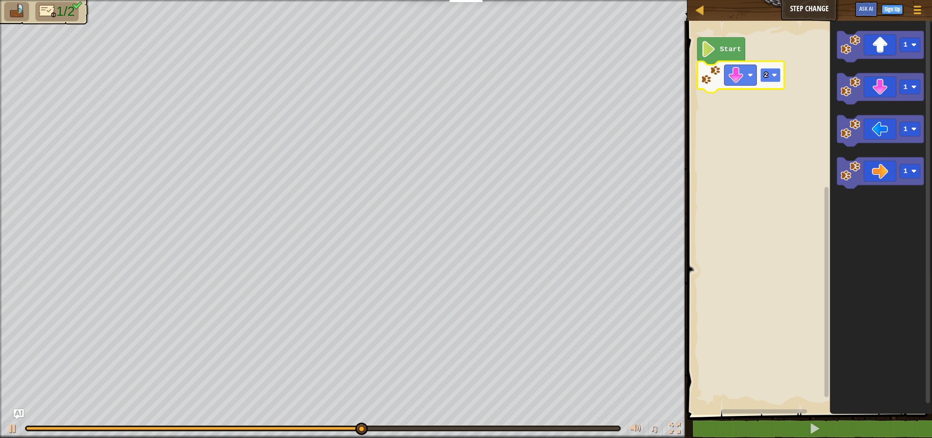
click at [770, 72] on rect "Blockly Workspace" at bounding box center [770, 75] width 20 height 15
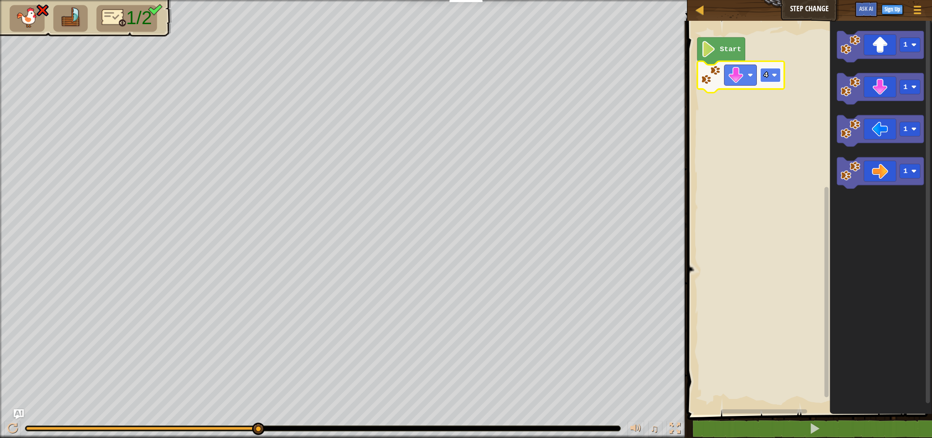
click at [775, 74] on image "Blockly Workspace" at bounding box center [774, 74] width 5 height 5
click at [749, 146] on rect "Blockly Workspace" at bounding box center [808, 216] width 247 height 398
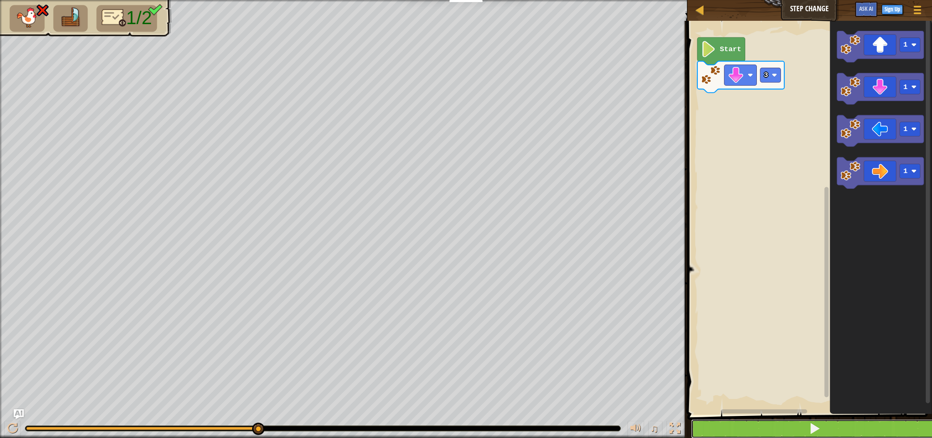
click at [741, 421] on button at bounding box center [814, 428] width 247 height 19
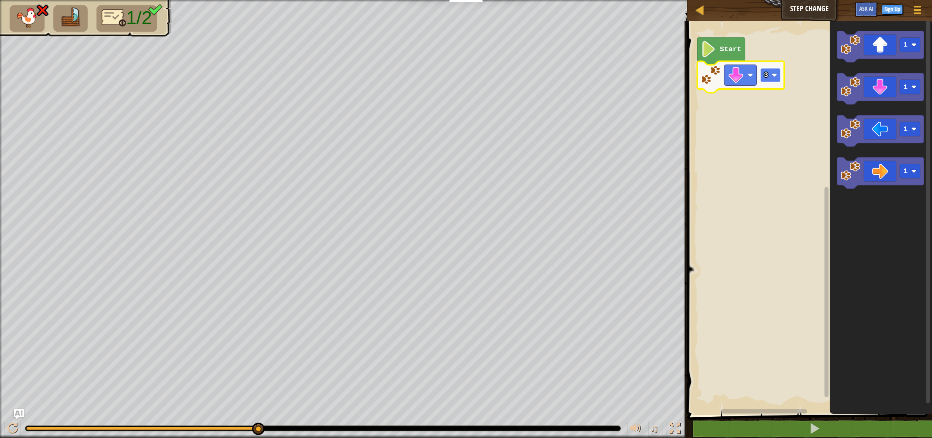
click at [767, 75] on text "3" at bounding box center [766, 75] width 4 height 8
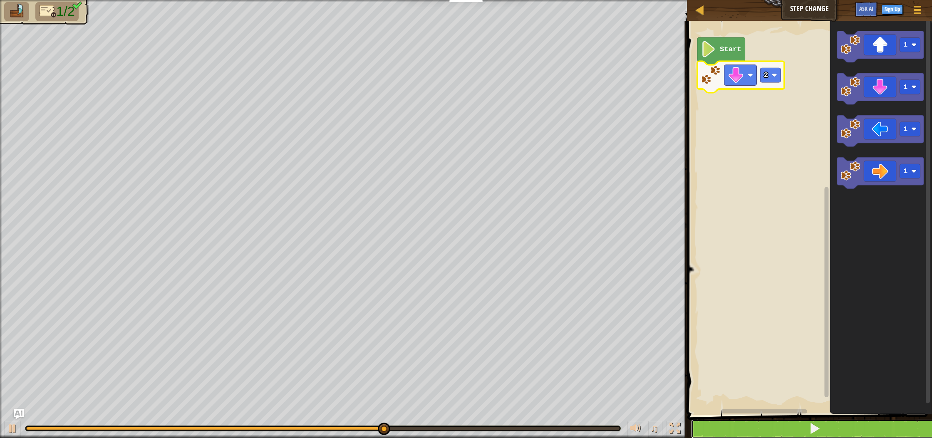
click at [785, 426] on button at bounding box center [814, 428] width 247 height 19
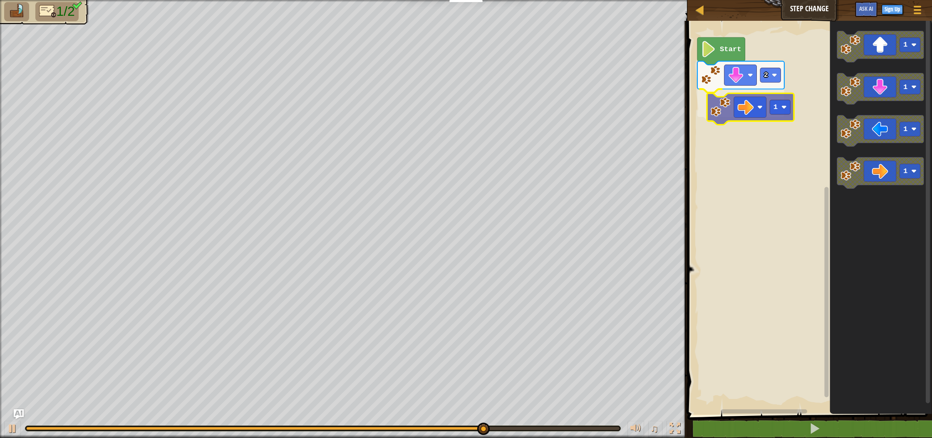
click at [742, 116] on div "Start 2 1 1 1 1 1 1" at bounding box center [808, 216] width 247 height 398
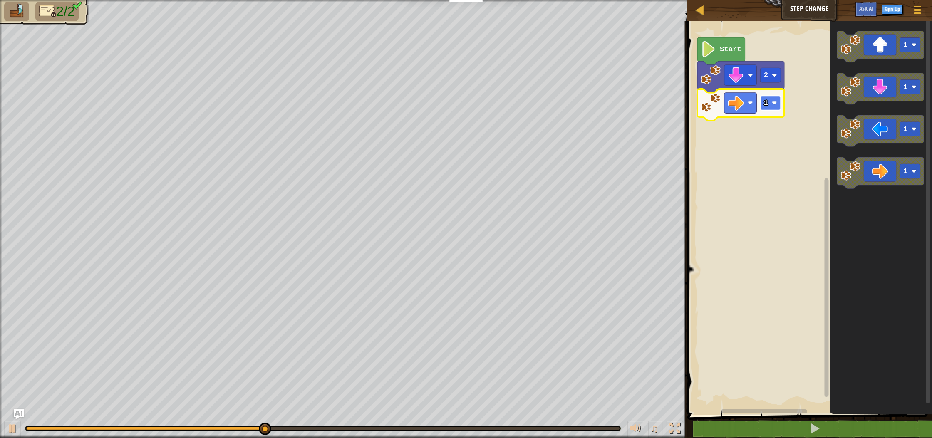
click at [771, 102] on rect "Blockly Workspace" at bounding box center [770, 103] width 20 height 15
click at [770, 103] on rect "Blockly Workspace" at bounding box center [770, 103] width 20 height 15
click at [768, 107] on text "1" at bounding box center [766, 103] width 4 height 8
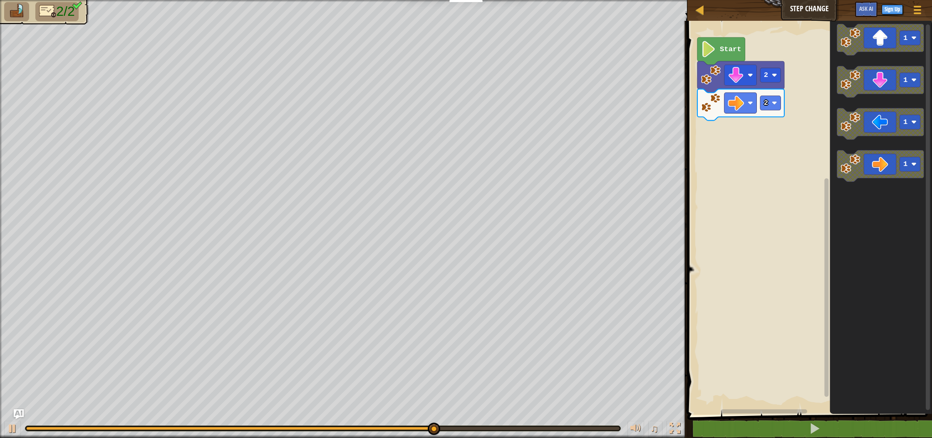
click at [758, 158] on div "Start 2 2 1 1 1 1" at bounding box center [808, 216] width 247 height 398
click at [875, 170] on icon "Blockly Workspace" at bounding box center [880, 166] width 87 height 32
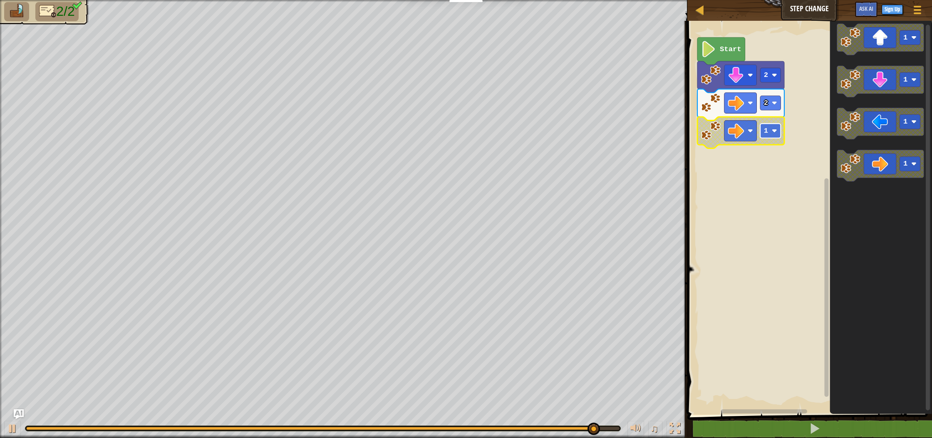
click at [771, 136] on rect "Blockly Workspace" at bounding box center [770, 131] width 20 height 15
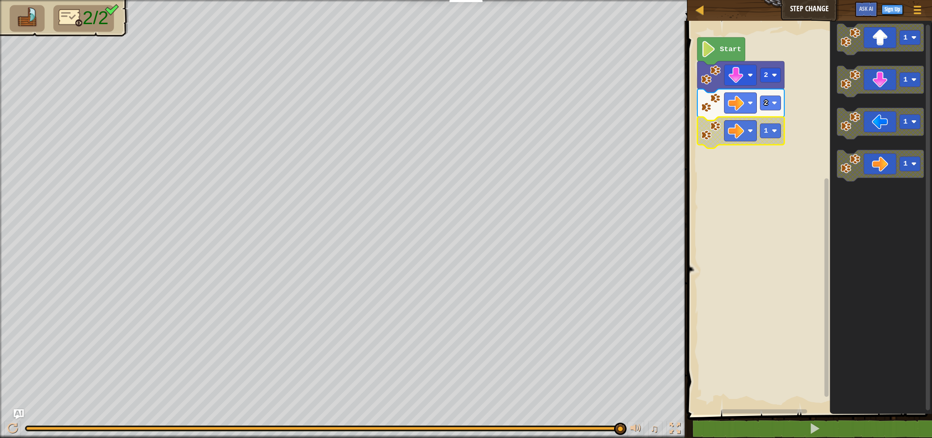
click at [731, 173] on rect "Blockly Workspace" at bounding box center [808, 216] width 247 height 398
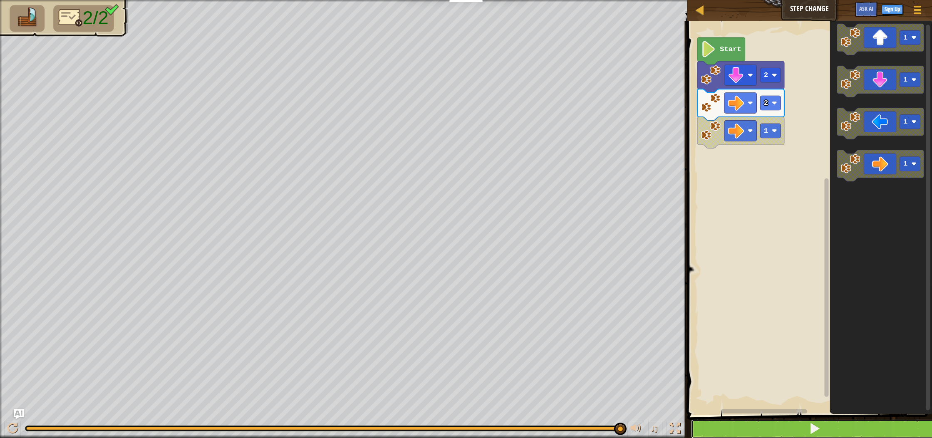
click at [804, 424] on button at bounding box center [814, 428] width 247 height 19
click at [845, 427] on button at bounding box center [814, 428] width 247 height 19
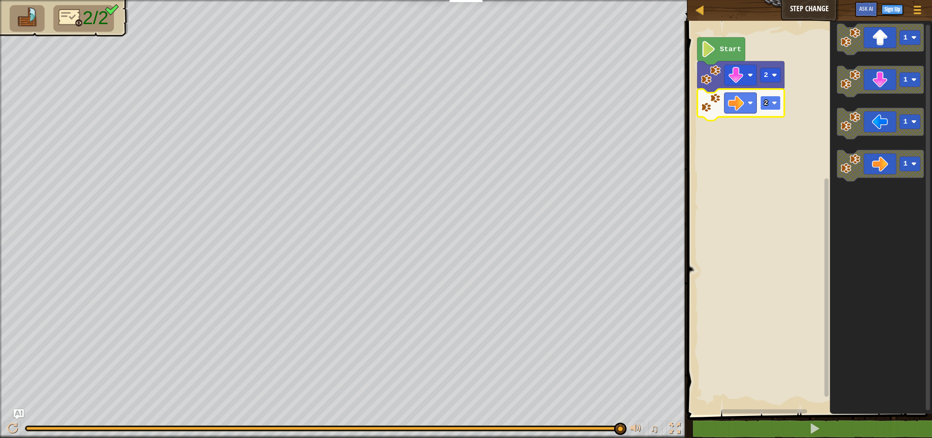
click at [766, 100] on text "2" at bounding box center [766, 103] width 4 height 8
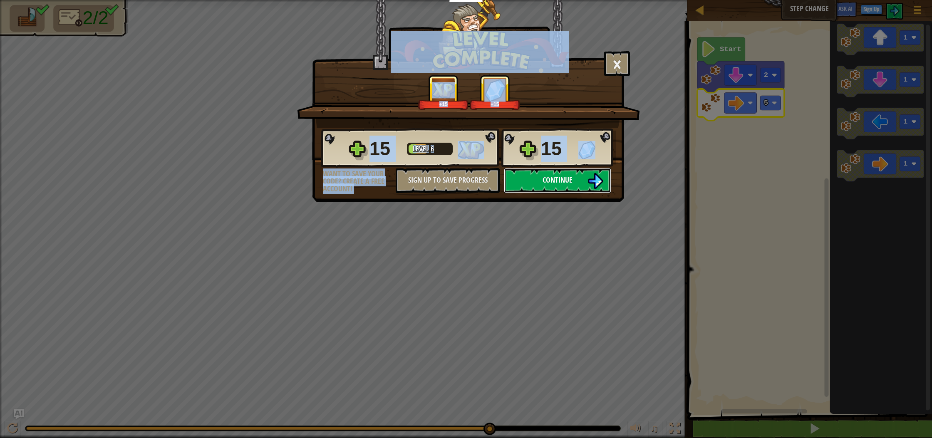
drag, startPoint x: 535, startPoint y: 182, endPoint x: 540, endPoint y: 179, distance: 5.6
click at [540, 179] on button "Continue" at bounding box center [557, 180] width 107 height 25
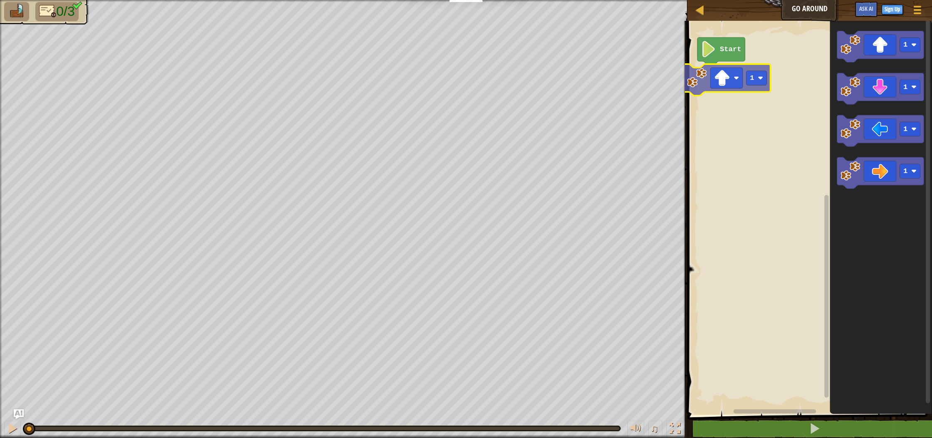
click at [726, 70] on div "Start 1 1 1 1 1 1" at bounding box center [808, 216] width 247 height 398
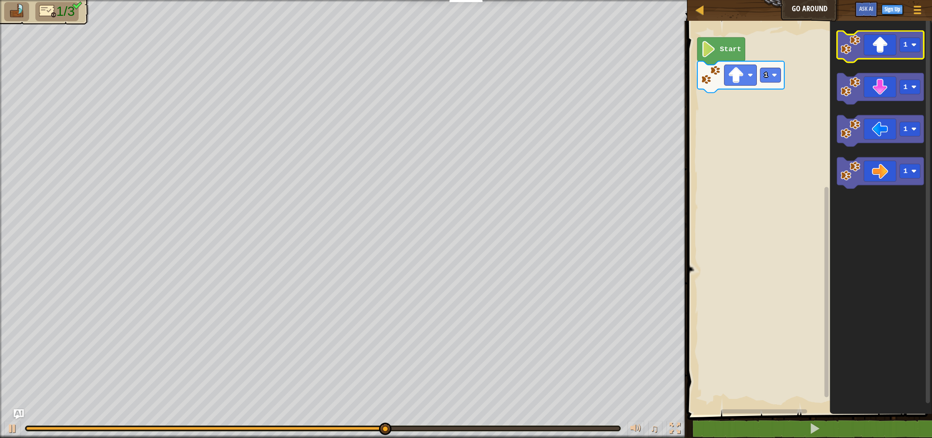
click at [869, 48] on icon "Blockly Workspace" at bounding box center [880, 47] width 87 height 32
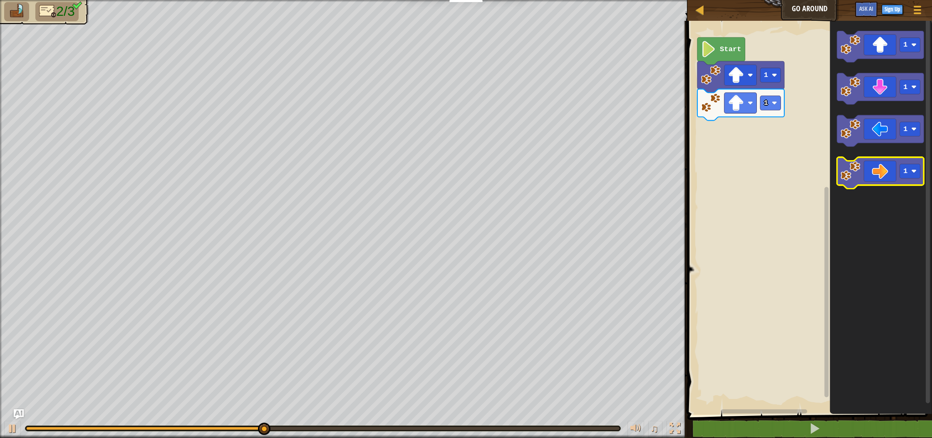
click at [862, 174] on icon "Blockly Workspace" at bounding box center [880, 174] width 87 height 32
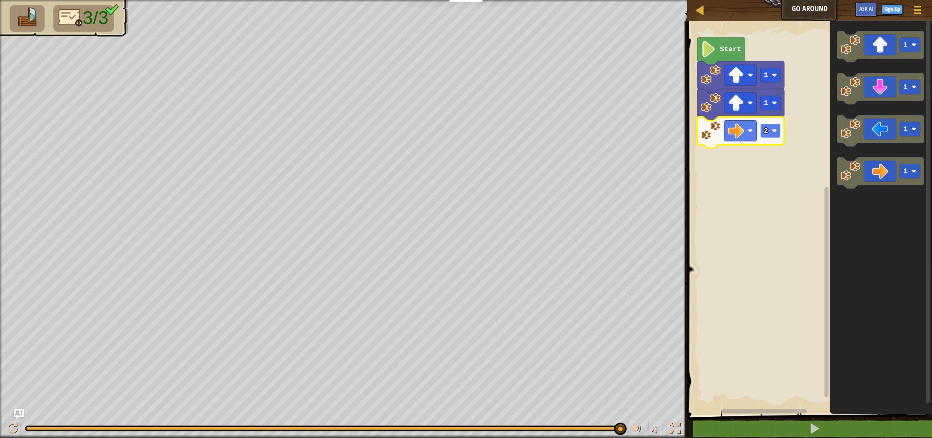
click at [767, 127] on text "2" at bounding box center [766, 131] width 4 height 8
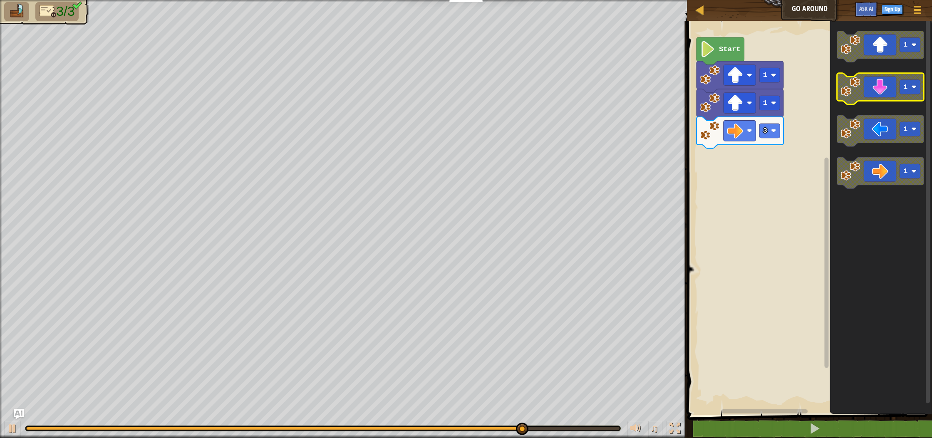
click at [894, 85] on icon "Blockly Workspace" at bounding box center [880, 89] width 87 height 32
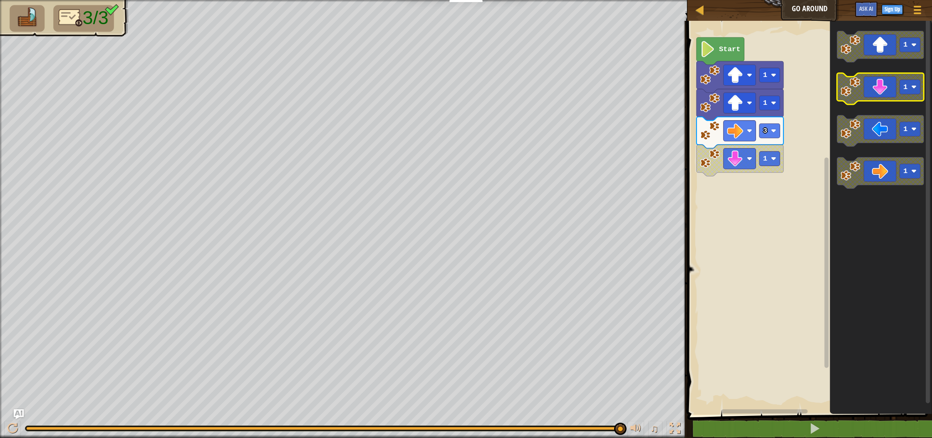
click at [882, 87] on icon "Blockly Workspace" at bounding box center [880, 89] width 87 height 32
click at [770, 161] on rect "Blockly Workspace" at bounding box center [769, 158] width 20 height 15
click at [768, 156] on rect "Blockly Workspace" at bounding box center [769, 158] width 20 height 15
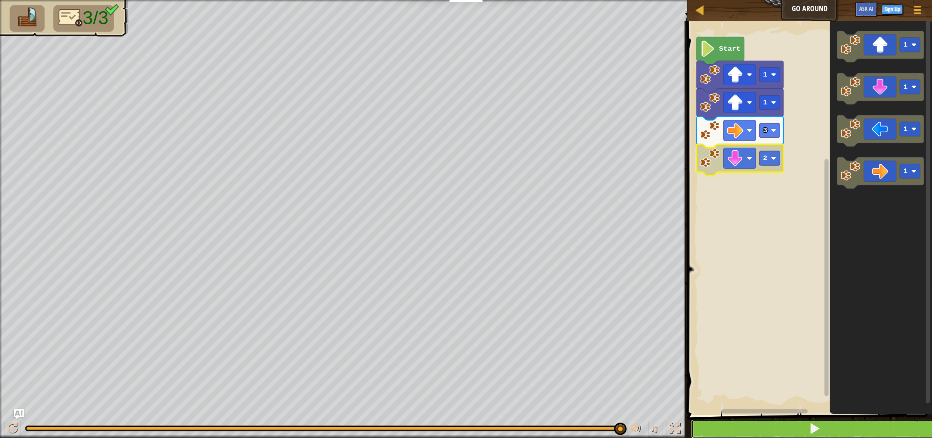
click at [745, 426] on button at bounding box center [814, 428] width 247 height 19
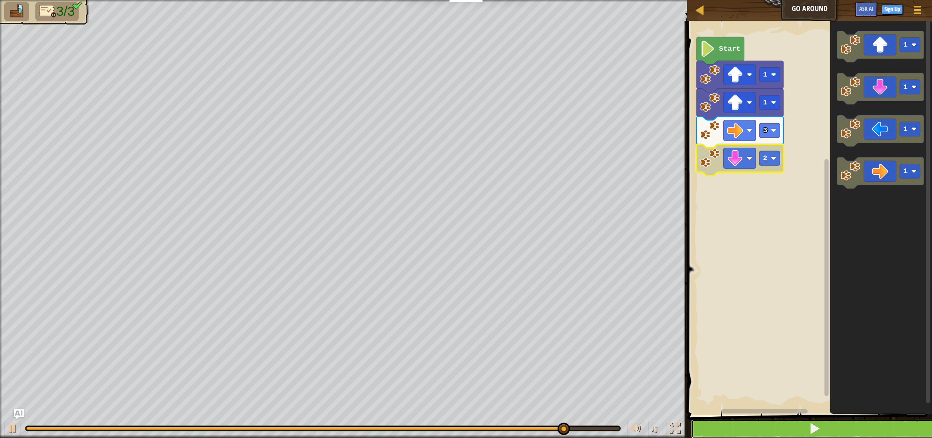
drag, startPoint x: 774, startPoint y: 421, endPoint x: 774, endPoint y: 433, distance: 11.6
click at [774, 434] on button at bounding box center [814, 428] width 247 height 19
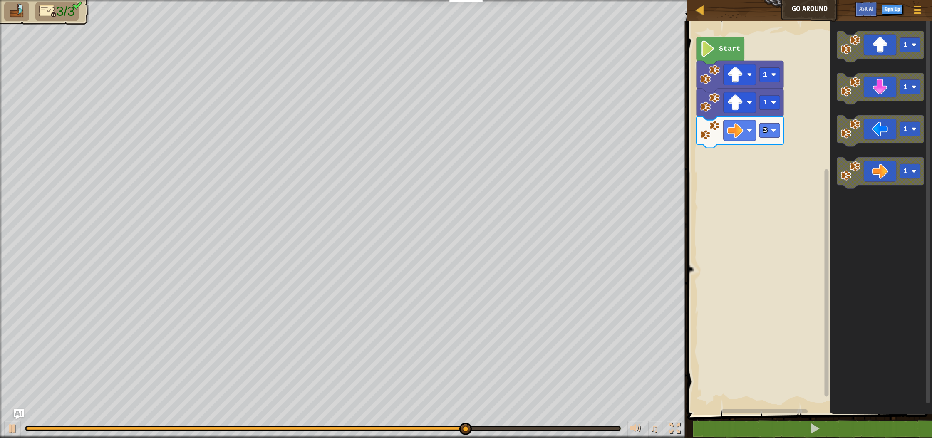
click at [857, 105] on icon "1 1 1 1" at bounding box center [881, 216] width 102 height 398
click at [864, 88] on icon "Blockly Workspace" at bounding box center [880, 89] width 87 height 32
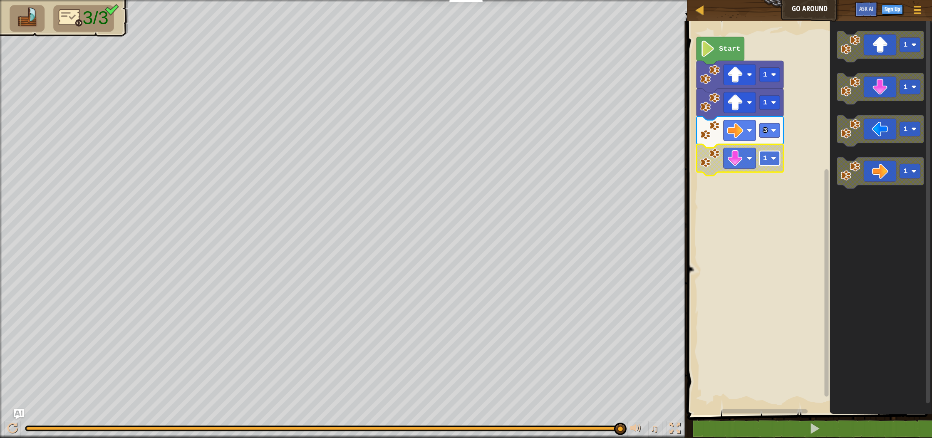
click at [764, 158] on text "1" at bounding box center [765, 158] width 4 height 8
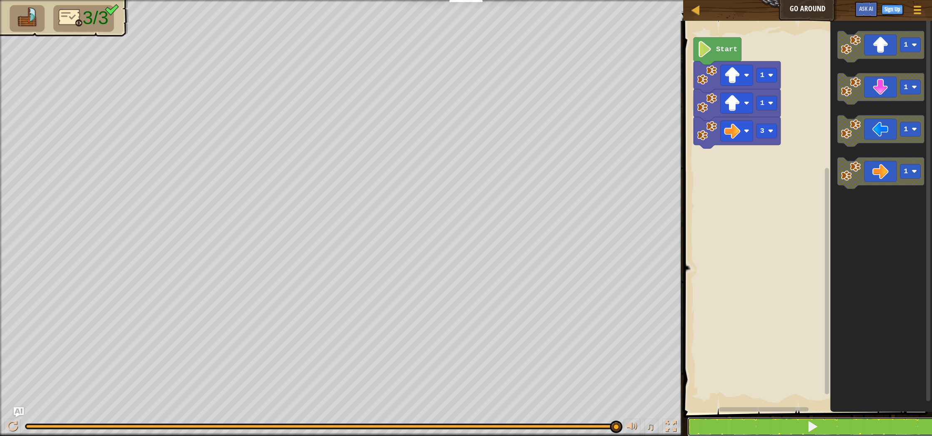
click at [840, 422] on button at bounding box center [812, 426] width 251 height 19
click at [814, 423] on span at bounding box center [813, 426] width 12 height 12
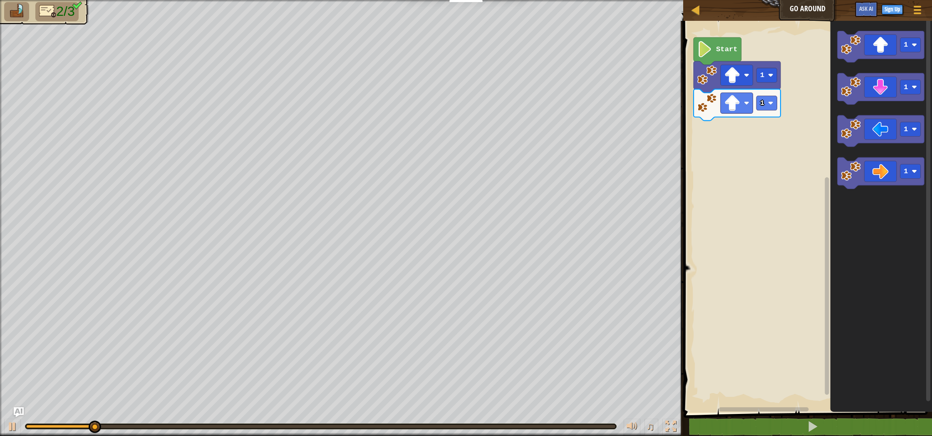
click at [862, 92] on icon "Blockly Workspace" at bounding box center [880, 89] width 87 height 32
click at [828, 167] on div "1 1 Start 1 1 1 1" at bounding box center [806, 215] width 251 height 396
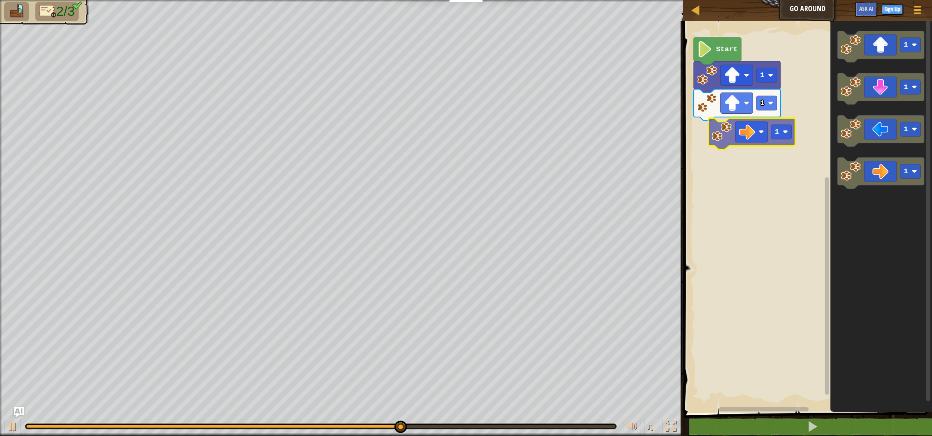
click at [746, 135] on div "1 1 Start 1 1 1 1 1" at bounding box center [806, 215] width 251 height 396
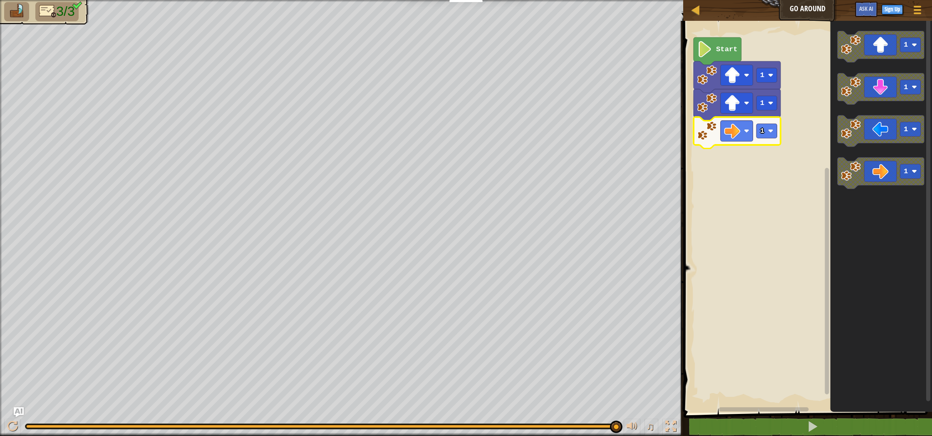
click at [724, 178] on rect "Blockly Workspace" at bounding box center [806, 215] width 251 height 396
click at [766, 128] on rect "Blockly Workspace" at bounding box center [766, 131] width 20 height 15
click at [774, 156] on div "Start 1 1 3 1 1 1 1" at bounding box center [806, 215] width 251 height 396
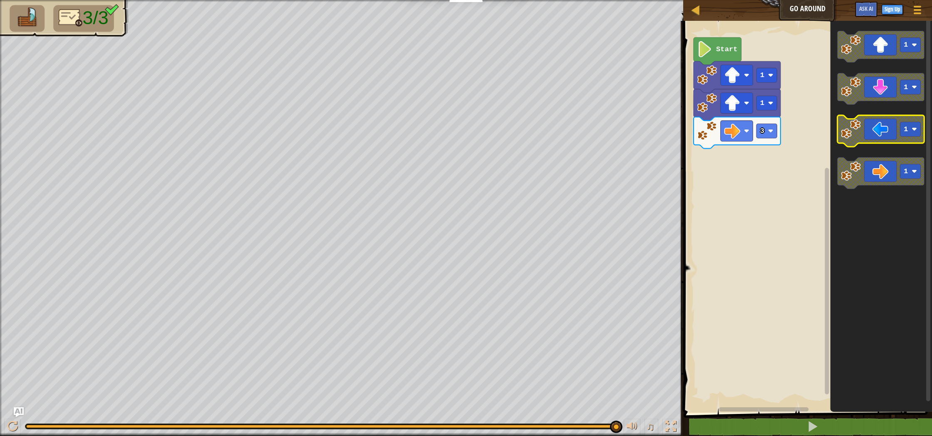
click at [870, 128] on icon "Blockly Workspace" at bounding box center [880, 131] width 87 height 32
click at [862, 91] on icon "Blockly Workspace" at bounding box center [880, 89] width 87 height 32
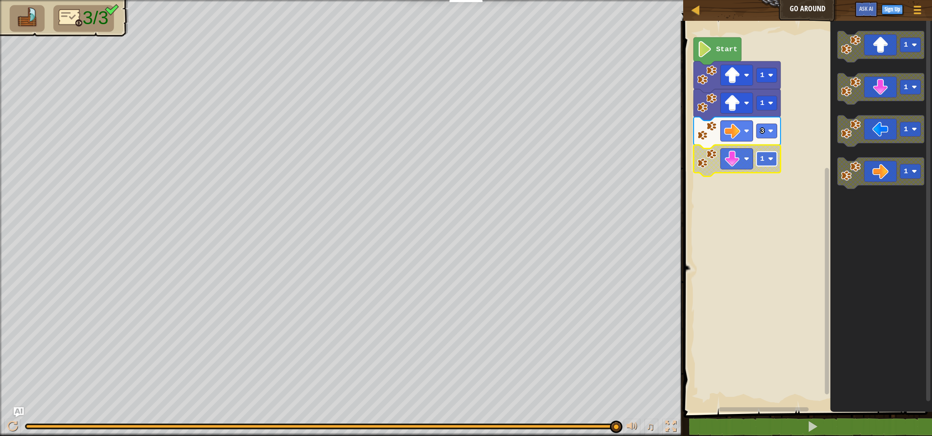
click at [764, 161] on rect "Blockly Workspace" at bounding box center [766, 158] width 20 height 15
click at [717, 424] on button at bounding box center [812, 426] width 251 height 19
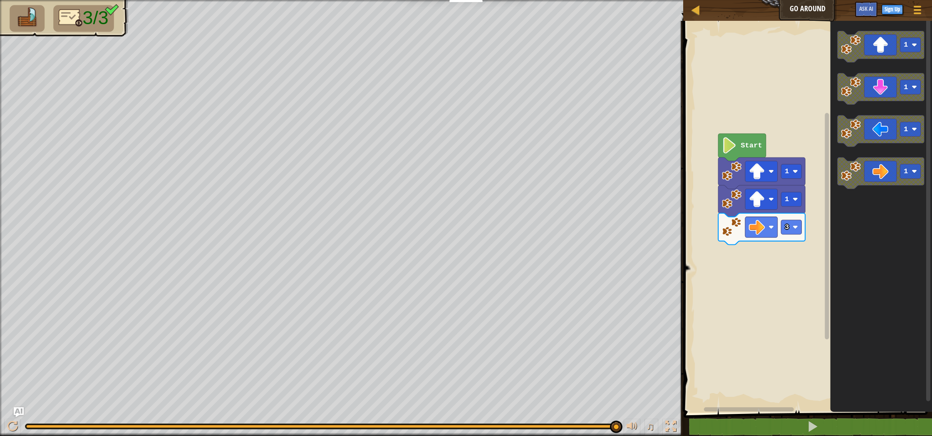
click at [773, 273] on rect "Blockly Workspace" at bounding box center [806, 215] width 251 height 396
click at [793, 171] on image "Blockly Workspace" at bounding box center [794, 170] width 5 height 5
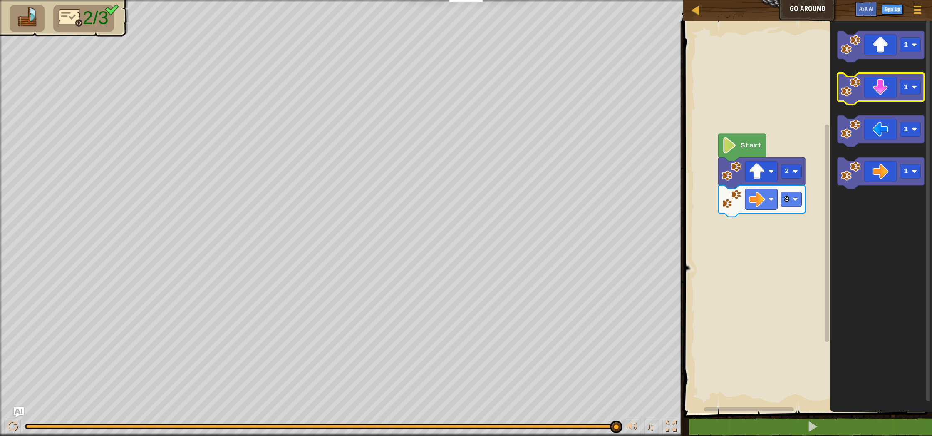
click at [889, 91] on icon "Blockly Workspace" at bounding box center [880, 89] width 87 height 32
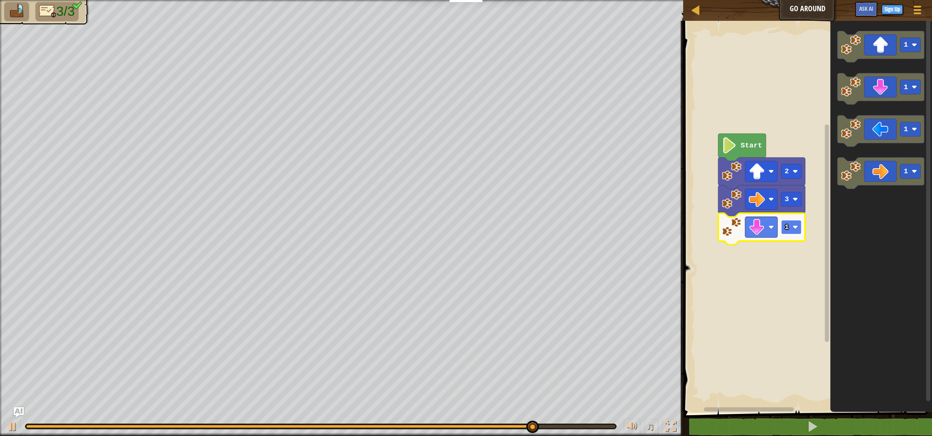
click at [793, 223] on rect "Blockly Workspace" at bounding box center [791, 227] width 20 height 15
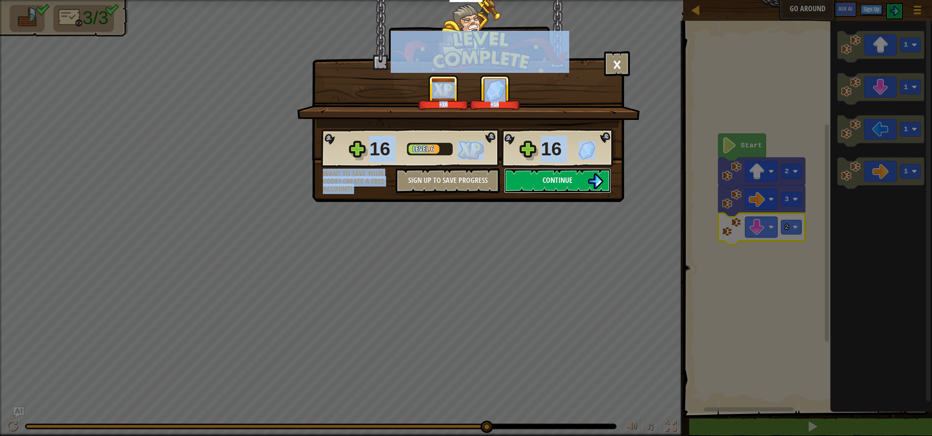
click at [526, 176] on button "Continue" at bounding box center [557, 180] width 107 height 25
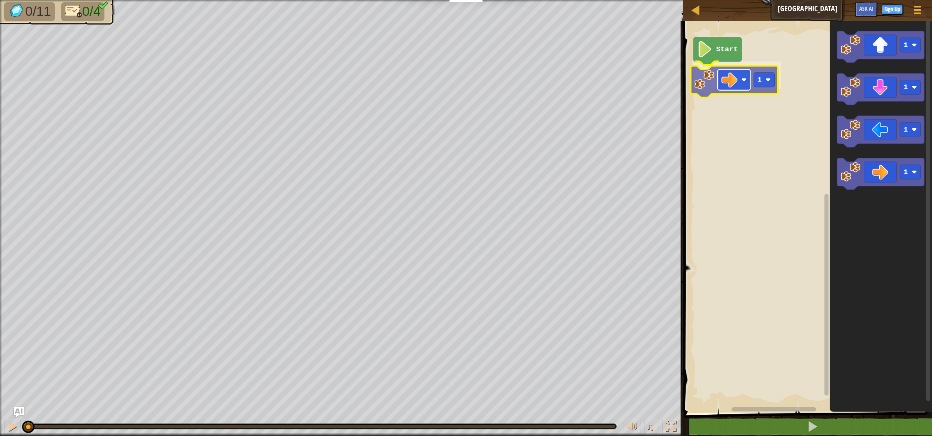
click at [748, 78] on div "Start 1 1 1 1 1 1" at bounding box center [806, 215] width 251 height 396
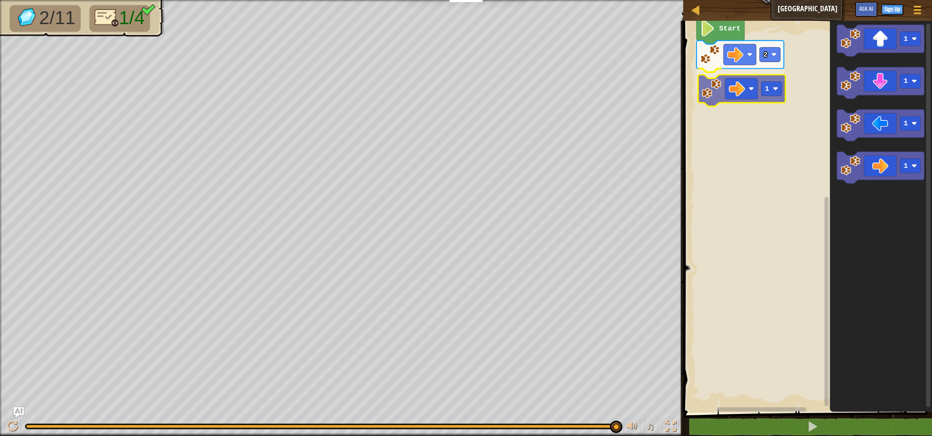
click at [742, 91] on div "Start 2 1 1 1 1 1 1" at bounding box center [806, 215] width 251 height 396
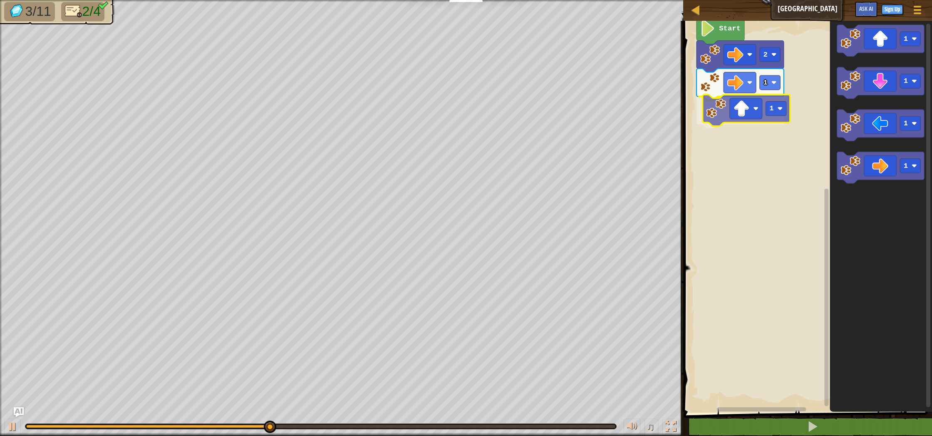
click at [748, 110] on div "Start 2 1 1 1 1 1 1 1" at bounding box center [806, 215] width 251 height 396
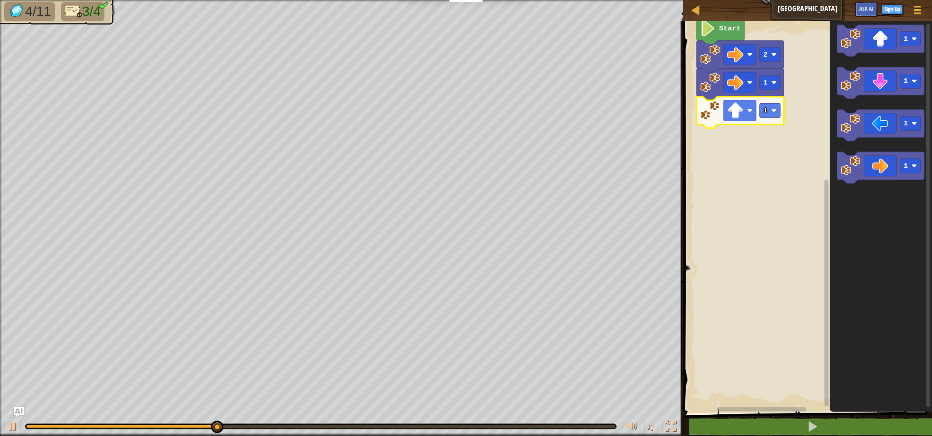
click at [781, 111] on icon "Blockly Workspace" at bounding box center [739, 113] width 87 height 32
click at [768, 109] on rect "Blockly Workspace" at bounding box center [769, 110] width 20 height 15
click at [771, 112] on image "Blockly Workspace" at bounding box center [773, 110] width 5 height 5
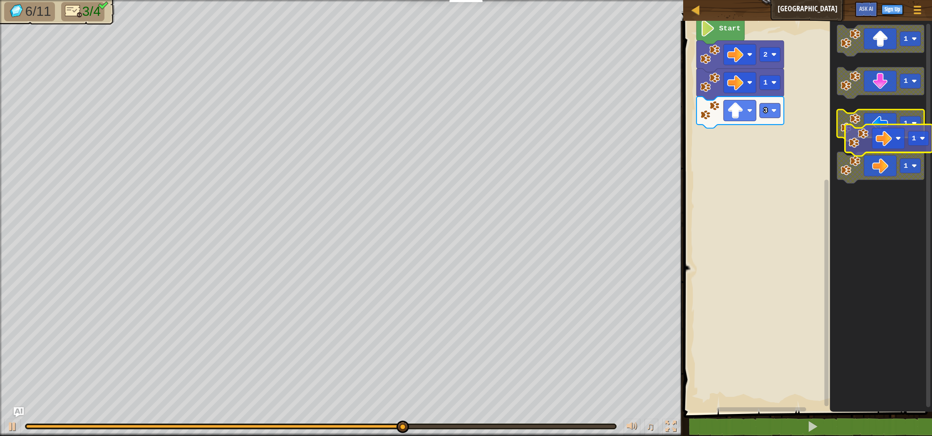
click at [878, 128] on g "1 1 1 1" at bounding box center [880, 104] width 87 height 159
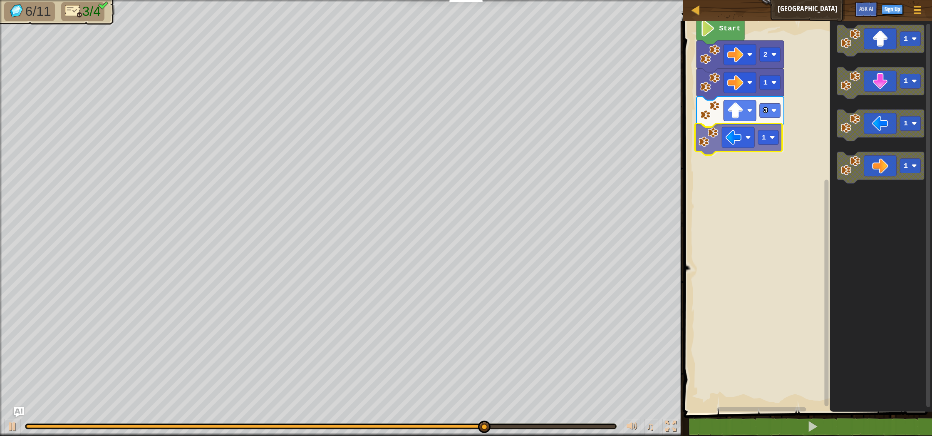
click at [746, 134] on div "Start 2 1 3 1 1 1 1 1 1" at bounding box center [806, 215] width 251 height 396
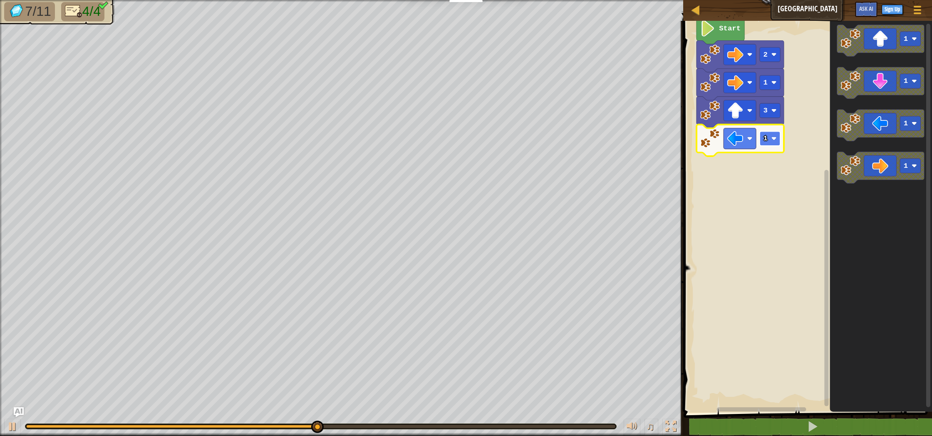
click at [765, 137] on text "1" at bounding box center [765, 138] width 4 height 8
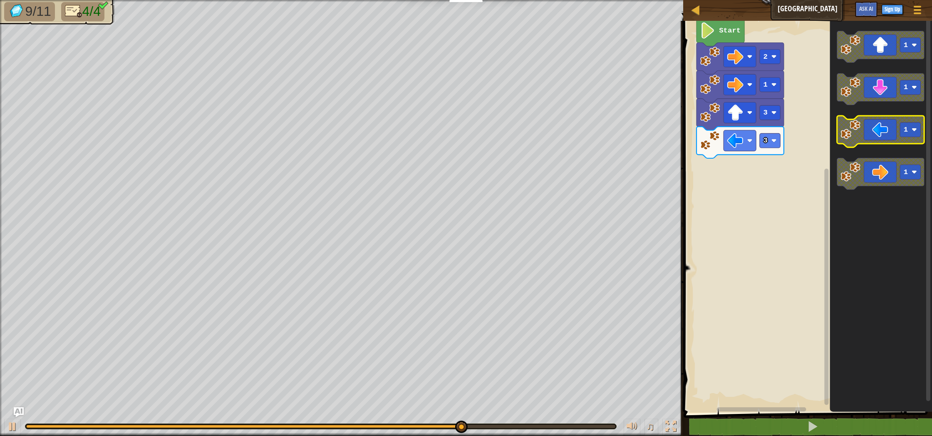
click at [852, 120] on g "1 1 1 1" at bounding box center [880, 110] width 87 height 159
click at [836, 113] on icon "1 1 1 1" at bounding box center [881, 215] width 103 height 396
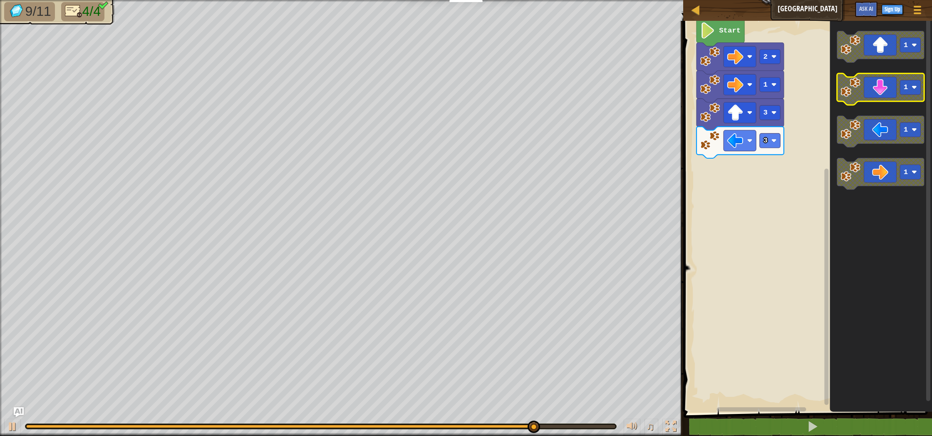
click at [845, 94] on image "Blockly Workspace" at bounding box center [850, 87] width 20 height 20
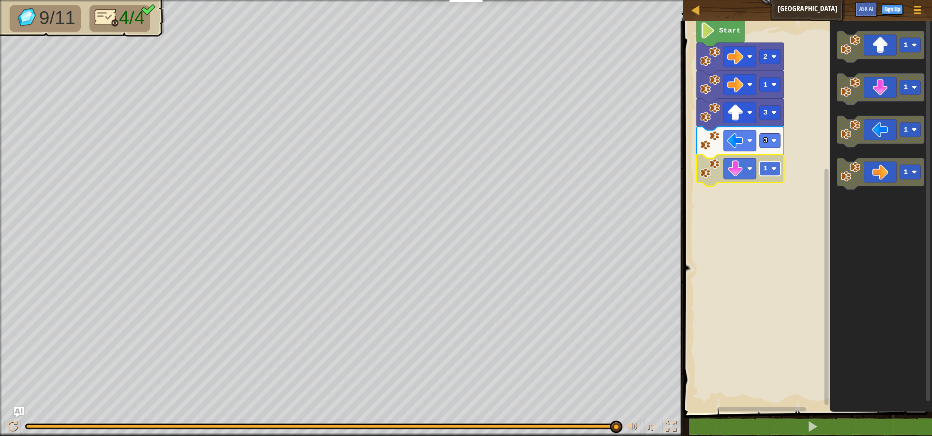
click at [777, 168] on rect "Blockly Workspace" at bounding box center [769, 168] width 20 height 15
click at [792, 431] on button at bounding box center [812, 426] width 251 height 19
